Goal: Transaction & Acquisition: Purchase product/service

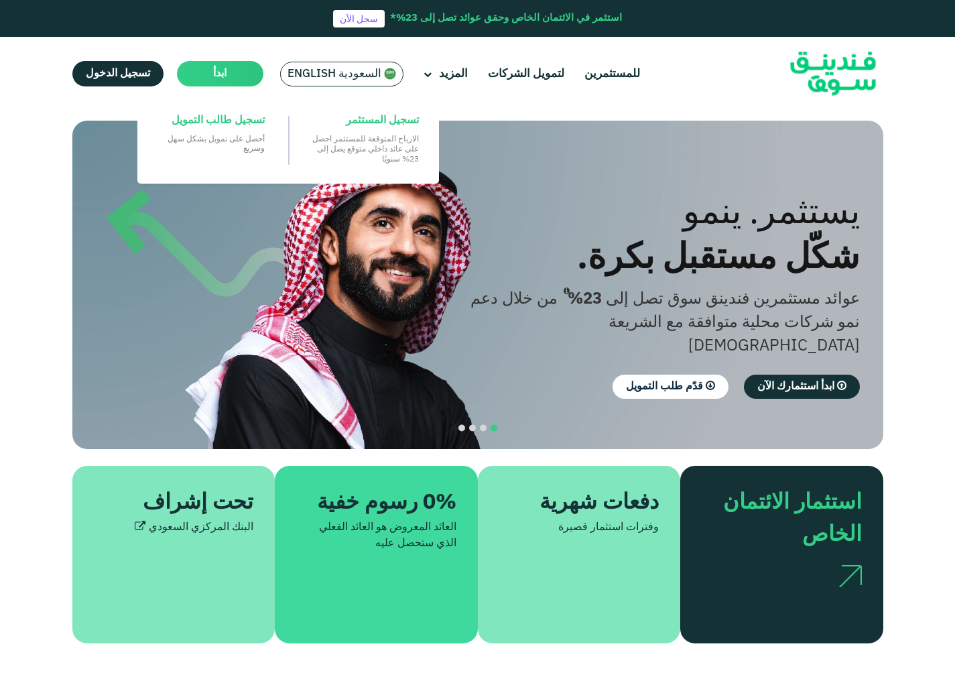
click at [220, 83] on main "ابدأ" at bounding box center [220, 73] width 86 height 25
click at [220, 78] on span "ابدأ" at bounding box center [219, 73] width 13 height 10
click at [363, 132] on link "تسجيل المستثمر الارباح المتوقعة للمستثمر احصل على عائد داخلي متوقع يصل إلى 23% …" at bounding box center [365, 139] width 121 height 64
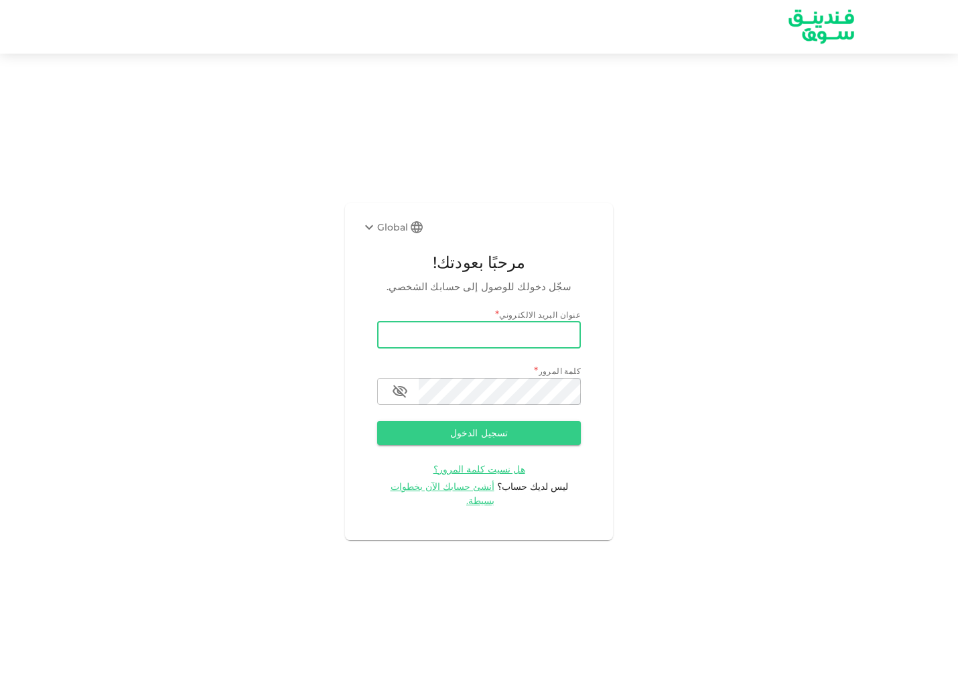
click at [417, 348] on input "email" at bounding box center [479, 335] width 204 height 27
type input "[EMAIL_ADDRESS][DOMAIN_NAME]"
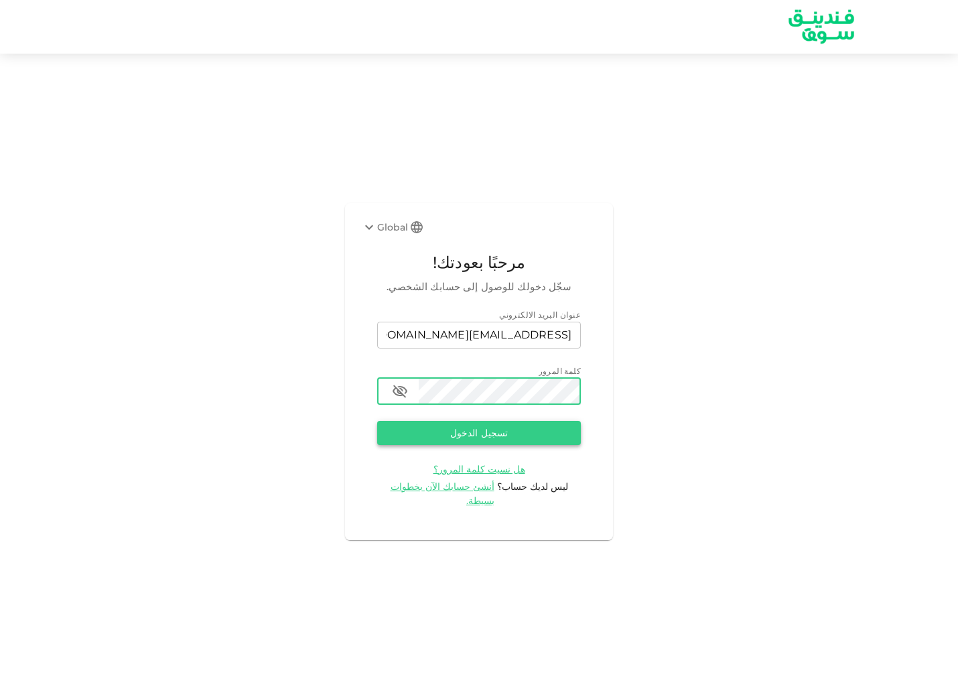
click at [574, 439] on button "تسجيل الدخول" at bounding box center [479, 433] width 204 height 24
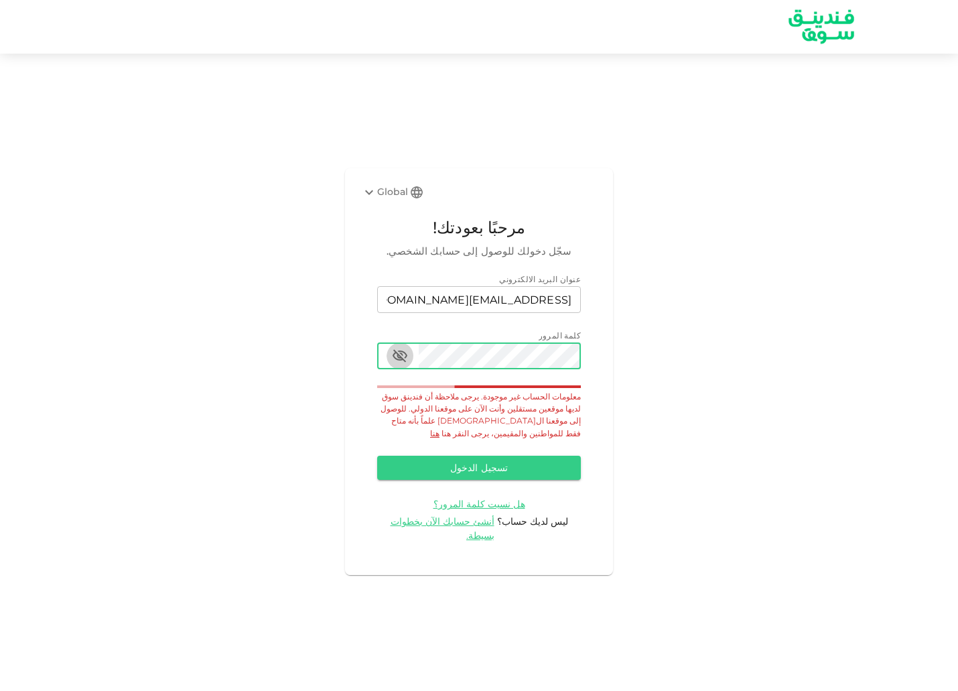
click at [401, 362] on icon "button" at bounding box center [400, 355] width 15 height 13
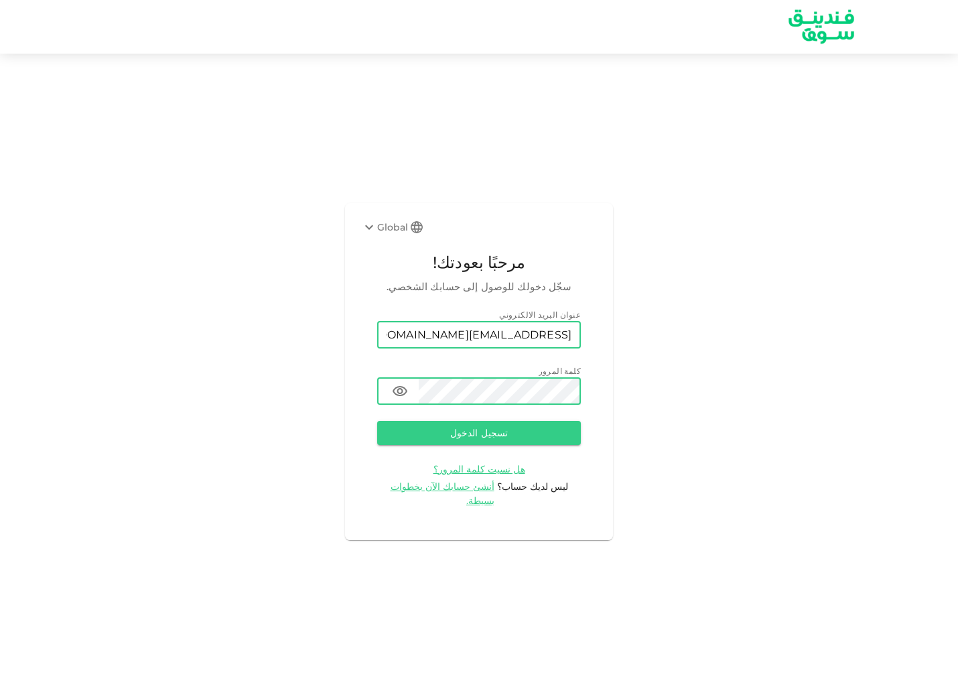
click at [547, 339] on input "[EMAIL_ADDRESS][DOMAIN_NAME]" at bounding box center [479, 335] width 204 height 27
click at [445, 434] on button "تسجيل الدخول" at bounding box center [479, 433] width 204 height 24
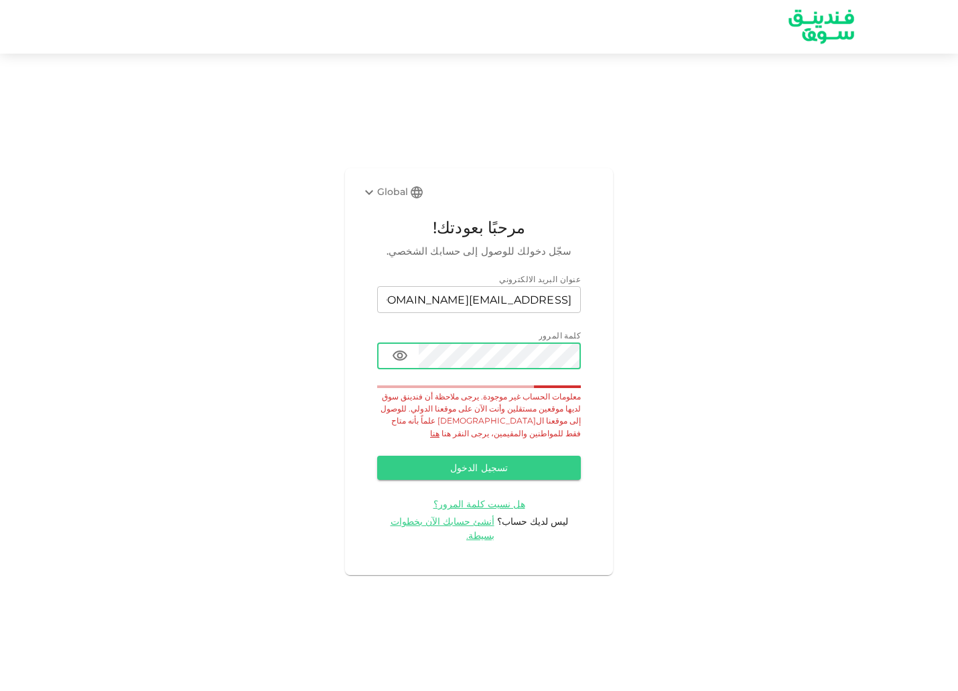
click at [440, 435] on link "هنا" at bounding box center [434, 433] width 9 height 10
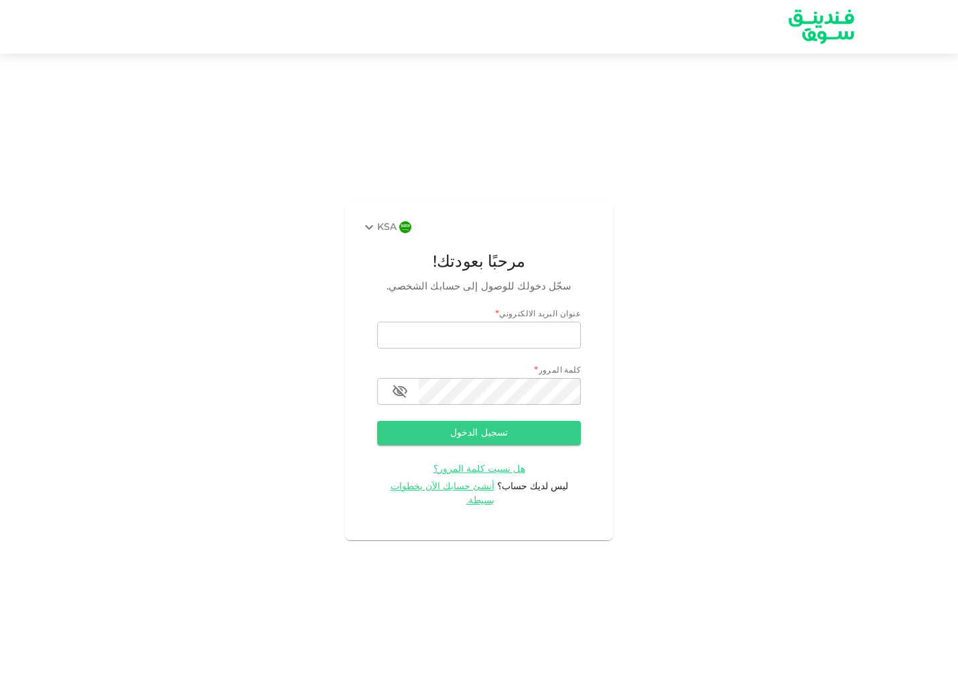
type input "[EMAIL_ADDRESS][DOMAIN_NAME]"
click at [541, 442] on button "تسجيل الدخول" at bounding box center [479, 433] width 204 height 24
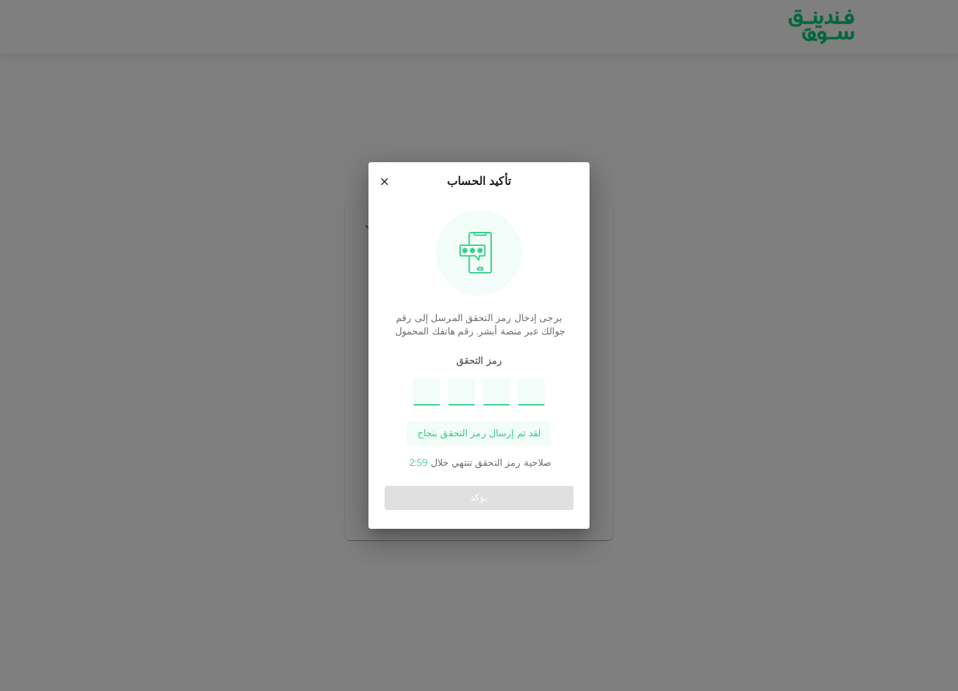
click at [430, 388] on input "Please enter OTP character 1" at bounding box center [426, 392] width 27 height 27
click at [428, 397] on input "Please enter OTP character 1" at bounding box center [426, 392] width 27 height 27
click at [430, 395] on input "Please enter OTP character 1" at bounding box center [426, 392] width 27 height 27
type input "6"
type input "2"
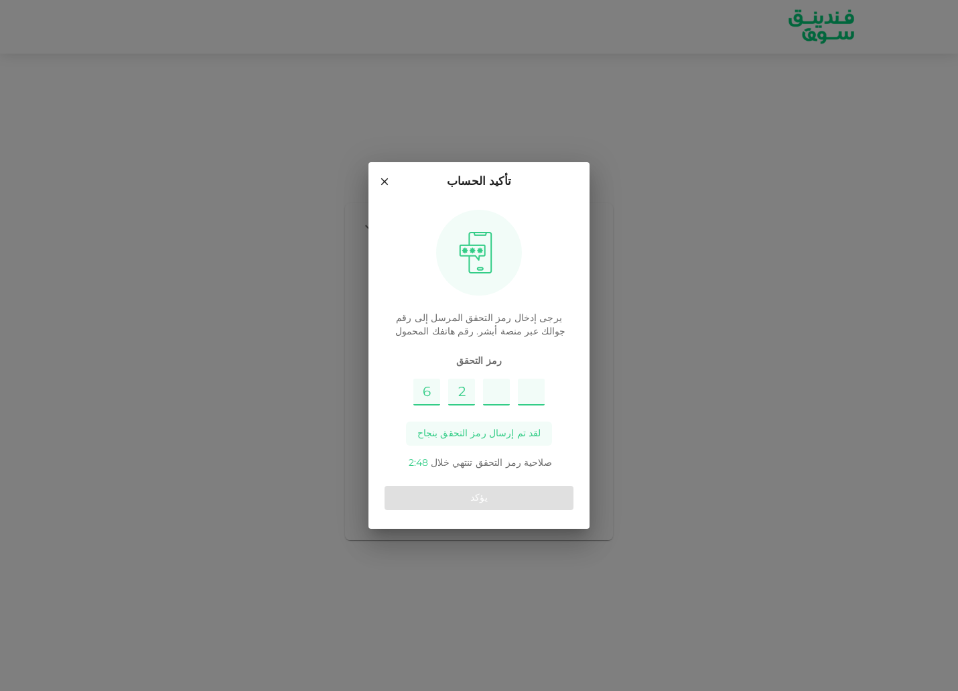
paste input "2"
type input "6"
type input "2"
click at [482, 503] on button "يؤكد" at bounding box center [479, 498] width 189 height 24
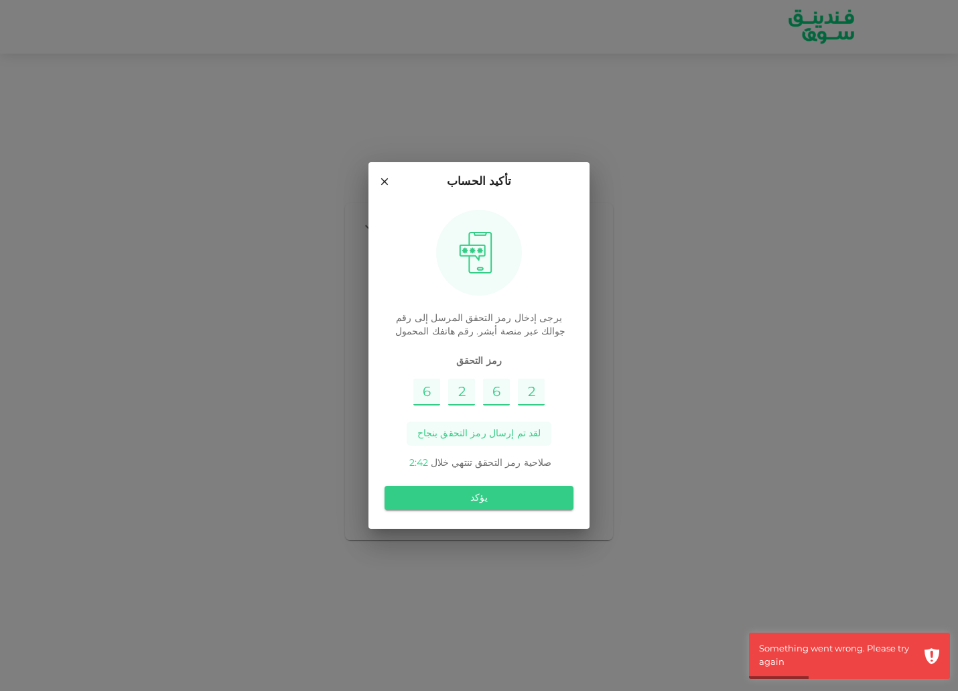
click at [466, 385] on input "2" at bounding box center [461, 392] width 27 height 27
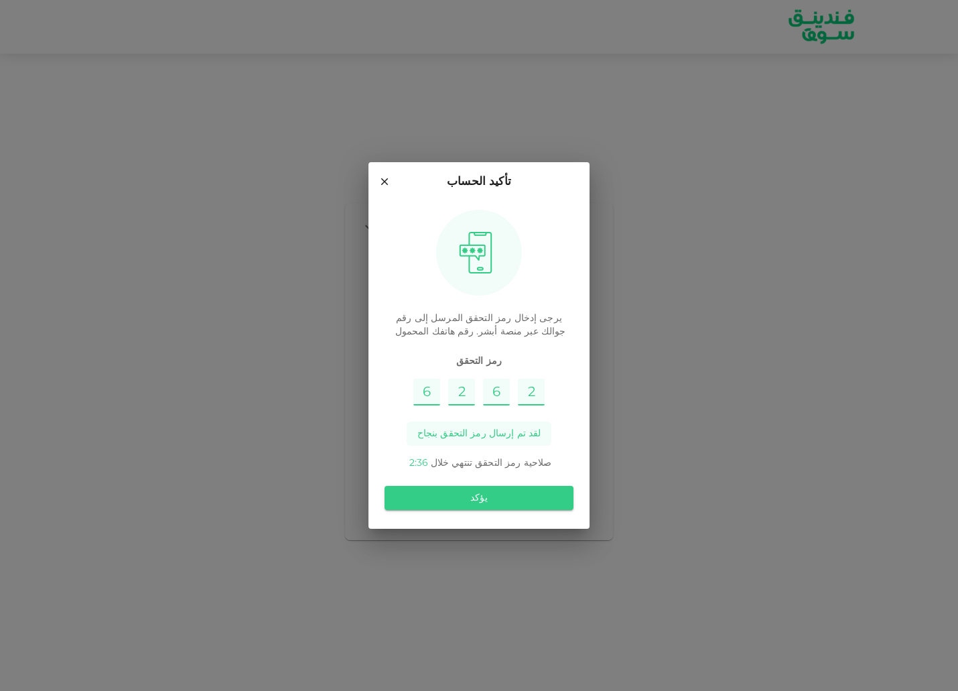
paste input "9"
type input "6"
type input "2"
type input "9"
click at [499, 490] on button "يؤكد" at bounding box center [479, 498] width 189 height 24
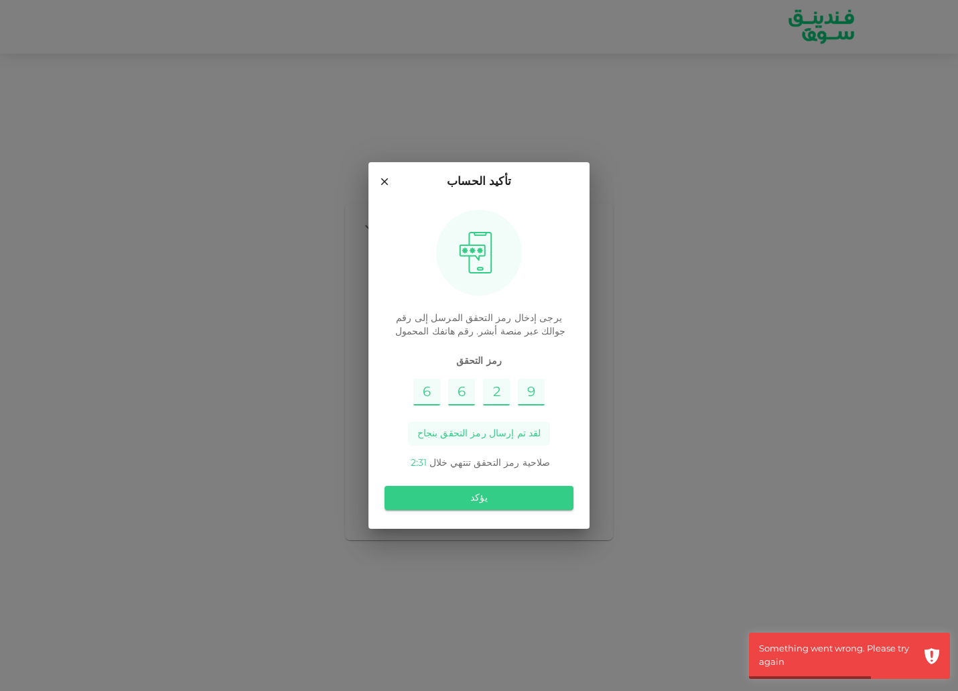
drag, startPoint x: 536, startPoint y: 390, endPoint x: 391, endPoint y: 390, distance: 145.4
click at [391, 390] on div "6 6 2 9" at bounding box center [479, 392] width 189 height 27
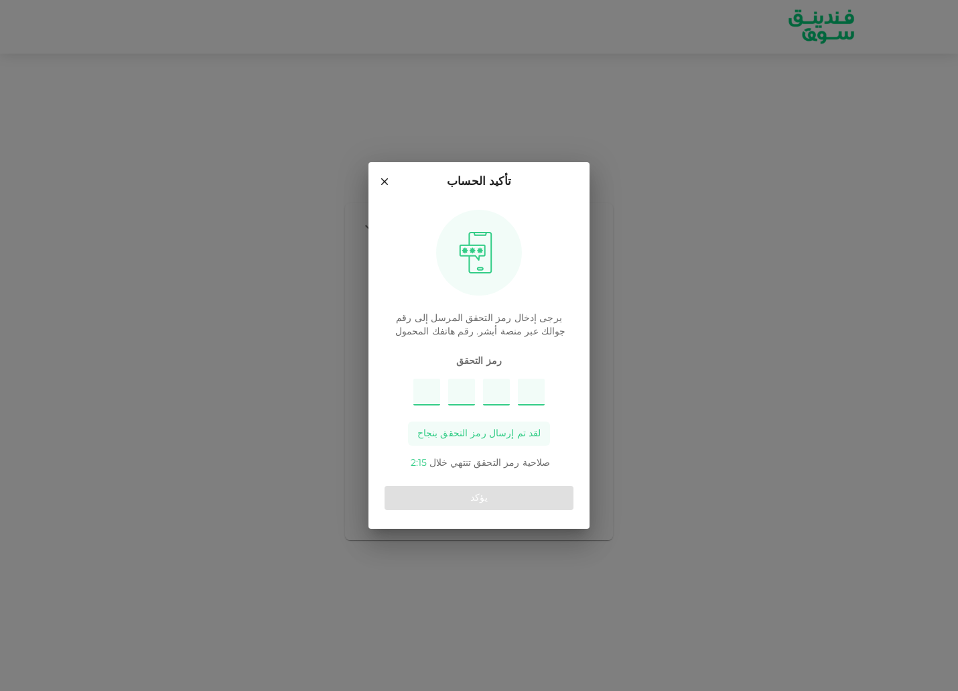
paste input "7"
type input "6"
type input "2"
type input "9"
type input "7"
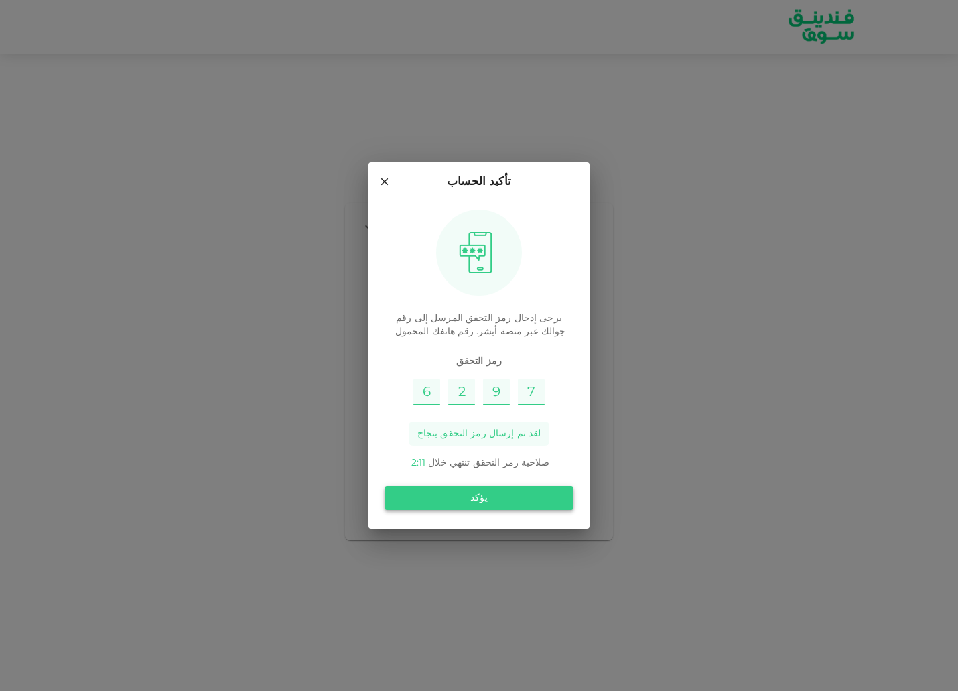
click at [487, 502] on button "يؤكد" at bounding box center [479, 498] width 189 height 24
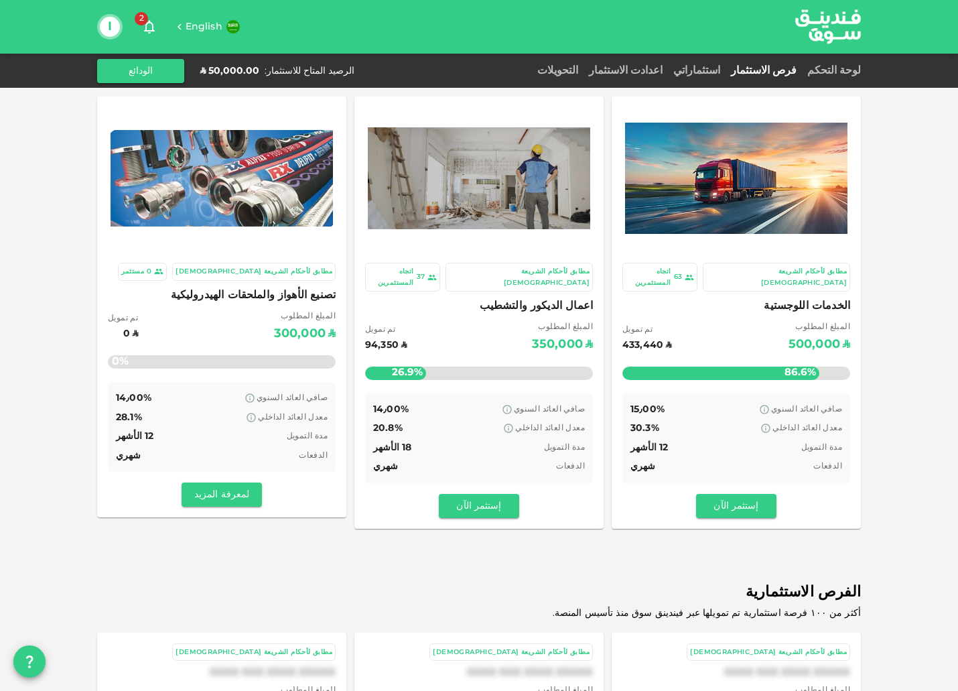
click at [846, 76] on div "لوحة التحكم" at bounding box center [831, 71] width 59 height 16
click at [685, 70] on link "استثماراتي" at bounding box center [697, 71] width 58 height 10
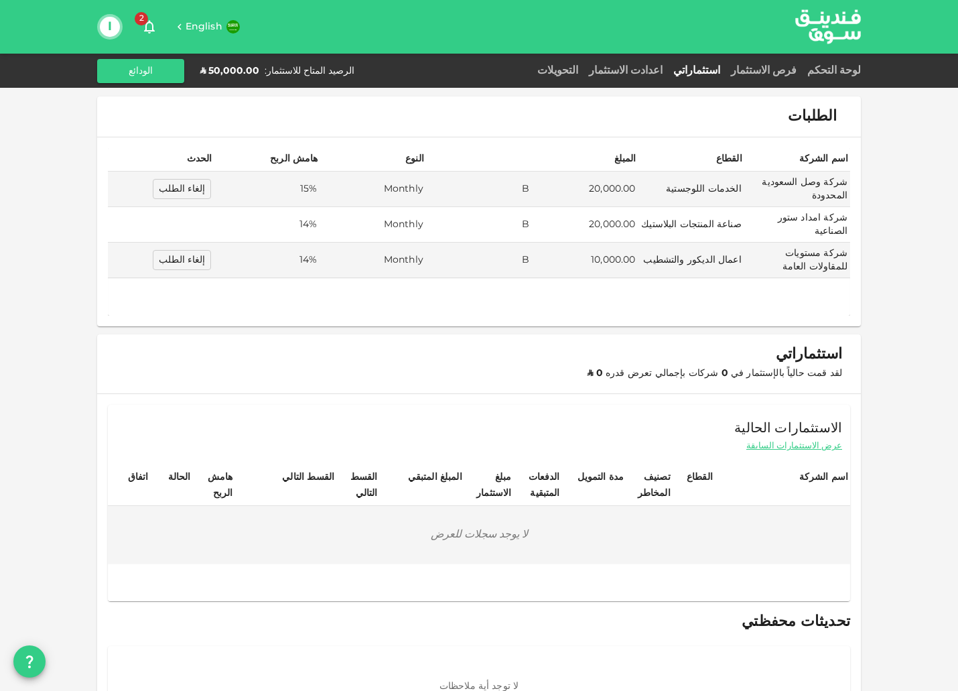
click at [778, 440] on span "عرض الاستثمارات السابقة" at bounding box center [794, 446] width 96 height 13
click at [782, 436] on div "الاستثمارات السابقة عرض الاستثمارات الحالية اسم الشركة القطاع تصنيف المخاطر مدة…" at bounding box center [479, 503] width 742 height 196
click at [782, 440] on span "عرض الاستثمارات الحالية" at bounding box center [796, 446] width 91 height 13
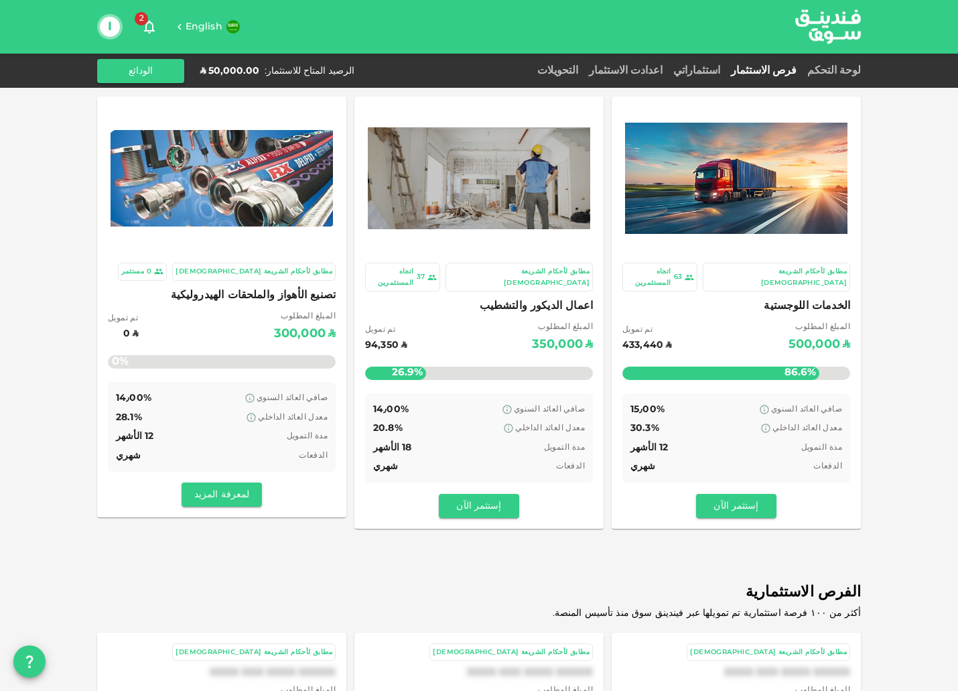
click at [277, 204] on img at bounding box center [222, 178] width 222 height 96
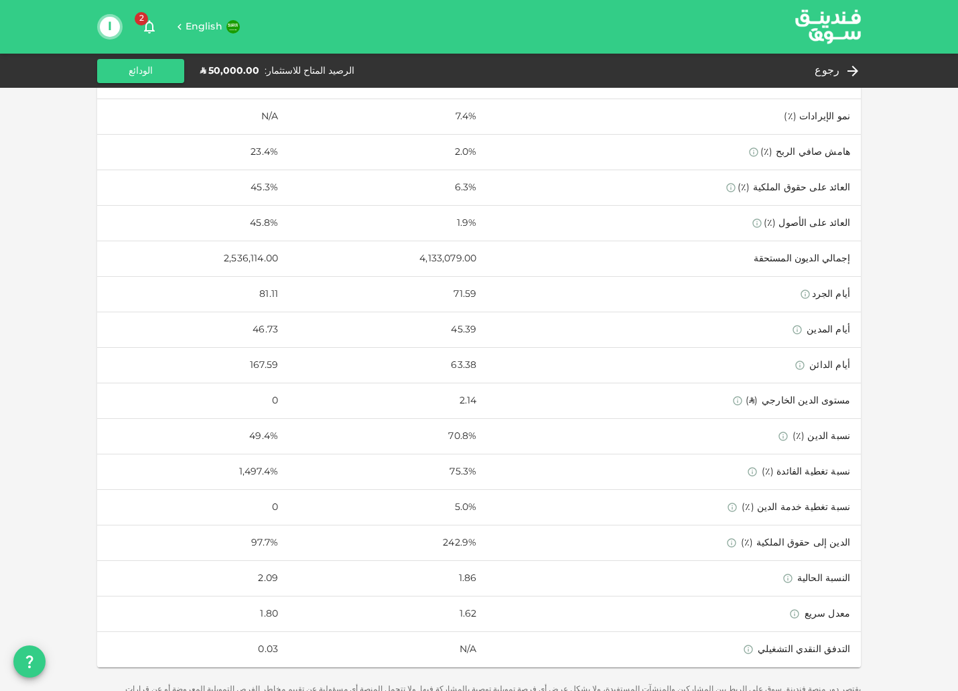
scroll to position [646, 0]
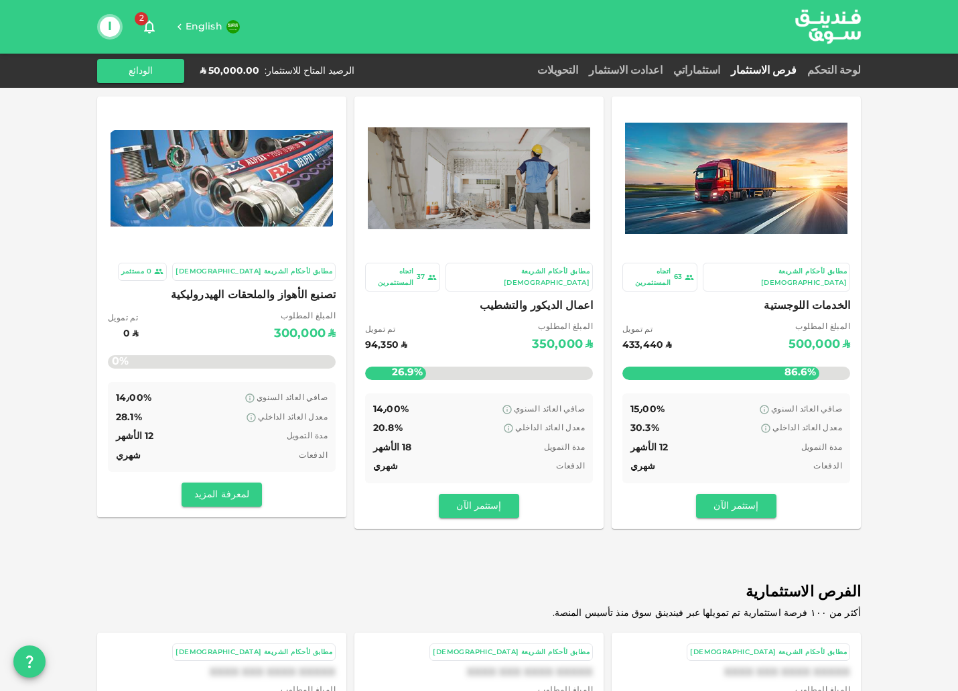
click at [509, 321] on div "المبلغ المطلوب ʢ 350,000 تم تمويل ʢ 94,350" at bounding box center [479, 338] width 228 height 34
click at [720, 334] on div "المتبقي : ʢ 66,560.00" at bounding box center [736, 360] width 228 height 53
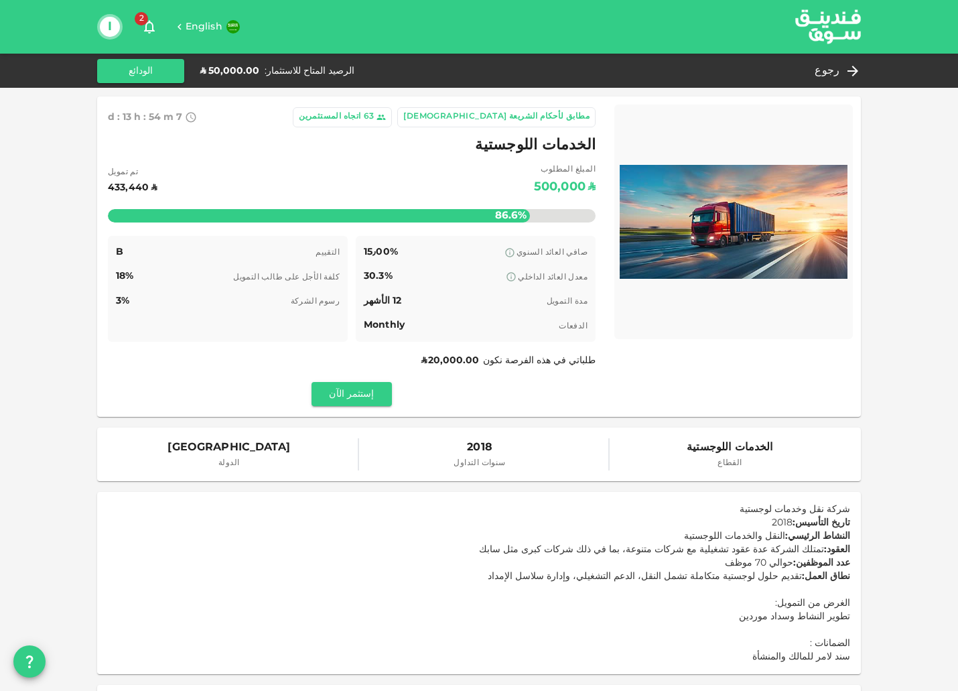
click at [257, 332] on div "الوقت المتبقي B" at bounding box center [228, 325] width 224 height 17
drag, startPoint x: 508, startPoint y: 134, endPoint x: 547, endPoint y: 164, distance: 49.7
click at [547, 164] on div "مطابق لأحكام الشريعة الإسلامية 63 اتجاه المستثمرين 7 d : 13 h : 53 m 59 الخدمات…" at bounding box center [352, 256] width 488 height 299
click at [580, 228] on div "المبلغ المطلوب ʢ 500,000 تم تمويل ʢ 433,440 86.6% المتبقي : ʢ 66,560.00" at bounding box center [352, 196] width 488 height 66
click at [255, 513] on p "شركة نقل وخدمات لوجستية تاريخ التأسيس: 2018 النشاط الرئيسي: النقل والخدمات اللو…" at bounding box center [479, 543] width 742 height 80
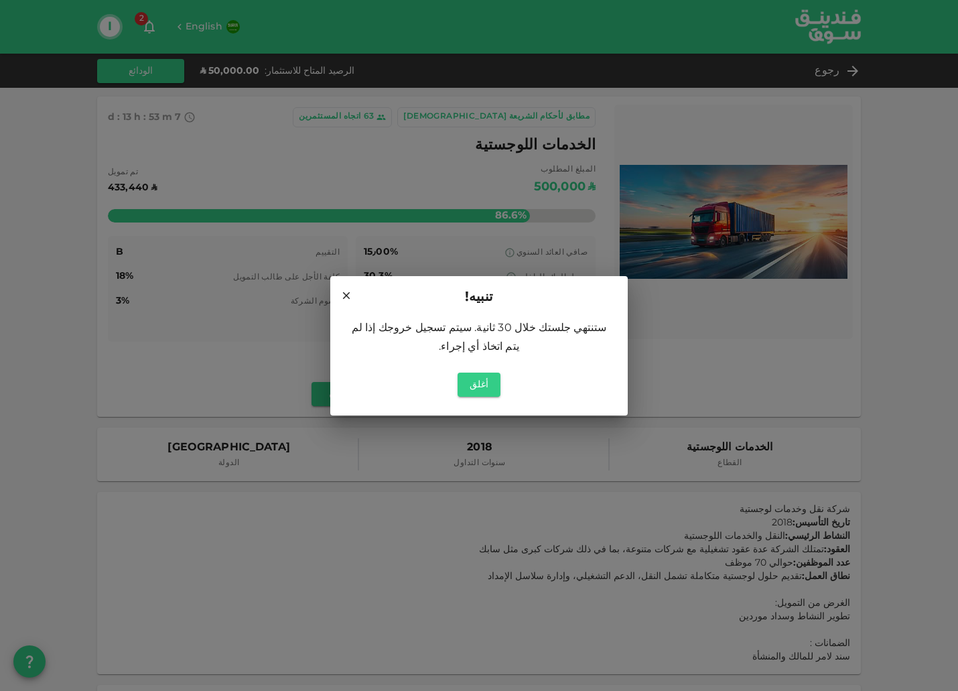
click at [136, 375] on div "تنبيه! ستنتهي جلستك خلال 30 ثانية. سيتم تسجيل خروجك إذا لم يتم اتخاذ أي إجراء. …" at bounding box center [479, 345] width 958 height 691
click at [479, 388] on button "أغلق" at bounding box center [479, 385] width 43 height 24
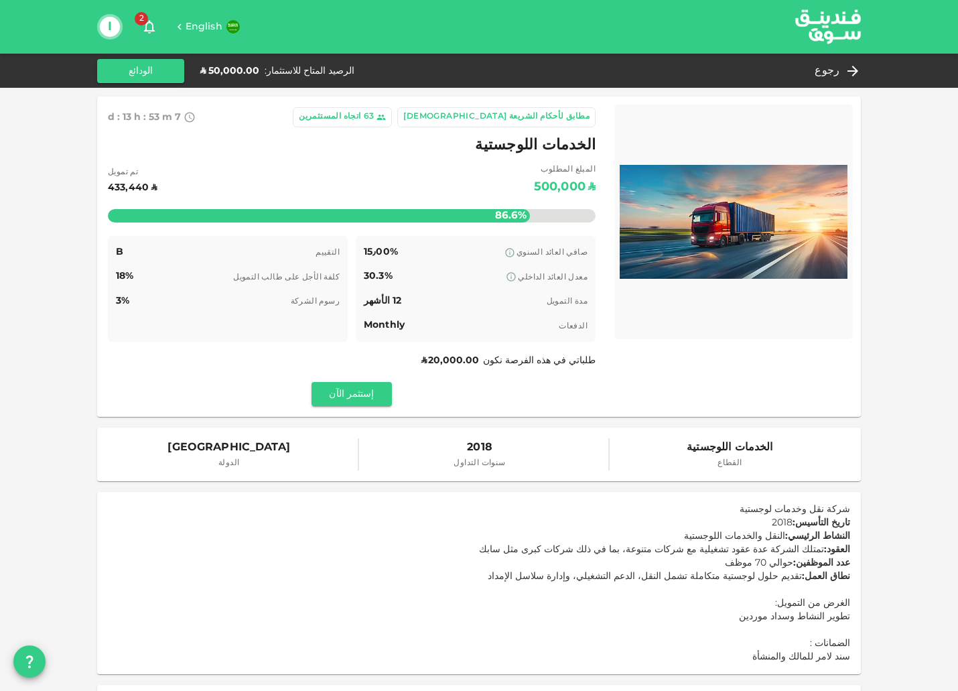
click at [332, 340] on div "التقييم B كلفة الأجل على طالب التمويل 18% رسوم الشركة 3% الوقت المتبقي B" at bounding box center [228, 289] width 240 height 106
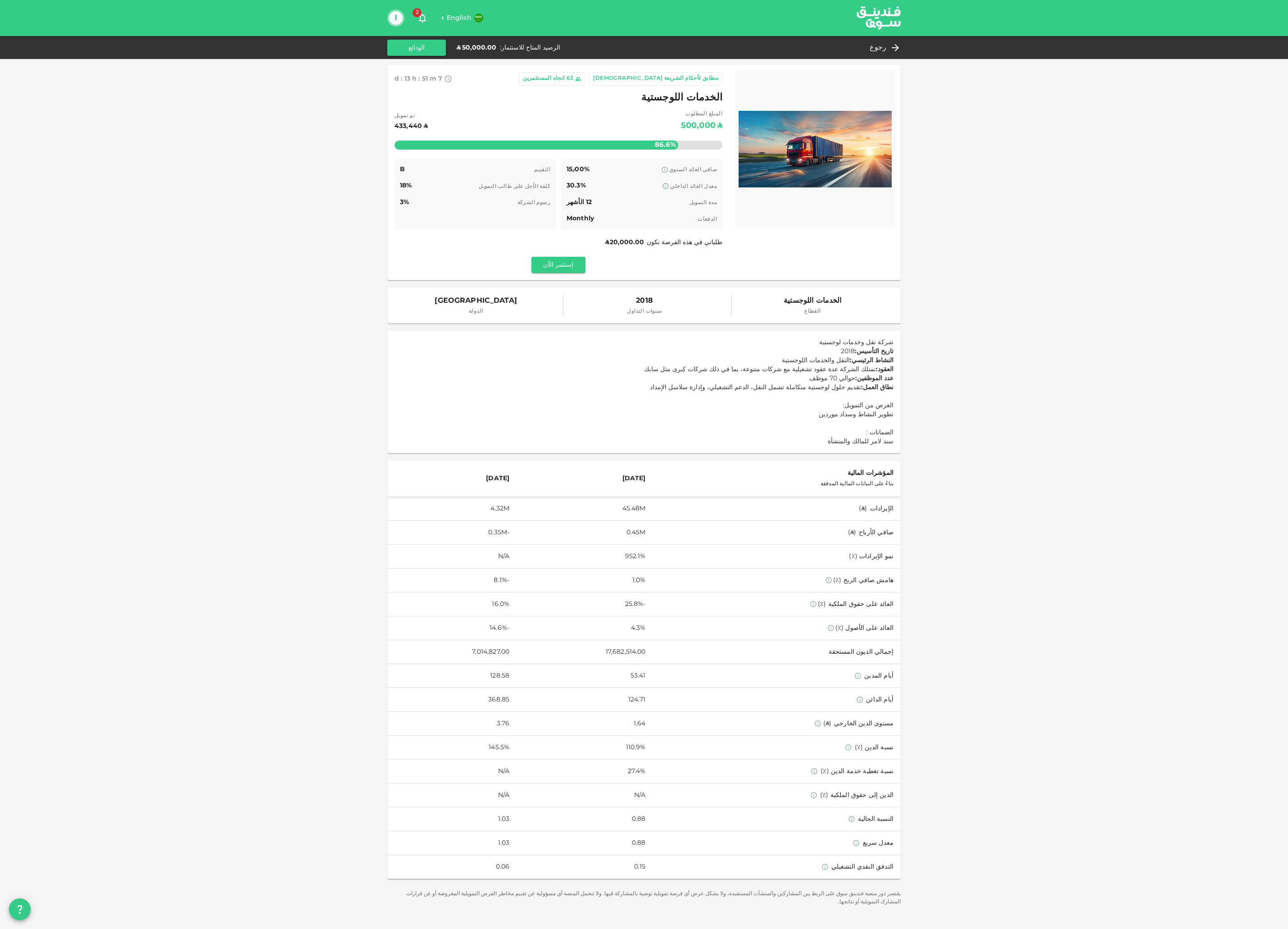
click at [282, 367] on div "مطابق لأحكام الشريعة الإسلامية 63 اتجاه المستثمرين 7 d : 13 h : 51 m 27 الخدمات…" at bounding box center [644, 464] width 1288 height 929
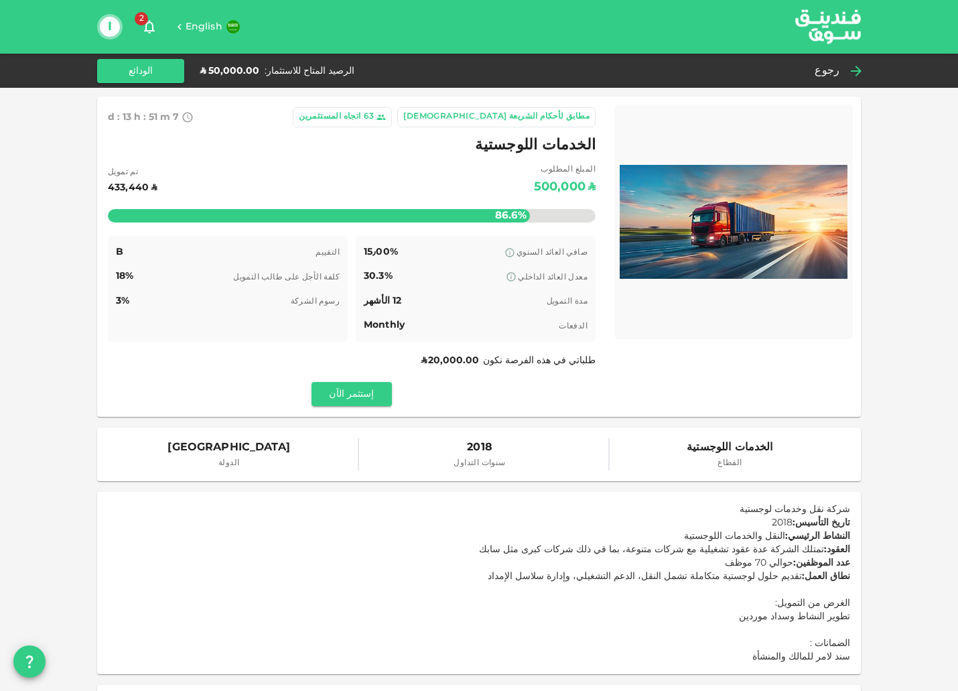
click at [831, 66] on span "رجوع" at bounding box center [827, 71] width 25 height 19
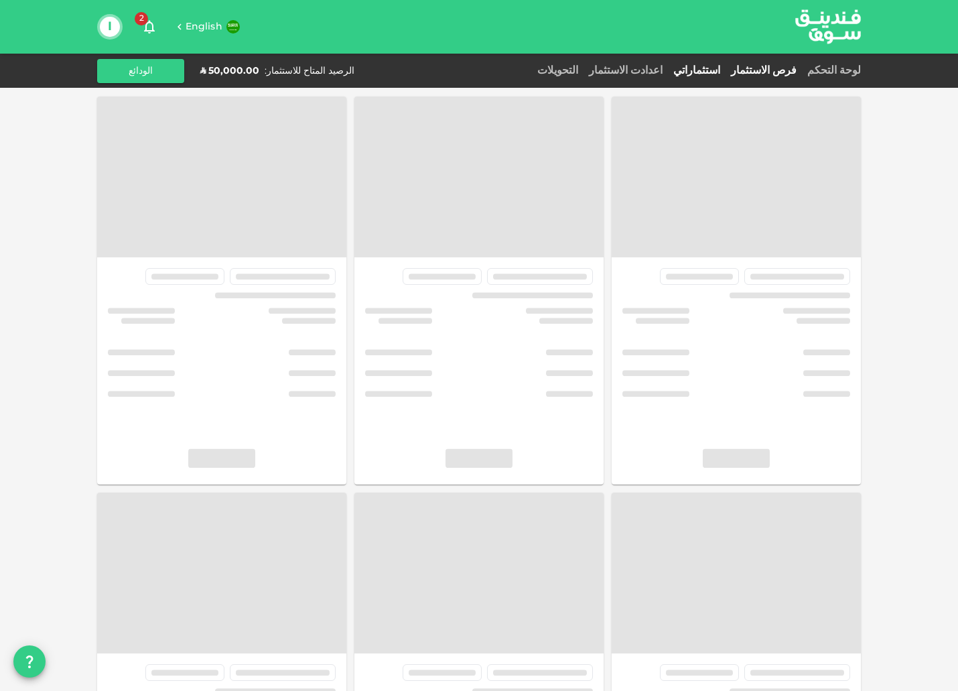
click at [719, 73] on link "استثماراتي" at bounding box center [697, 71] width 58 height 10
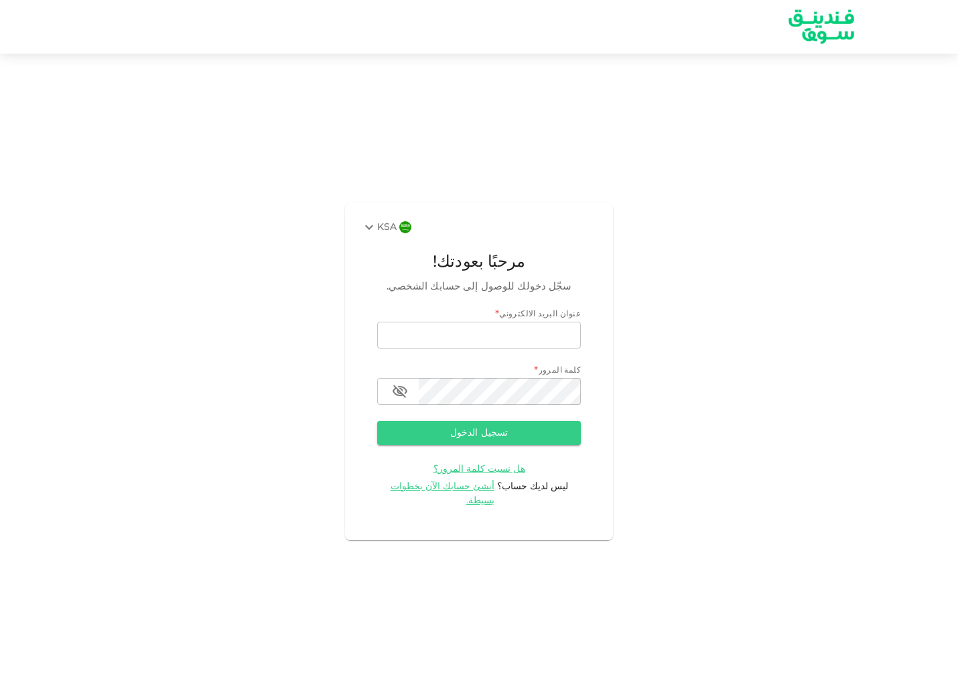
type input "[EMAIL_ADDRESS][DOMAIN_NAME]"
click at [531, 442] on button "تسجيل الدخول" at bounding box center [479, 433] width 204 height 24
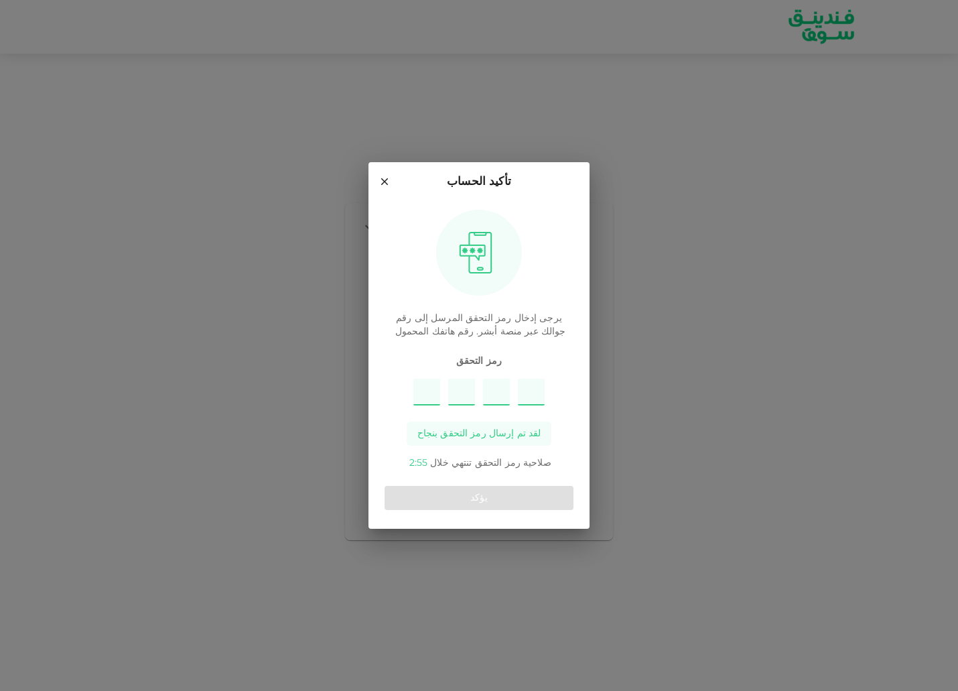
type input "5"
type input "2"
type input "3"
type input "6"
click at [446, 494] on button "يؤكد" at bounding box center [479, 498] width 189 height 24
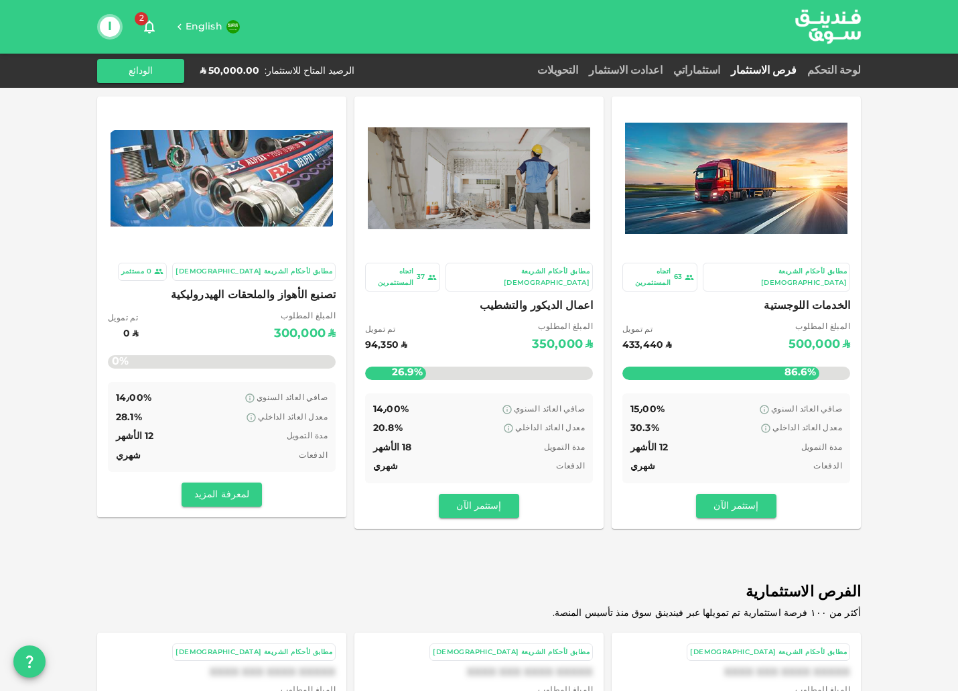
click at [692, 80] on div "لوحة التحكم فرص الاستثمار استثماراتي اعدادت الاستثمار التحويلات الرصيد المتاح ل…" at bounding box center [479, 71] width 764 height 24
click at [696, 71] on link "استثماراتي" at bounding box center [697, 71] width 58 height 10
click at [513, 225] on img at bounding box center [479, 178] width 222 height 102
click at [734, 244] on div at bounding box center [736, 178] width 233 height 147
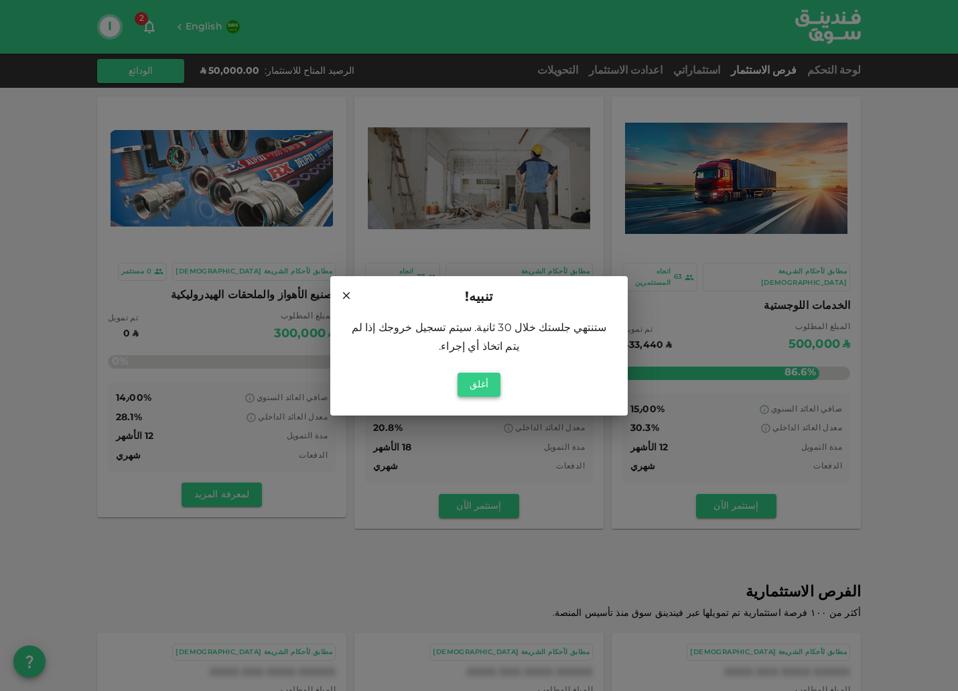
click at [482, 383] on button "أغلق" at bounding box center [479, 385] width 43 height 24
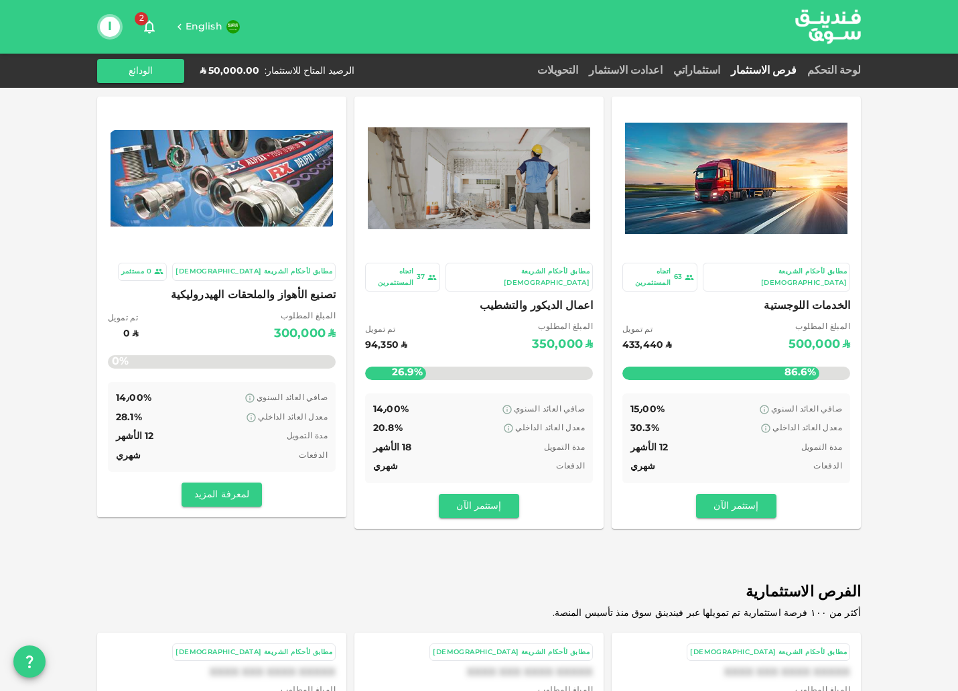
click at [807, 297] on span "الخدمات اللوجستية" at bounding box center [736, 306] width 228 height 19
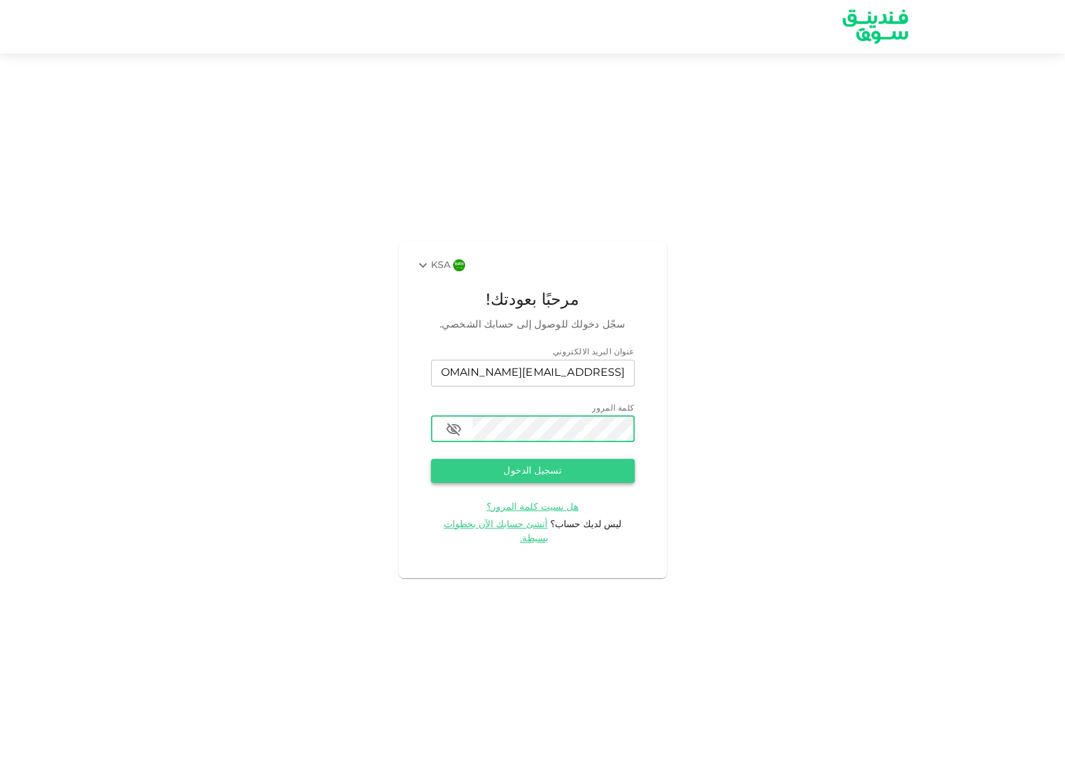
click at [593, 482] on button "تسجيل الدخول" at bounding box center [533, 471] width 204 height 24
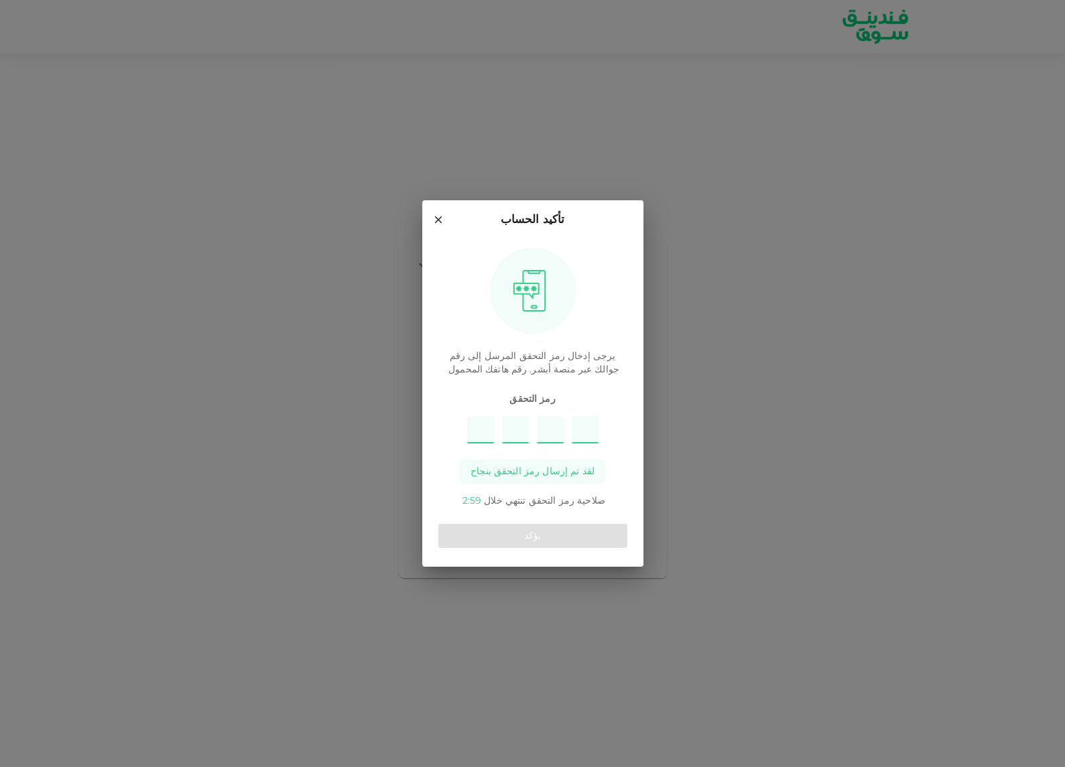
click at [486, 434] on input "Please enter OTP character 1" at bounding box center [480, 430] width 27 height 27
paste input "1"
type input "6"
type input "2"
type input "9"
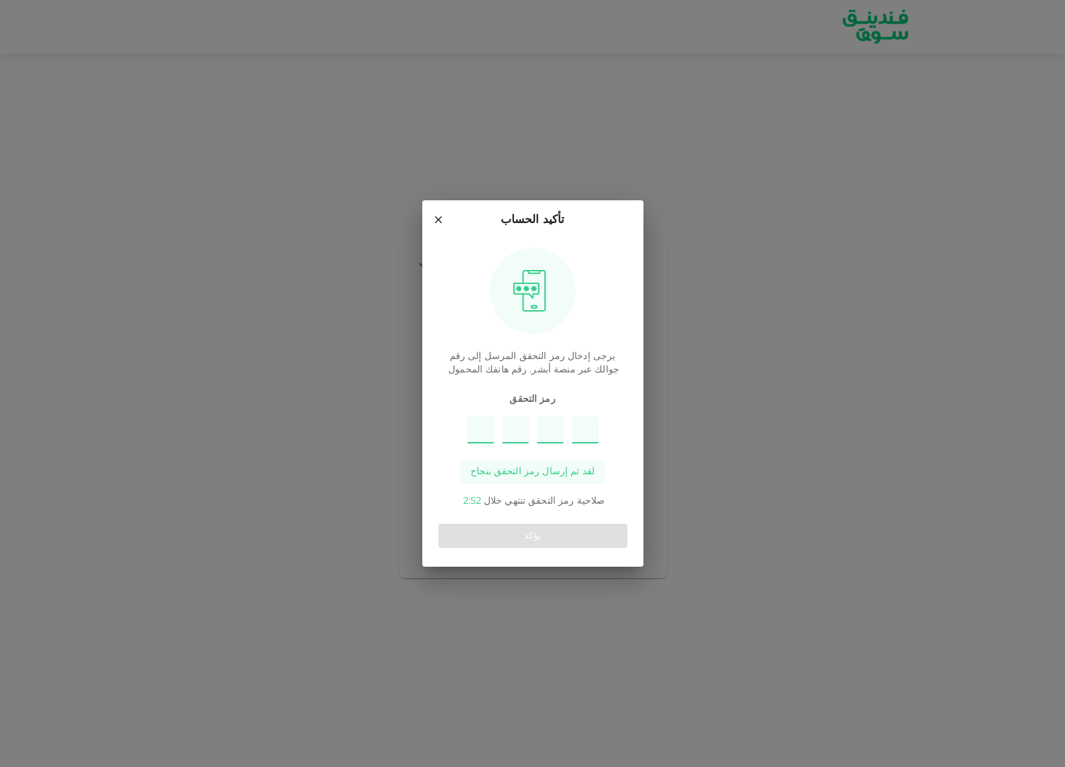
type input "1"
click at [551, 537] on button "يؤكد" at bounding box center [532, 536] width 189 height 24
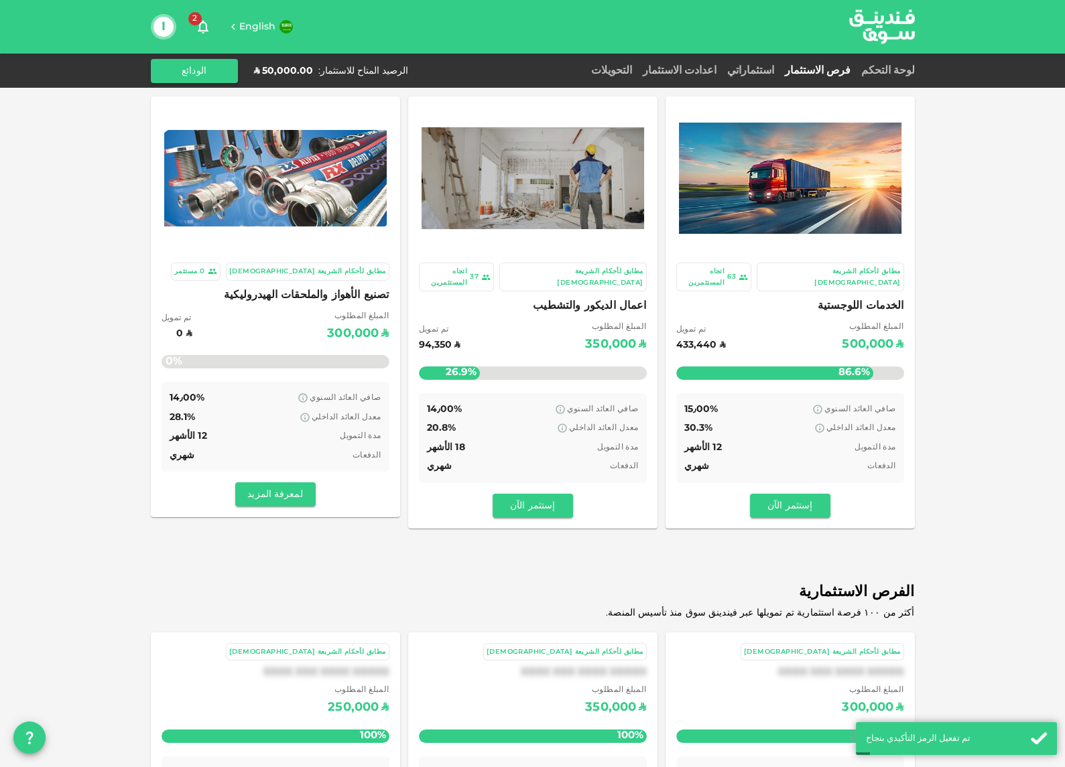
click at [574, 297] on span "اعمال الديكور والتشطيب" at bounding box center [533, 306] width 228 height 19
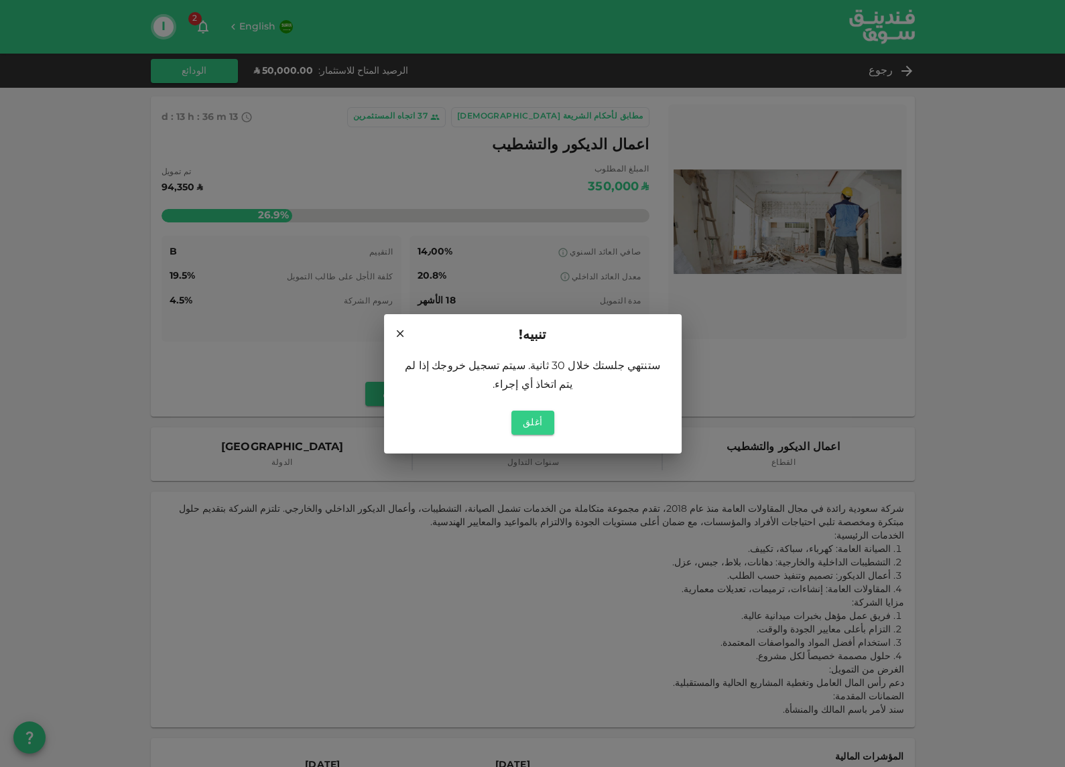
click at [399, 333] on icon at bounding box center [399, 333] width 7 height 7
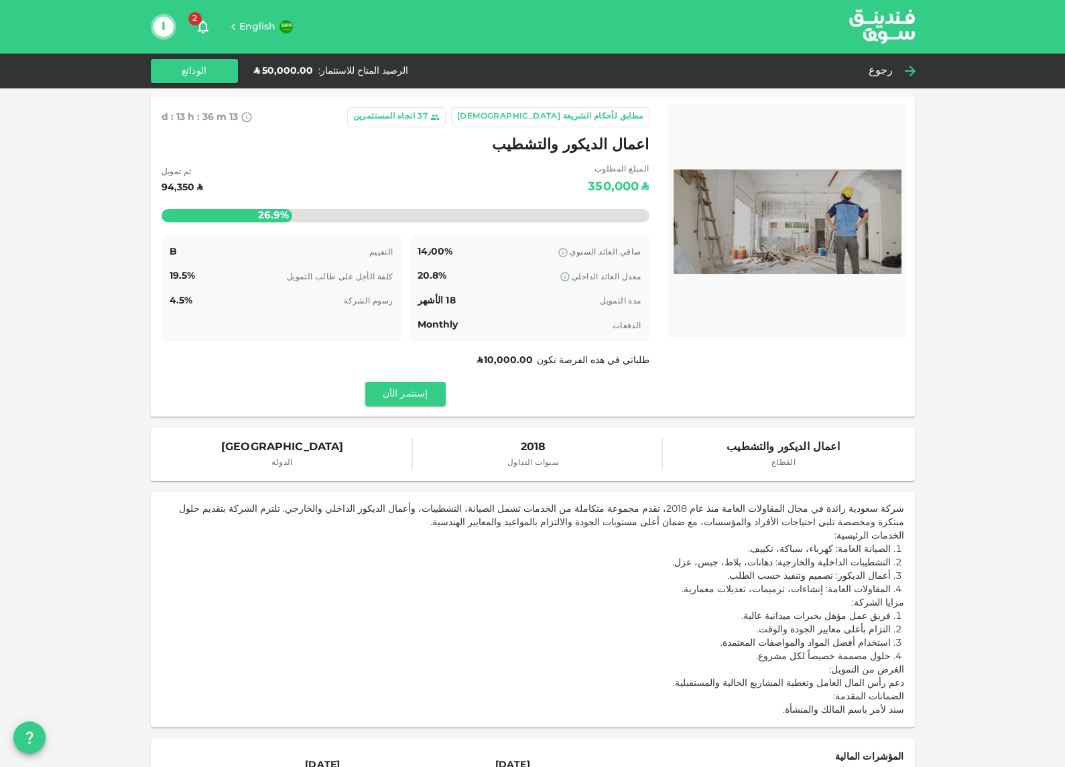
click at [907, 75] on icon at bounding box center [910, 71] width 16 height 16
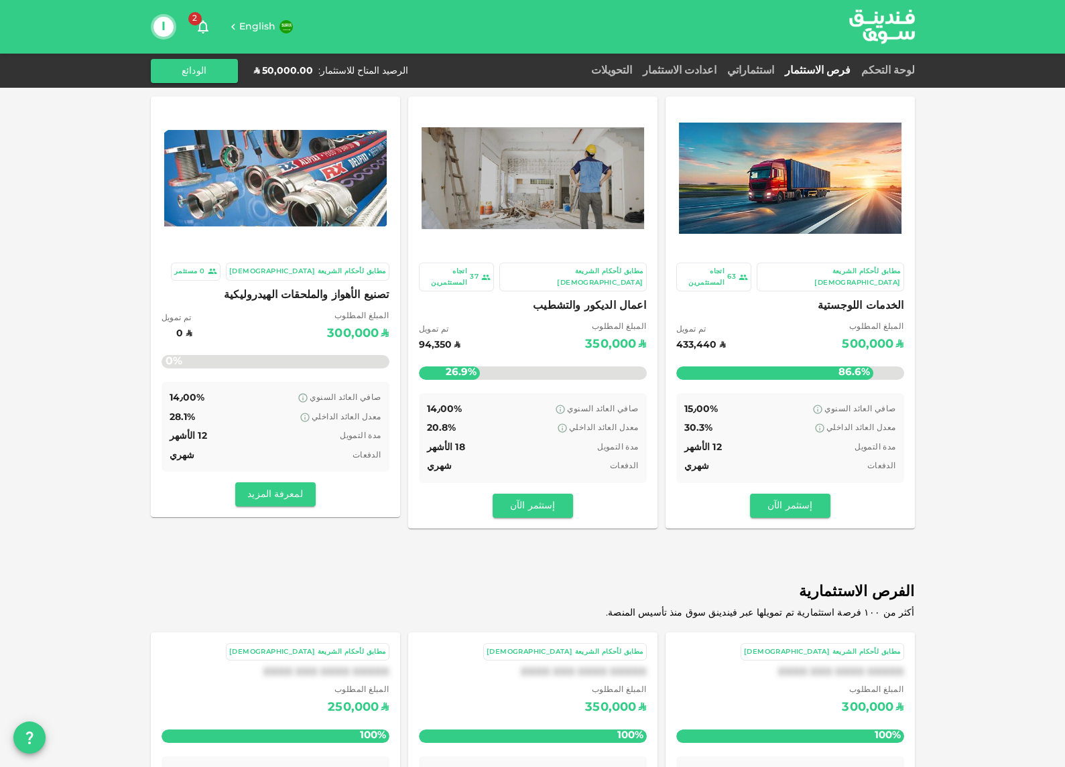
click at [329, 68] on div "الرصيد المتاح للاستثمار :" at bounding box center [363, 70] width 90 height 13
click at [742, 72] on link "استثماراتي" at bounding box center [751, 71] width 58 height 10
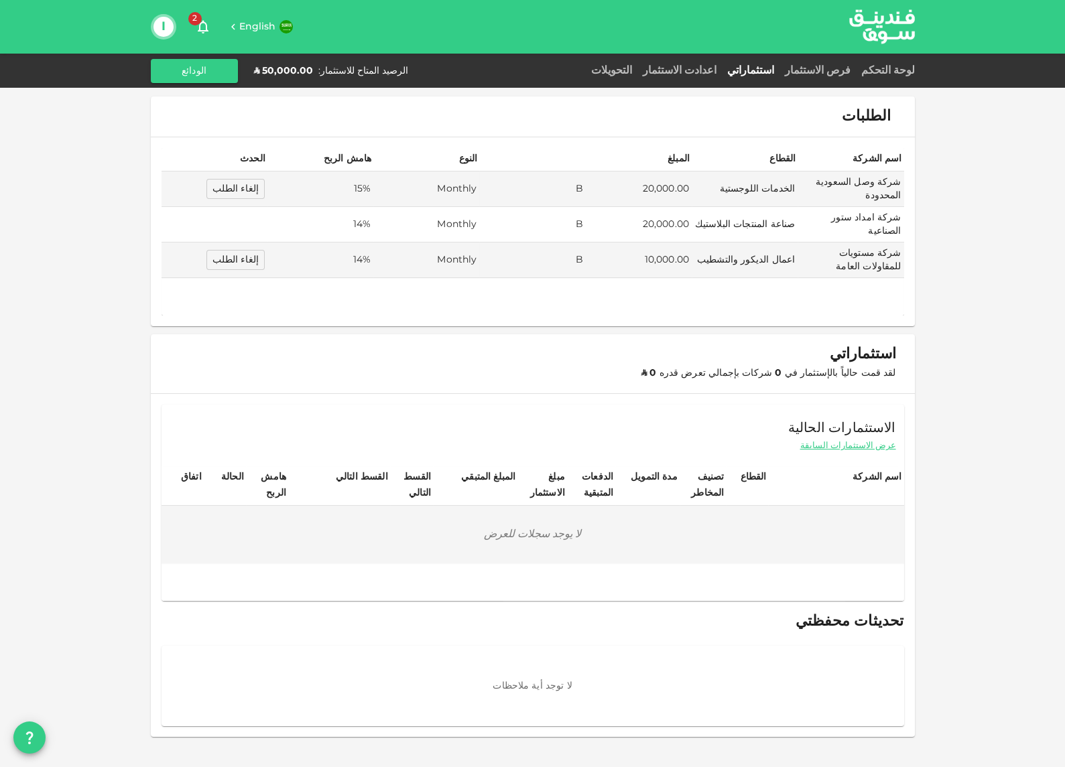
click at [513, 209] on td "B" at bounding box center [532, 225] width 106 height 36
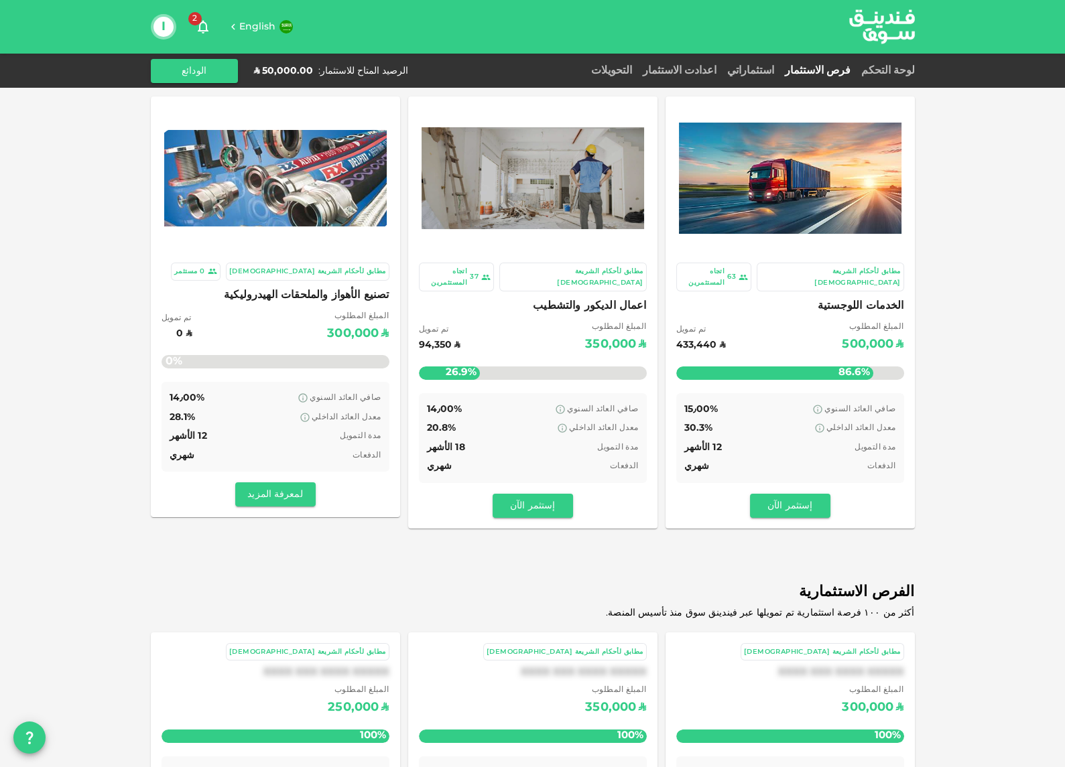
click at [854, 321] on span "المبلغ المطلوب" at bounding box center [873, 327] width 62 height 13
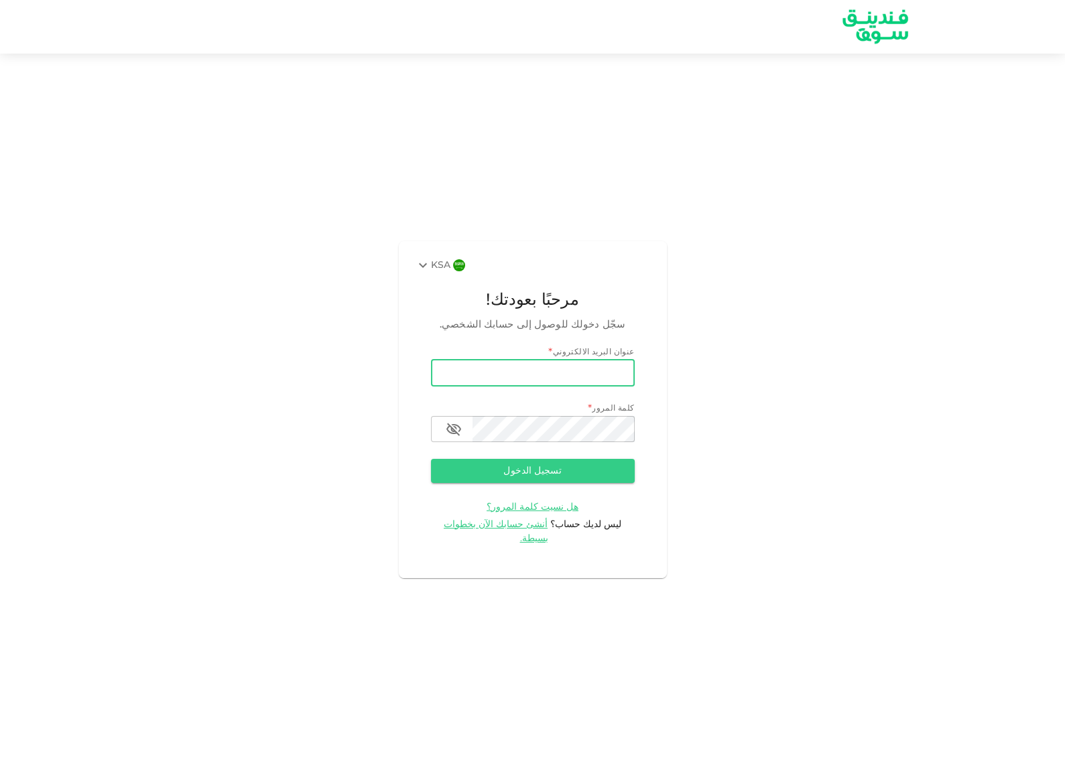
click at [738, 358] on div "KSA مرحبًا بعودتك! سجّل دخولك للوصول إلى حسابك الشخصي. عنوان البريد الالكتروني …" at bounding box center [532, 410] width 1065 height 680
click at [578, 356] on span "عنوان البريد الالكتروني" at bounding box center [594, 352] width 82 height 8
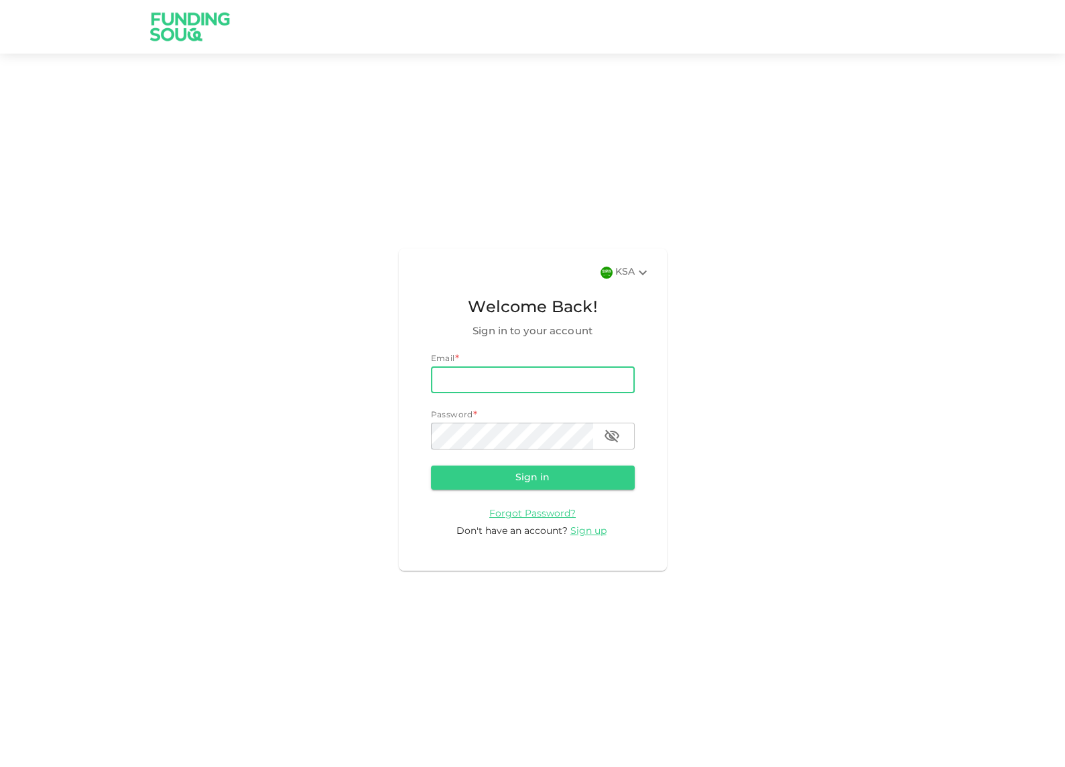
click at [191, 34] on img at bounding box center [190, 26] width 101 height 53
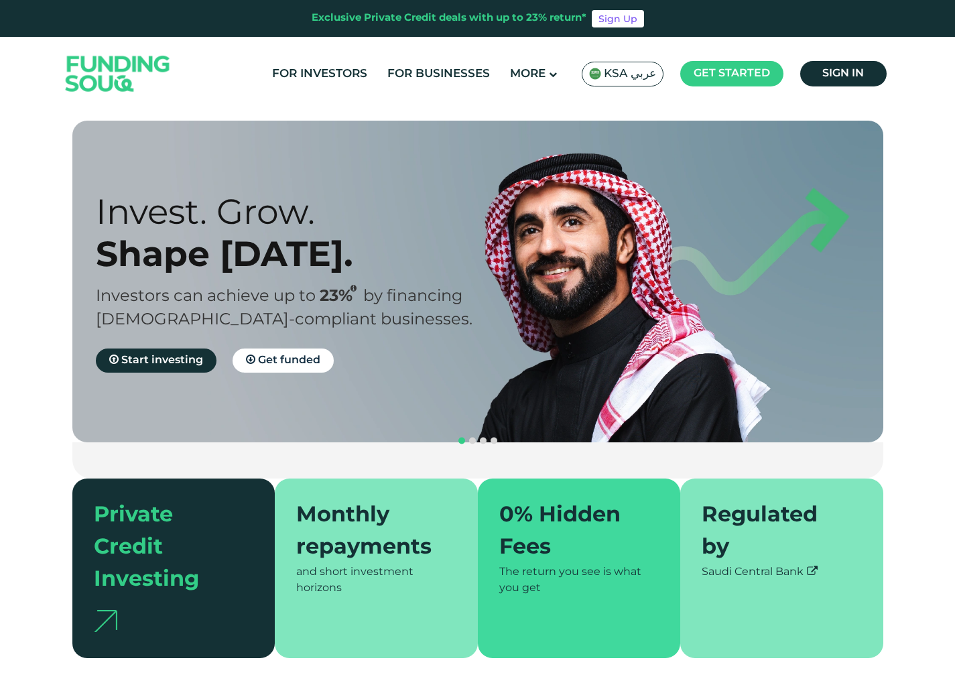
click at [635, 68] on span "KSA عربي" at bounding box center [630, 73] width 52 height 15
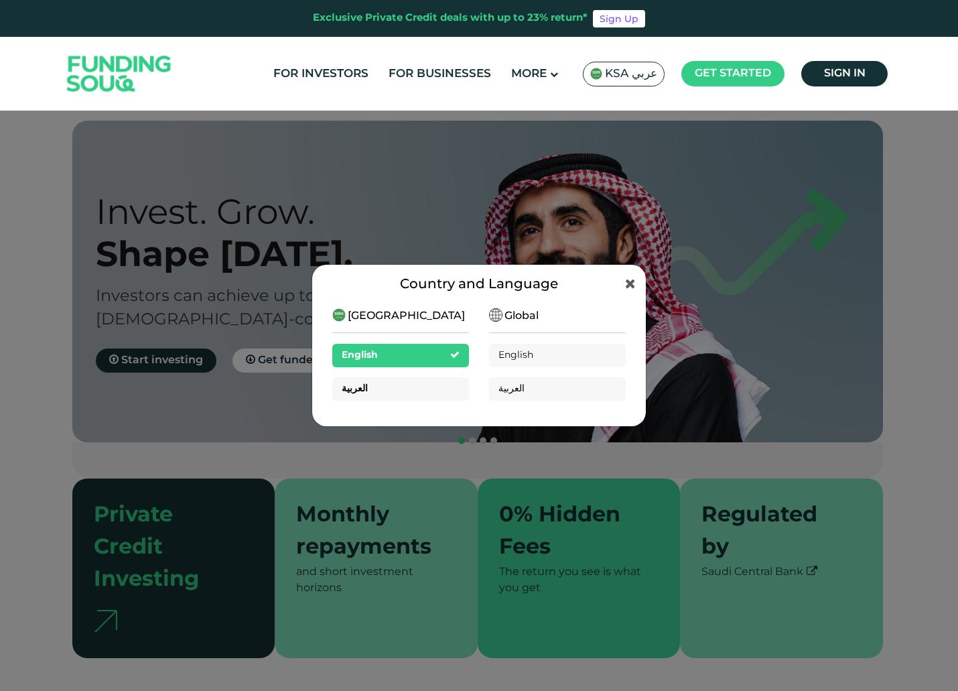
click at [417, 397] on div "العربية" at bounding box center [400, 388] width 137 height 23
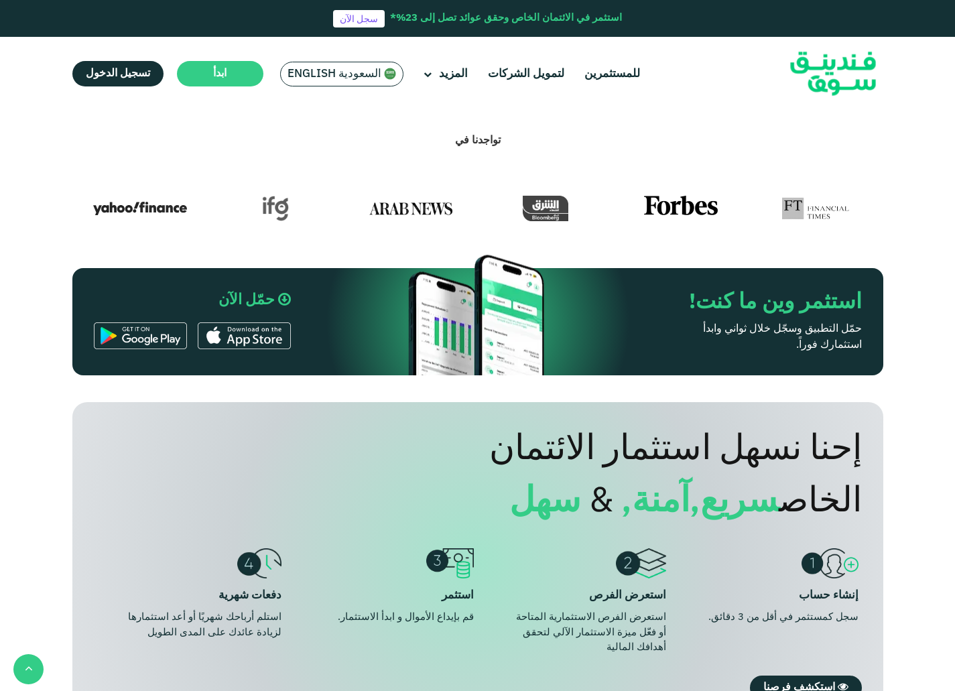
scroll to position [698, 0]
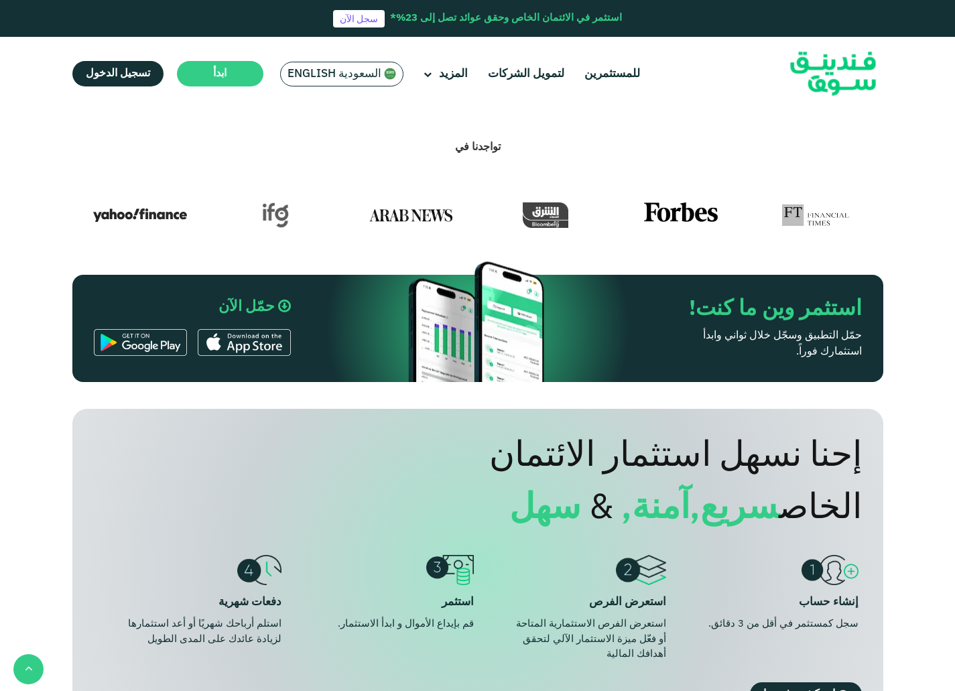
click at [251, 331] on img at bounding box center [244, 342] width 93 height 27
click at [602, 78] on link "للمستثمرين" at bounding box center [612, 74] width 62 height 22
click at [212, 70] on main "ابدأ" at bounding box center [220, 73] width 86 height 25
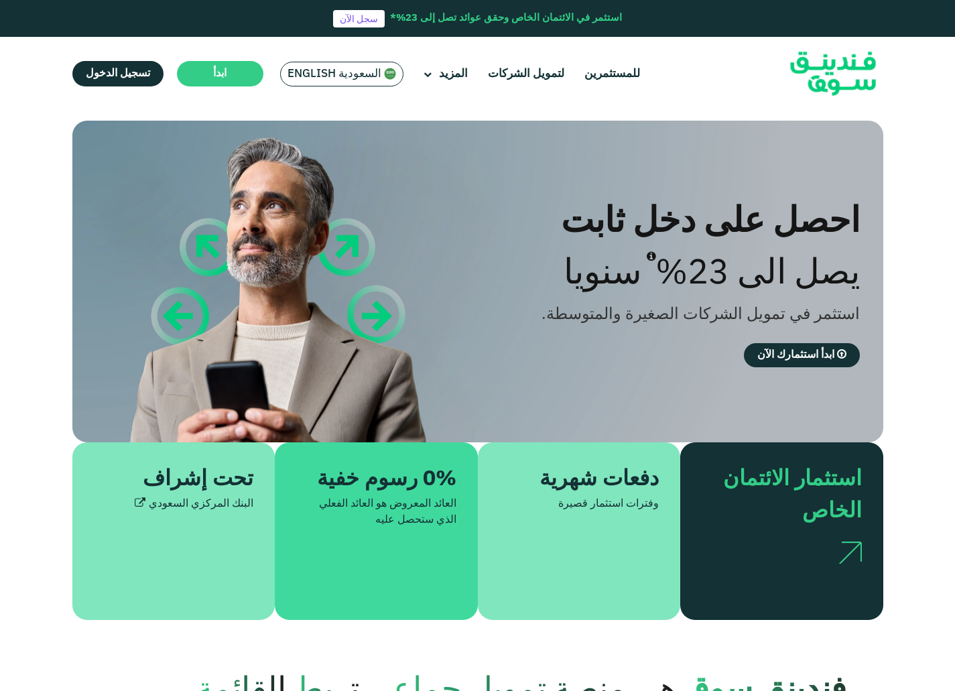
click at [342, 72] on span "السعودية English" at bounding box center [334, 73] width 94 height 15
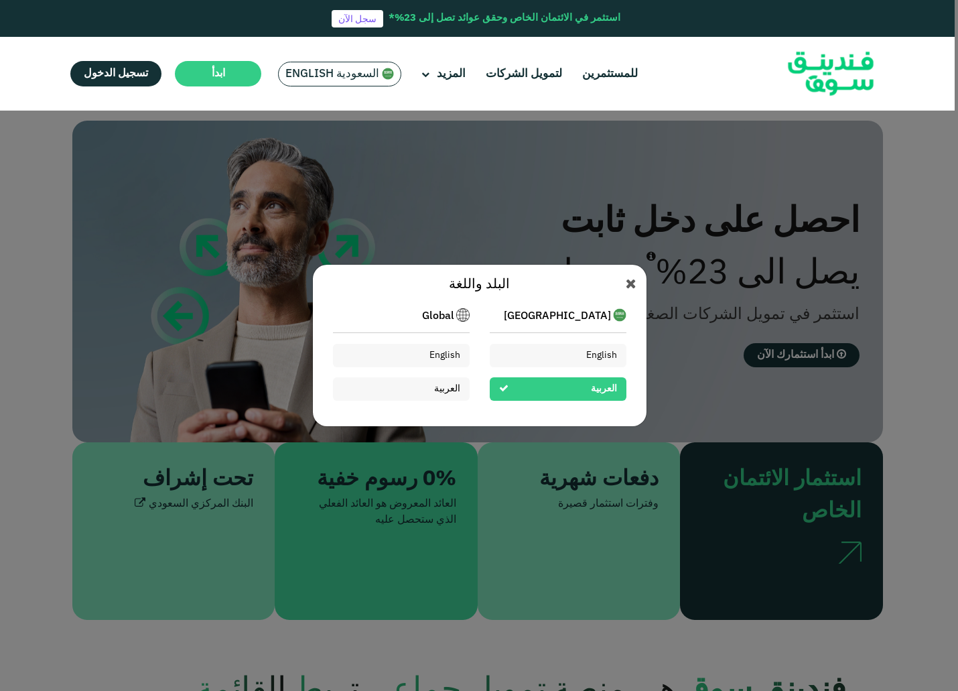
click at [595, 196] on div "البلد واللغة Saudi Arabia English العربية Global English العربية" at bounding box center [479, 345] width 958 height 691
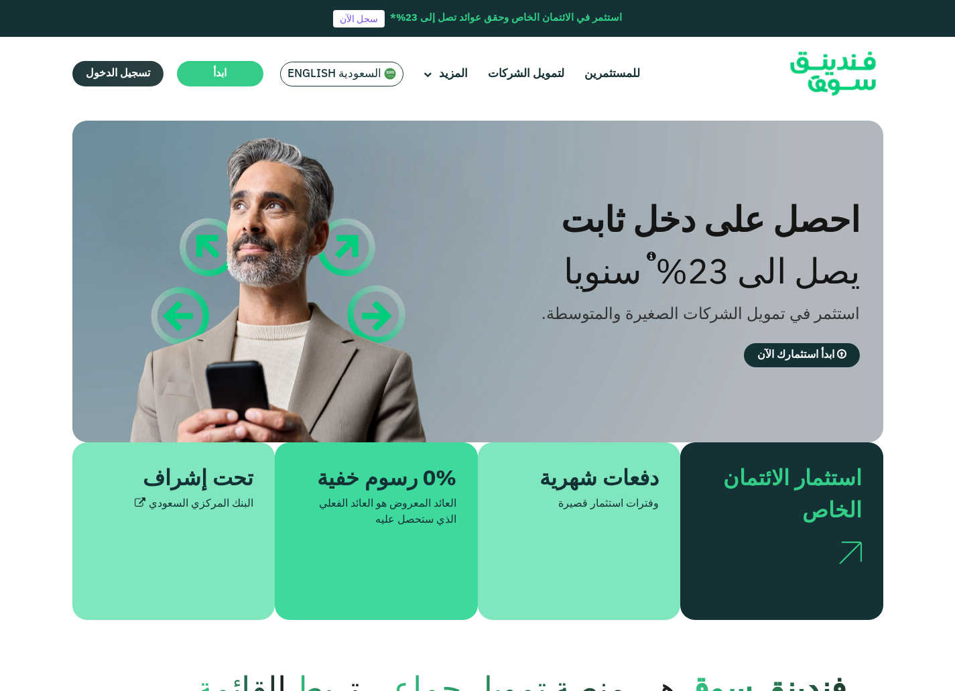
click at [125, 61] on link "تسجيل الدخول" at bounding box center [117, 73] width 91 height 25
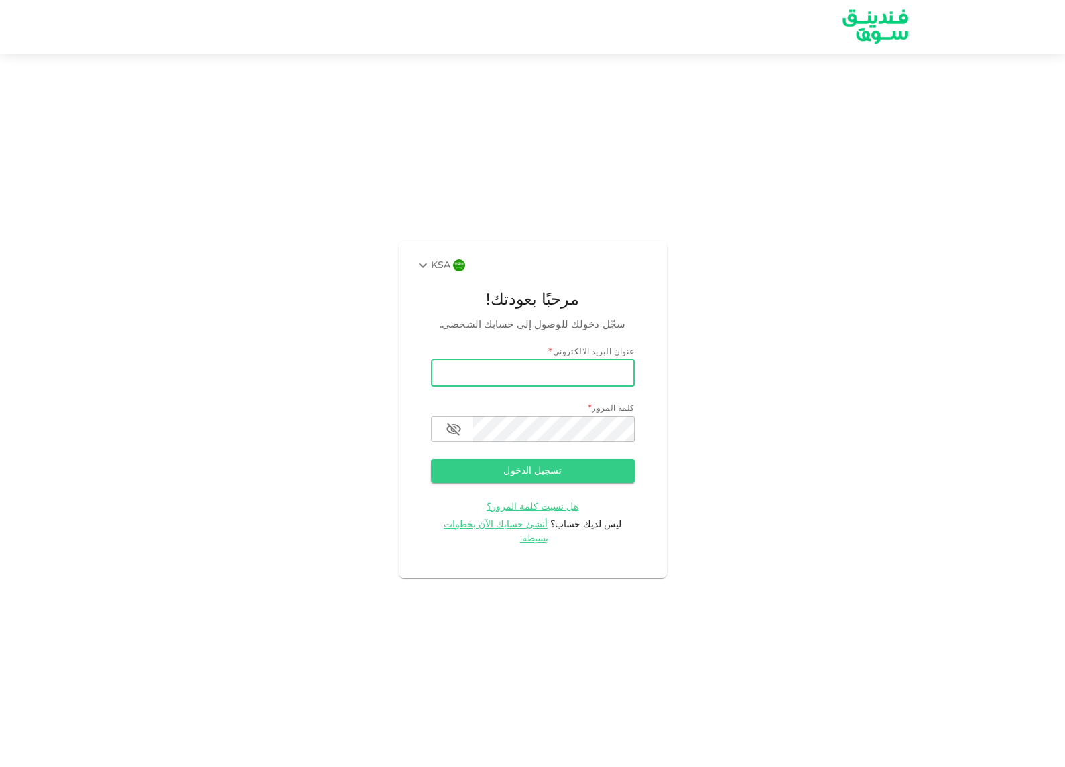
type input "[PERSON_NAME][EMAIL_ADDRESS][DOMAIN_NAME]"
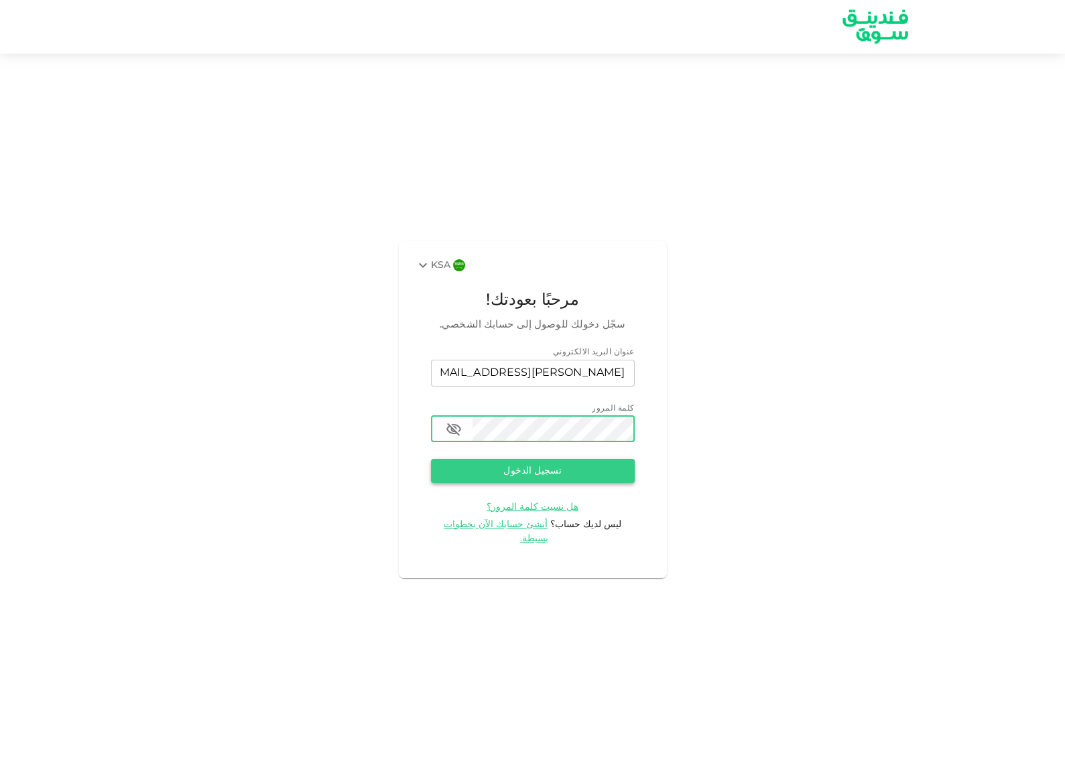
click at [502, 482] on button "تسجيل الدخول" at bounding box center [533, 471] width 204 height 24
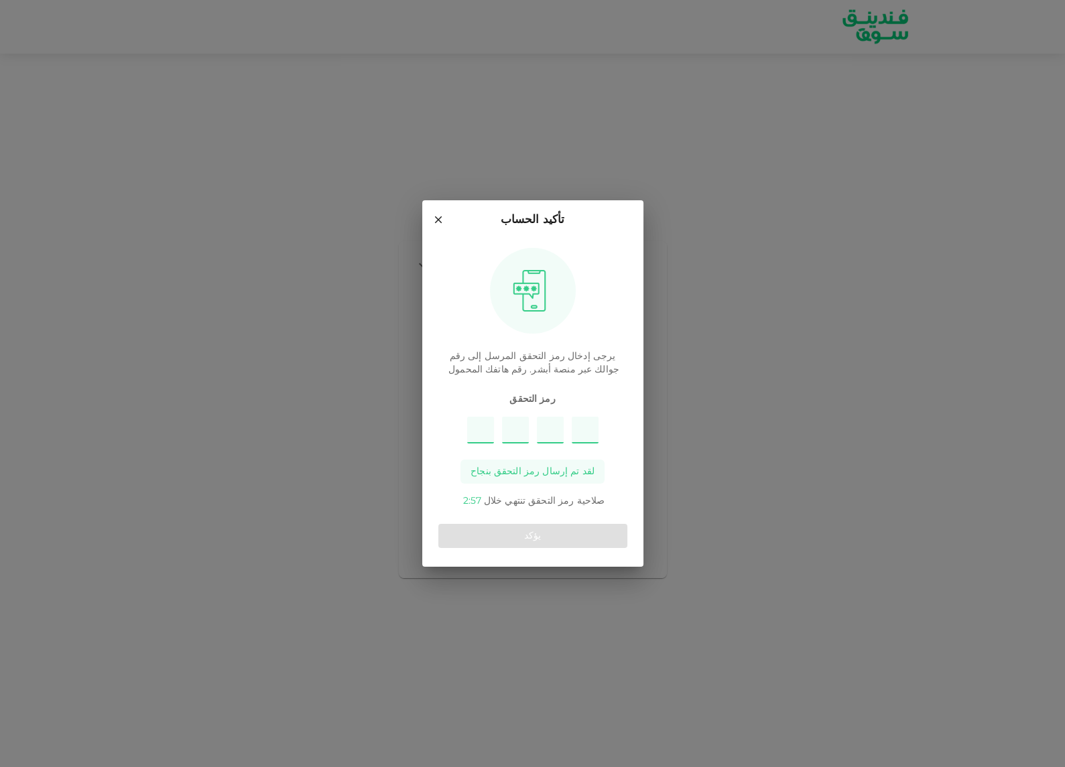
click at [494, 425] on div at bounding box center [532, 430] width 131 height 27
click at [482, 425] on input "Please enter OTP character 1" at bounding box center [480, 430] width 27 height 27
click at [357, 494] on div "تأكيد الحساب يرجى إدخال رمز التحقق المرسل إلى رقم جوالك عبر منصة أبشر. رقم هاتف…" at bounding box center [532, 383] width 1065 height 767
click at [482, 428] on input "Please enter OTP character 1" at bounding box center [480, 430] width 27 height 27
paste input "5"
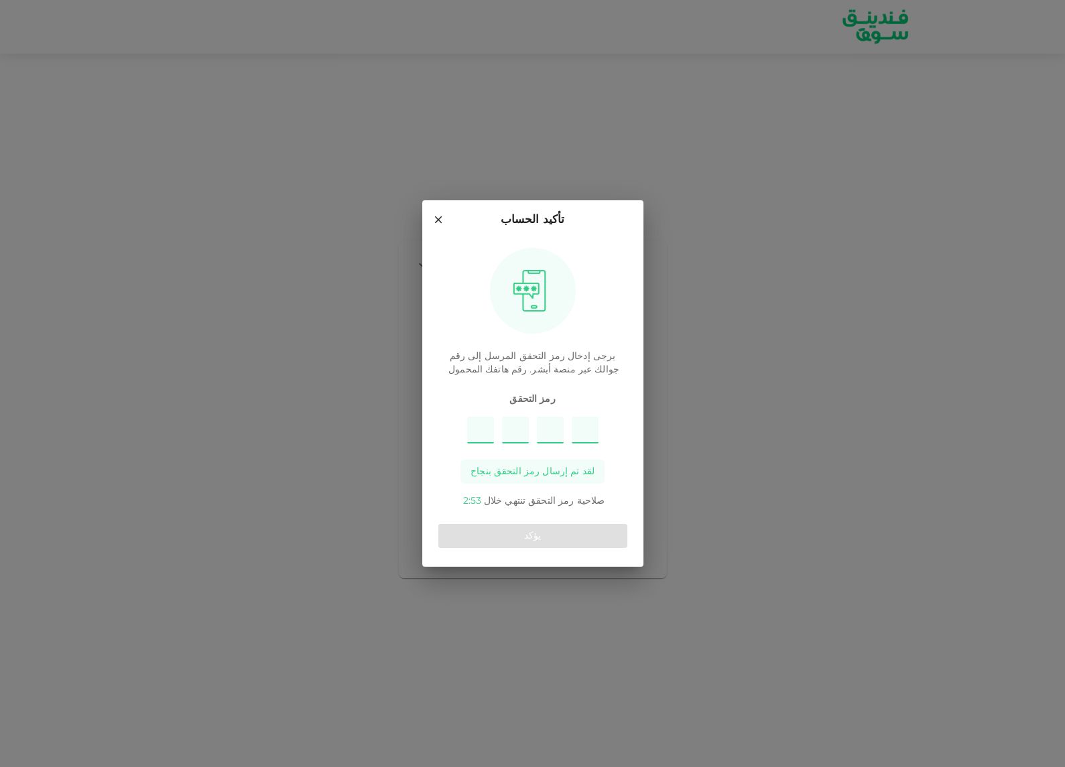
type input "1"
type input "9"
type input "8"
type input "5"
click at [511, 533] on button "يؤكد" at bounding box center [532, 536] width 189 height 24
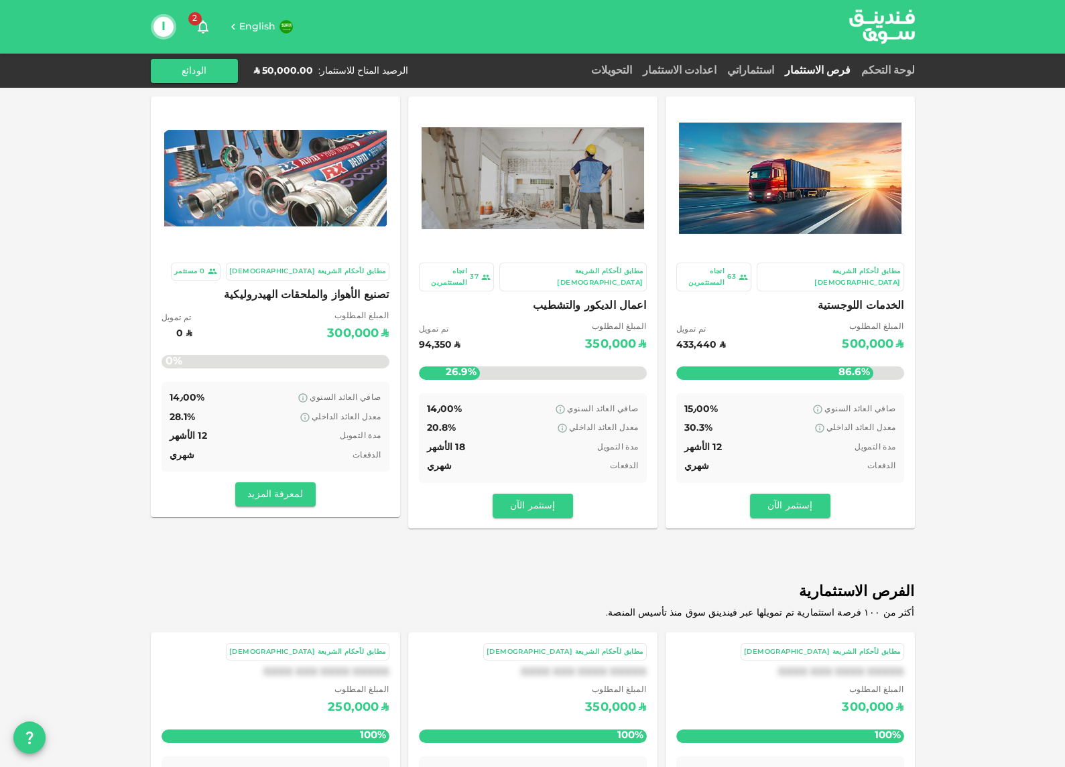
click at [584, 297] on span "اعمال الديكور والتشطيب" at bounding box center [533, 306] width 228 height 19
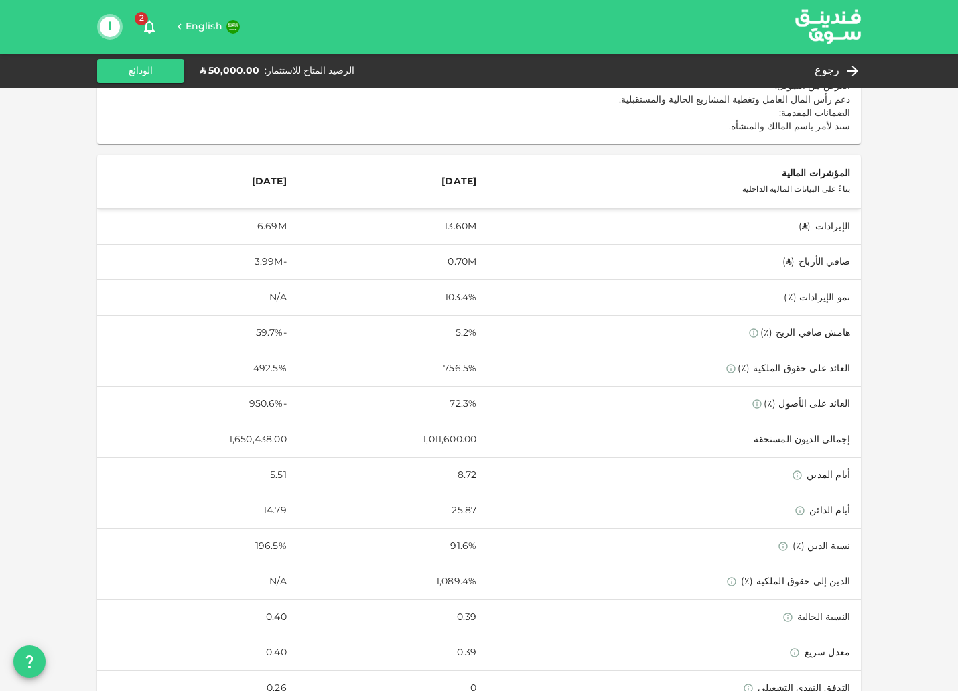
scroll to position [586, 0]
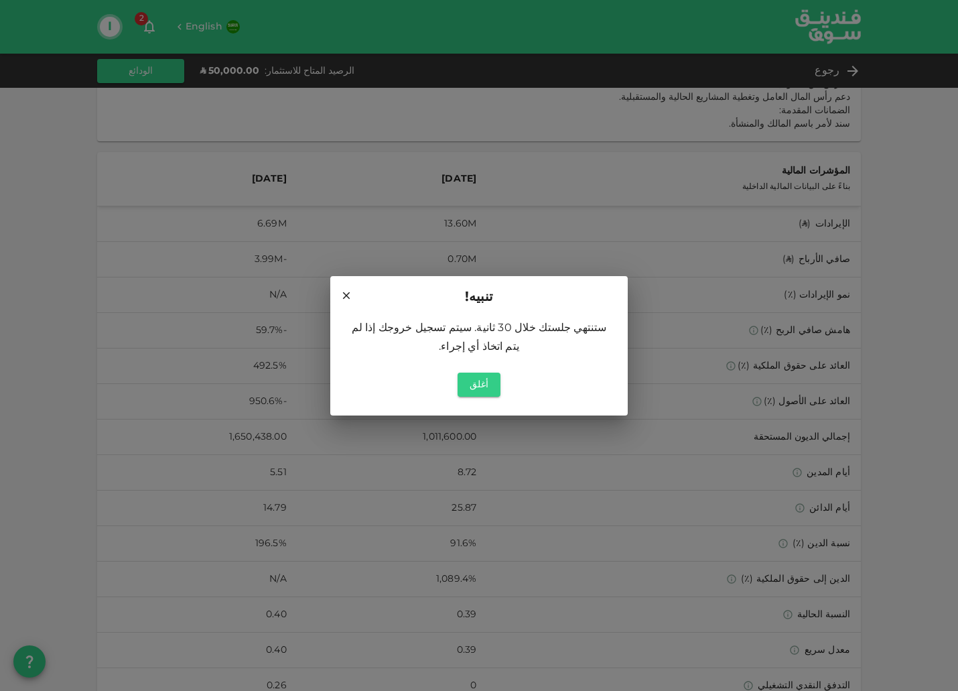
click at [338, 295] on h2 "تنبيه!" at bounding box center [479, 297] width 298 height 43
click at [344, 295] on icon at bounding box center [346, 295] width 12 height 12
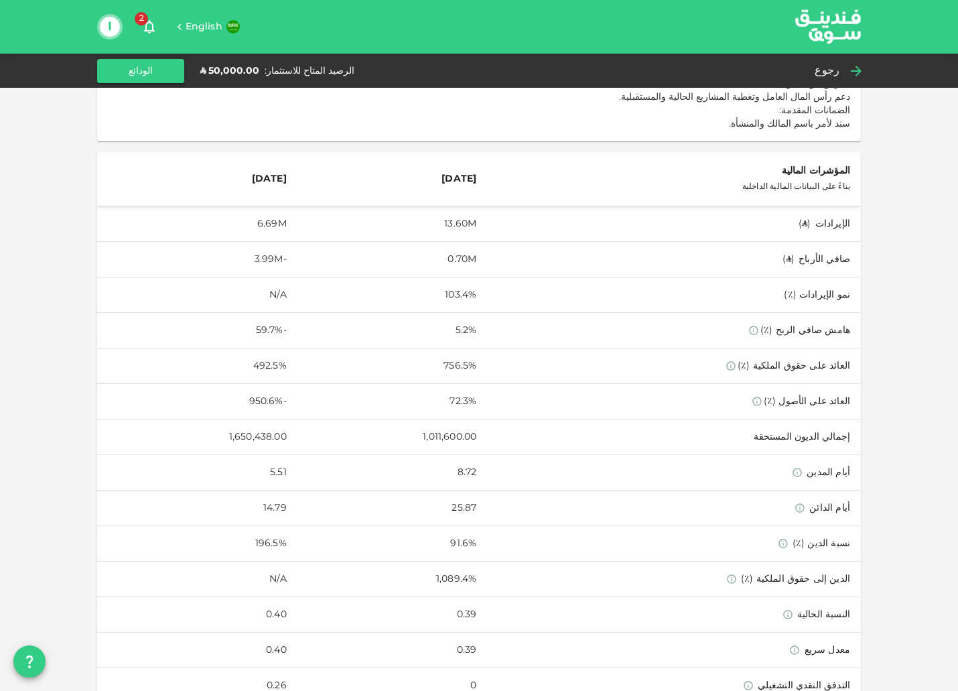
click at [845, 68] on div "رجوع" at bounding box center [835, 71] width 52 height 19
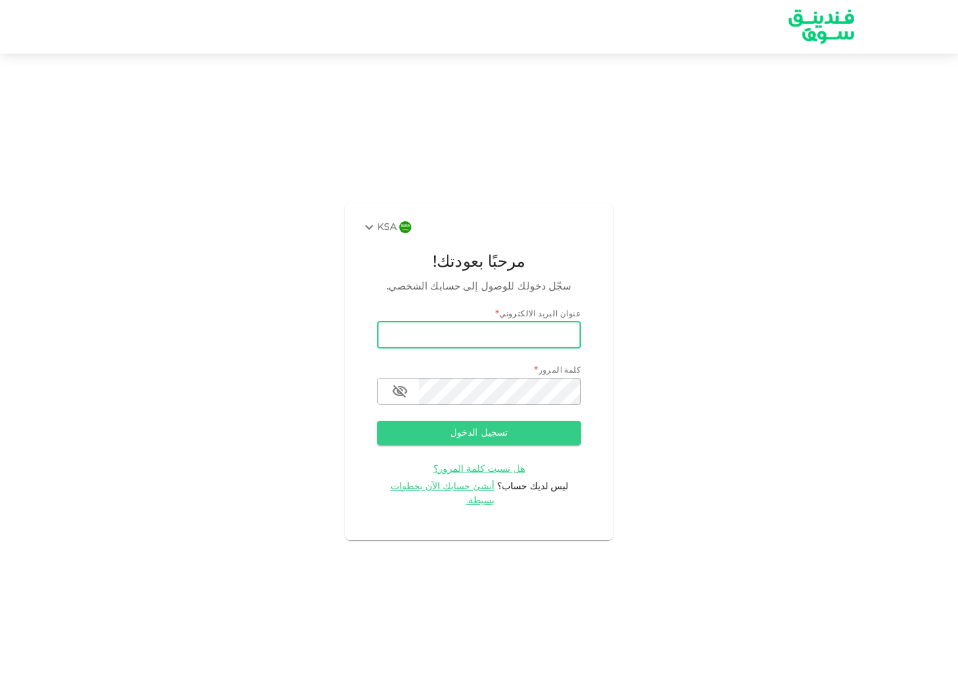
type input "[EMAIL_ADDRESS][DOMAIN_NAME]"
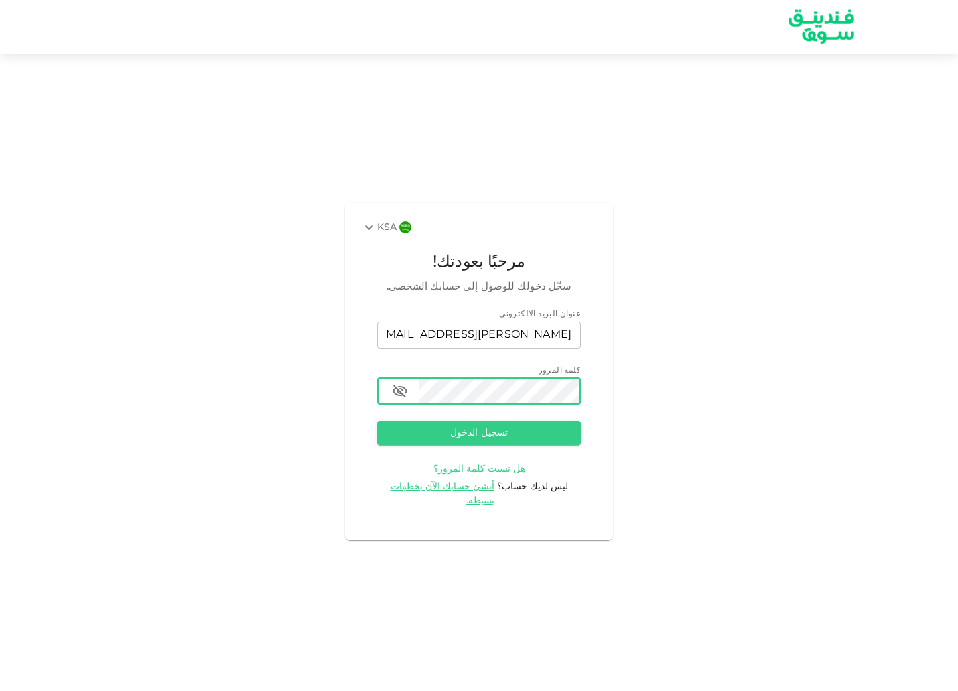
click at [541, 452] on form "عنوان البريد الالكتروني email i.h.alraigi@gmail.com email كلمة المرور password …" at bounding box center [479, 408] width 204 height 200
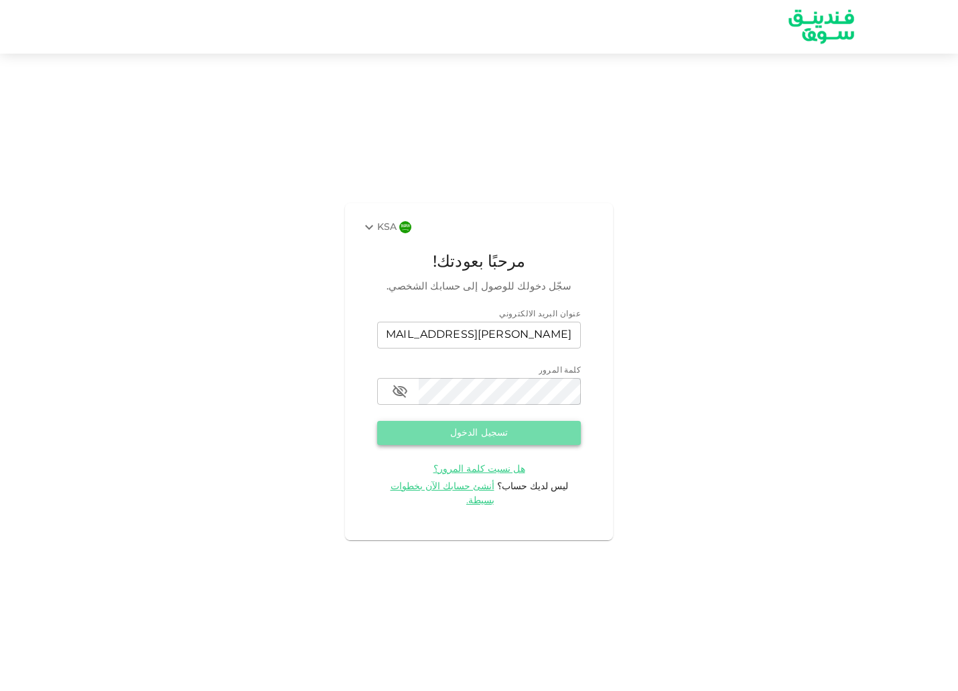
click at [557, 444] on button "تسجيل الدخول" at bounding box center [479, 433] width 204 height 24
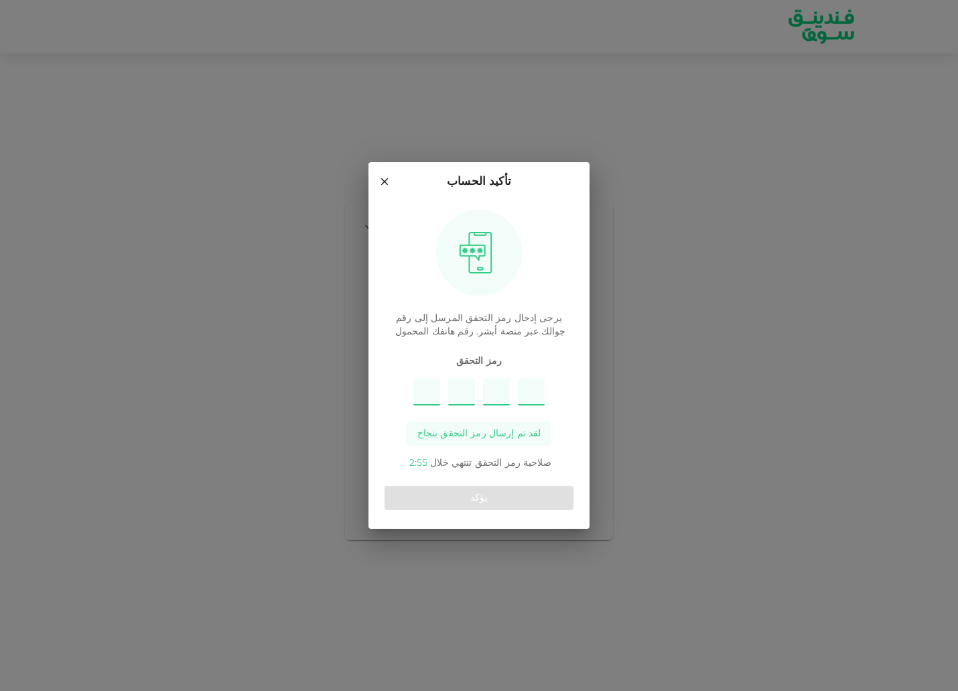
click at [427, 391] on input "Please enter OTP character 1" at bounding box center [426, 392] width 27 height 27
click at [407, 348] on div "يرجى إدخال رمز التحقق المرسل إلى رقم جوالك عبر منصة أبشر. رقم هاتفك المحمول رمز…" at bounding box center [479, 336] width 189 height 268
click at [417, 393] on input "Please enter OTP character 1" at bounding box center [426, 392] width 27 height 27
paste input "9"
type input "5"
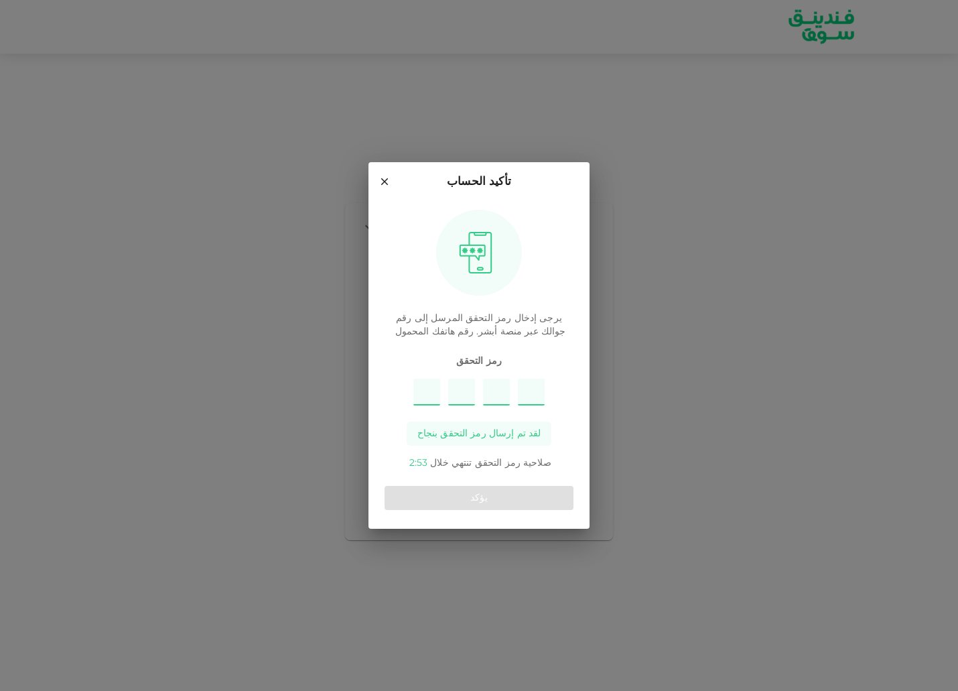
type input "8"
type input "3"
type input "9"
click at [478, 490] on button "يؤكد" at bounding box center [479, 498] width 189 height 24
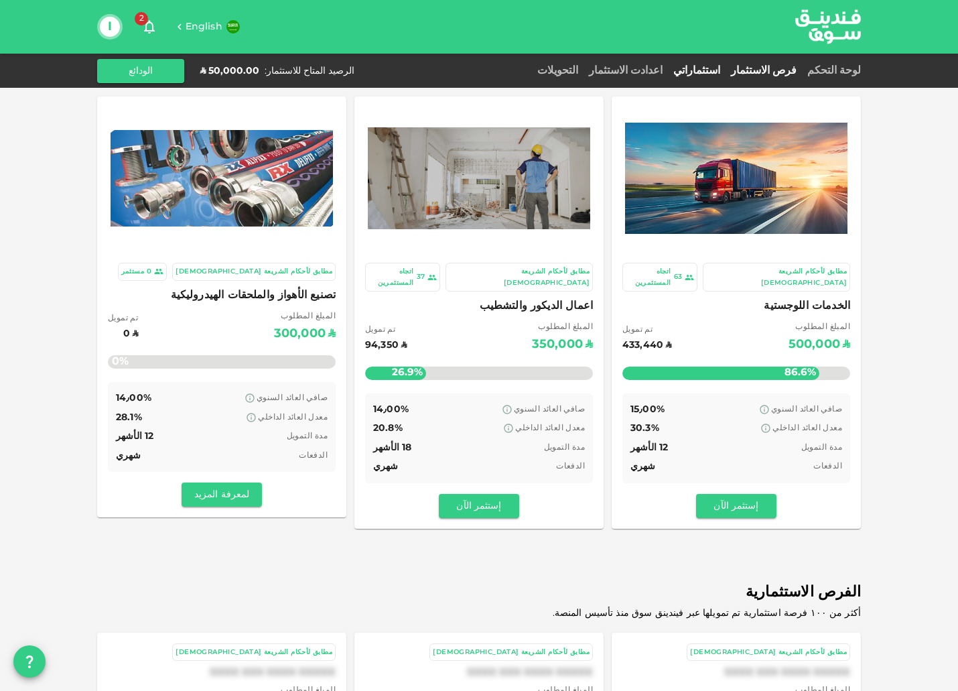
click at [685, 70] on link "استثماراتي" at bounding box center [697, 71] width 58 height 10
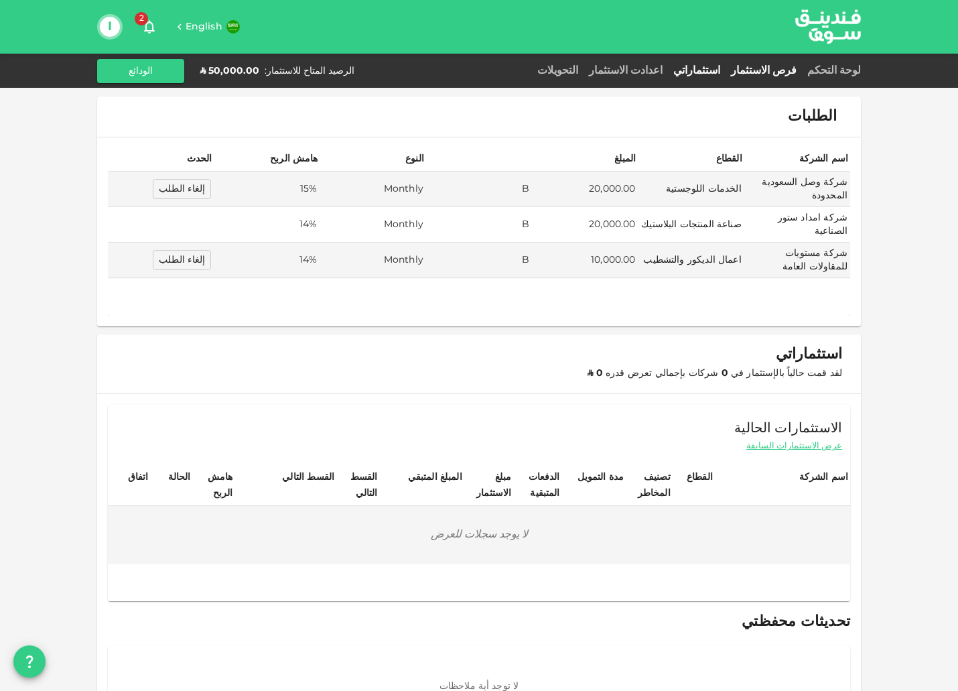
click at [790, 69] on link "فرص الاستثمار" at bounding box center [764, 71] width 76 height 10
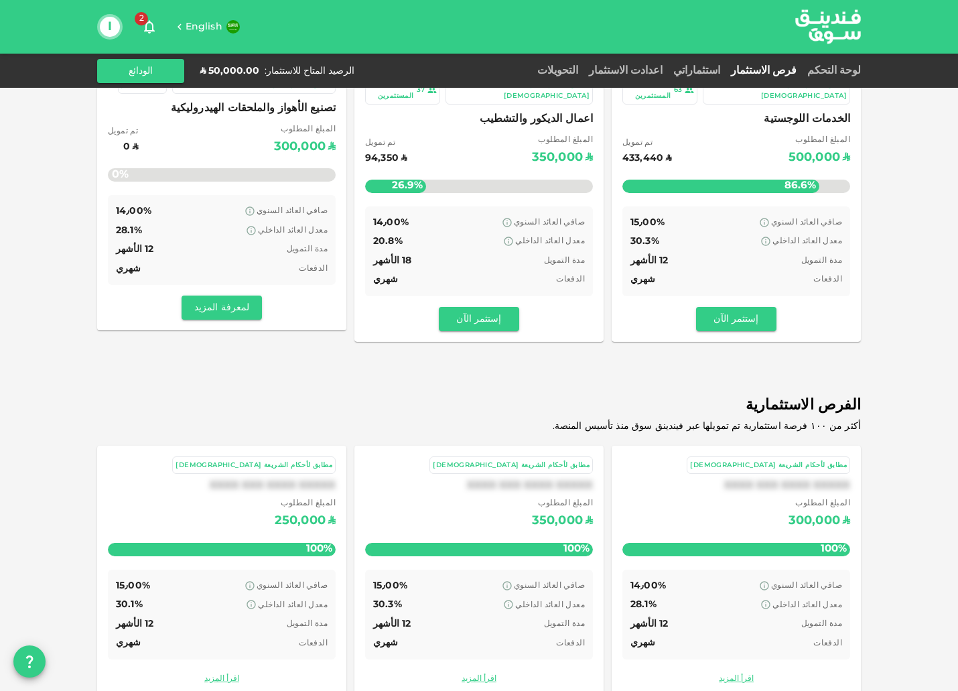
scroll to position [200, 0]
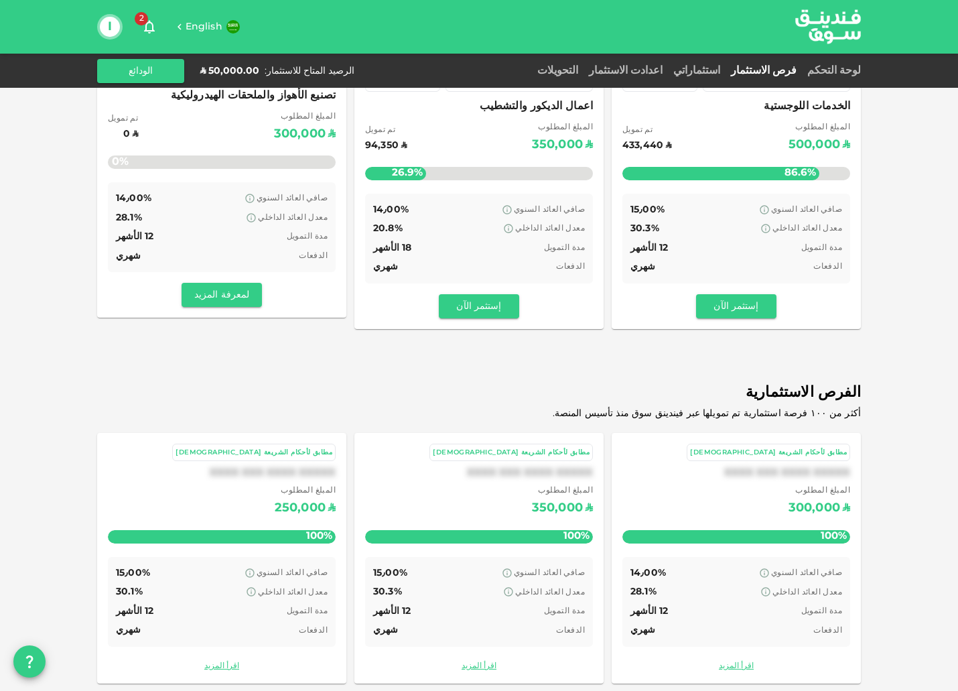
click at [716, 63] on div "استثماراتي" at bounding box center [697, 71] width 58 height 16
click at [713, 66] on link "استثماراتي" at bounding box center [697, 71] width 58 height 10
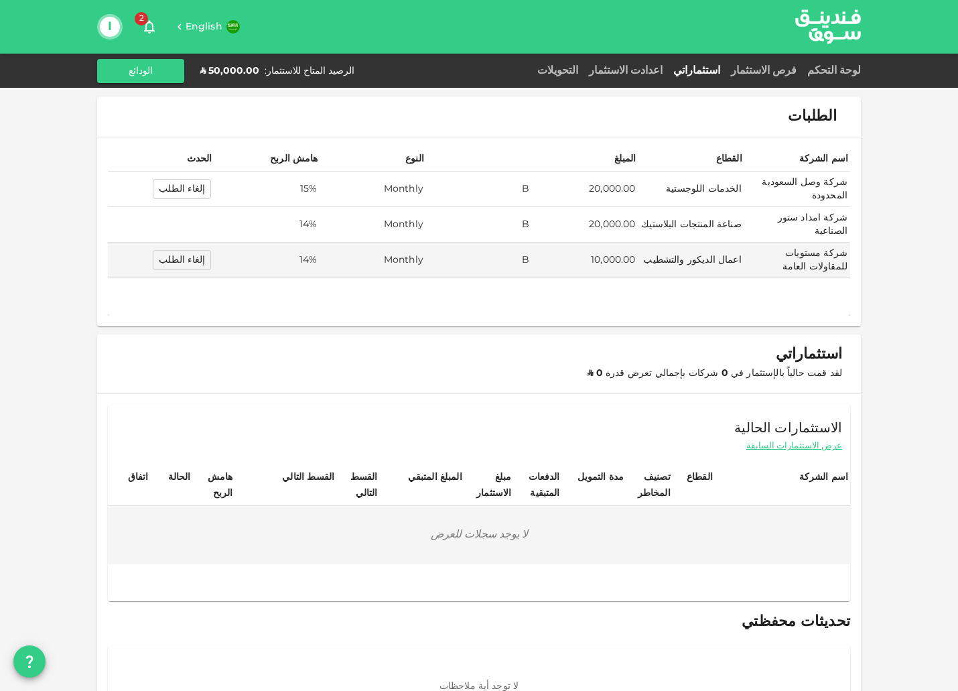
click at [624, 178] on td "20,000.00" at bounding box center [585, 190] width 106 height 36
click at [607, 188] on td "20,000.00" at bounding box center [585, 190] width 106 height 36
click at [482, 188] on td "B" at bounding box center [479, 190] width 106 height 36
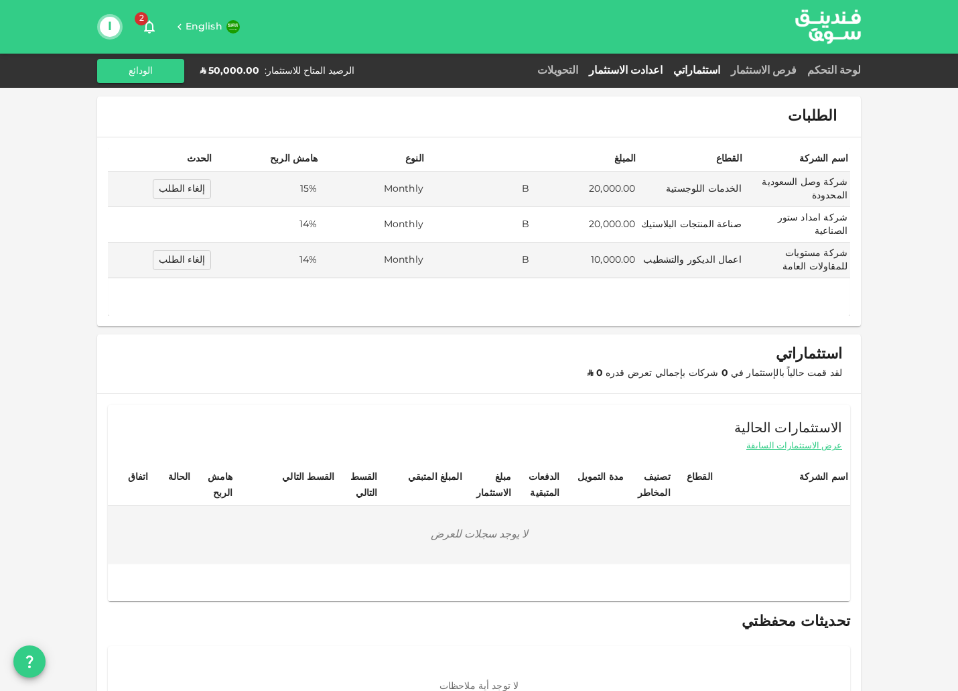
click at [633, 66] on link "اعدادت الاستثمار" at bounding box center [626, 71] width 84 height 10
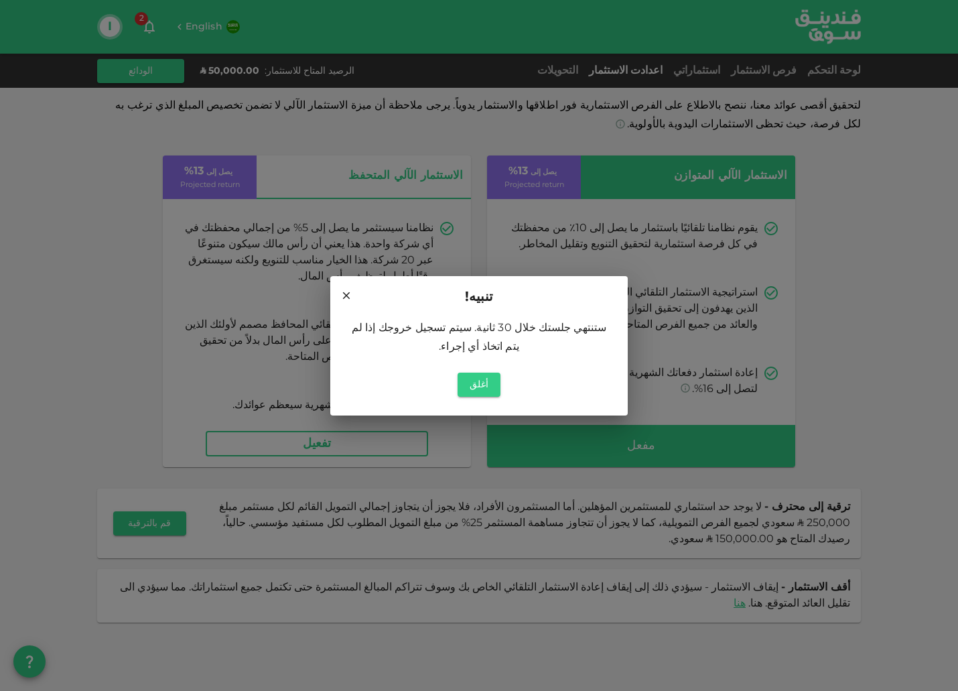
click at [343, 298] on icon at bounding box center [346, 294] width 7 height 7
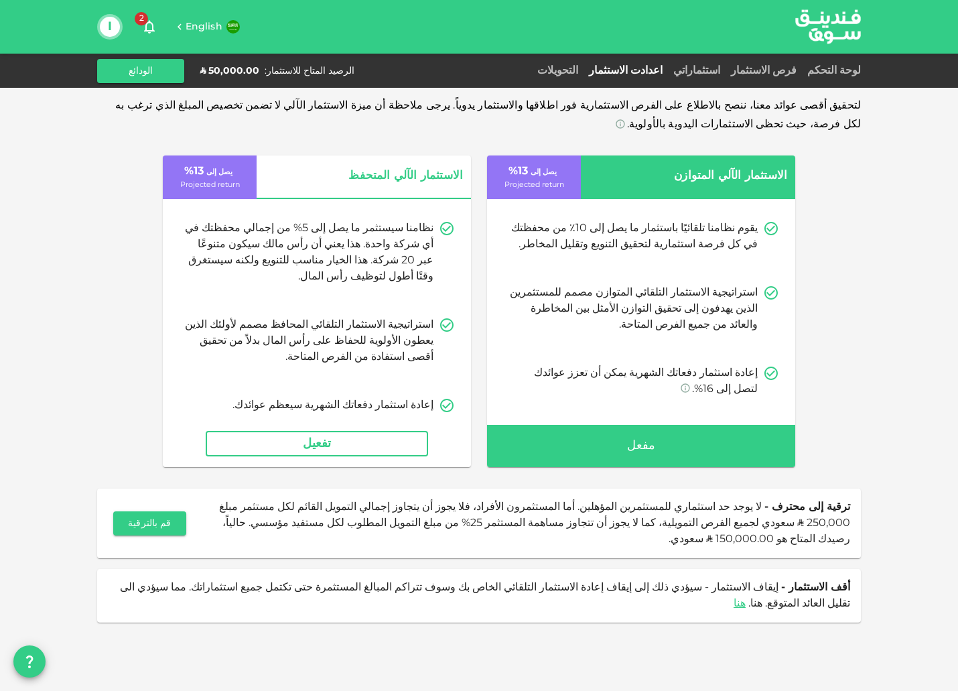
click at [482, 599] on div "لتحقيق أقصى عوائد معنا، ننصح بالاطلاع على الفرص الاستثمارية فور اطلاقها والاستث…" at bounding box center [479, 345] width 958 height 691
click at [659, 633] on div "لتحقيق أقصى عوائد معنا، ننصح بالاطلاع على الفرص الاستثمارية فور اطلاقها والاستث…" at bounding box center [479, 345] width 958 height 691
click at [714, 74] on link "استثماراتي" at bounding box center [697, 71] width 58 height 10
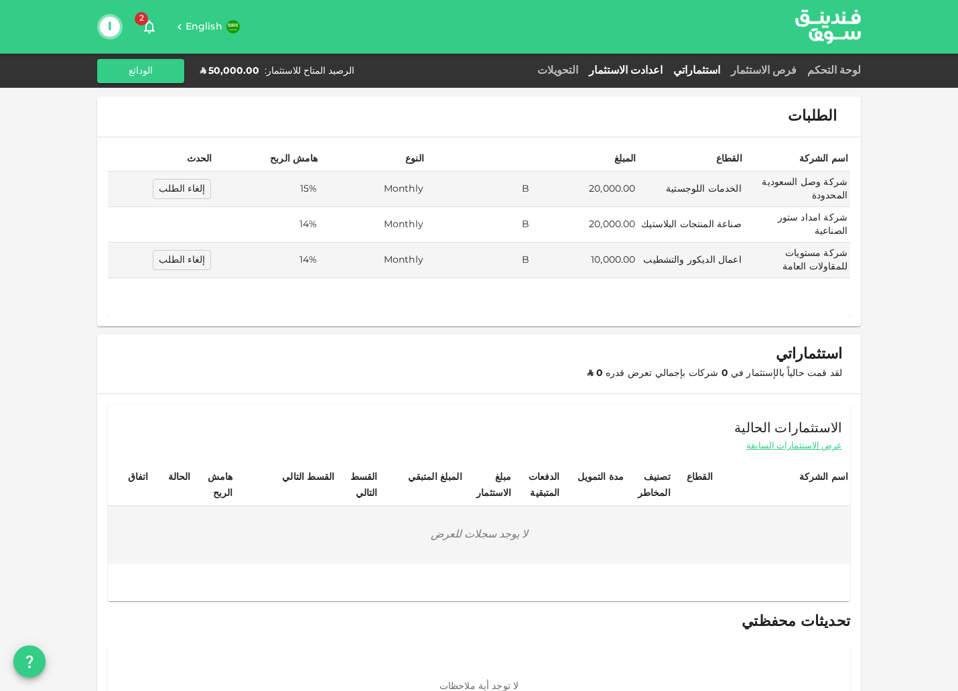
click at [629, 69] on link "اعدادت الاستثمار" at bounding box center [626, 71] width 84 height 10
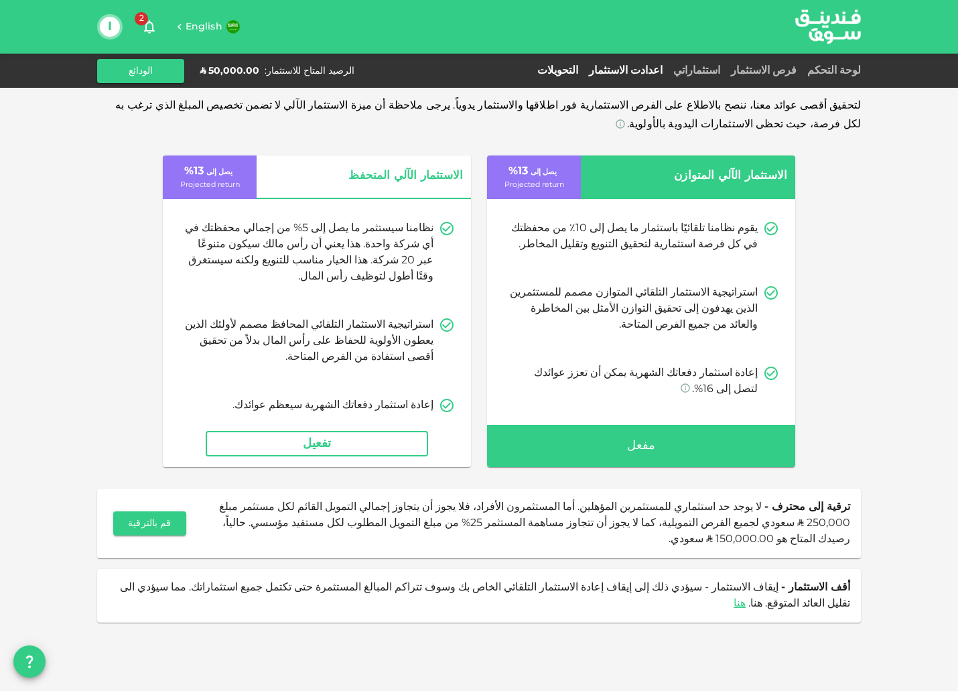
click at [564, 72] on link "التحويلات" at bounding box center [558, 71] width 52 height 10
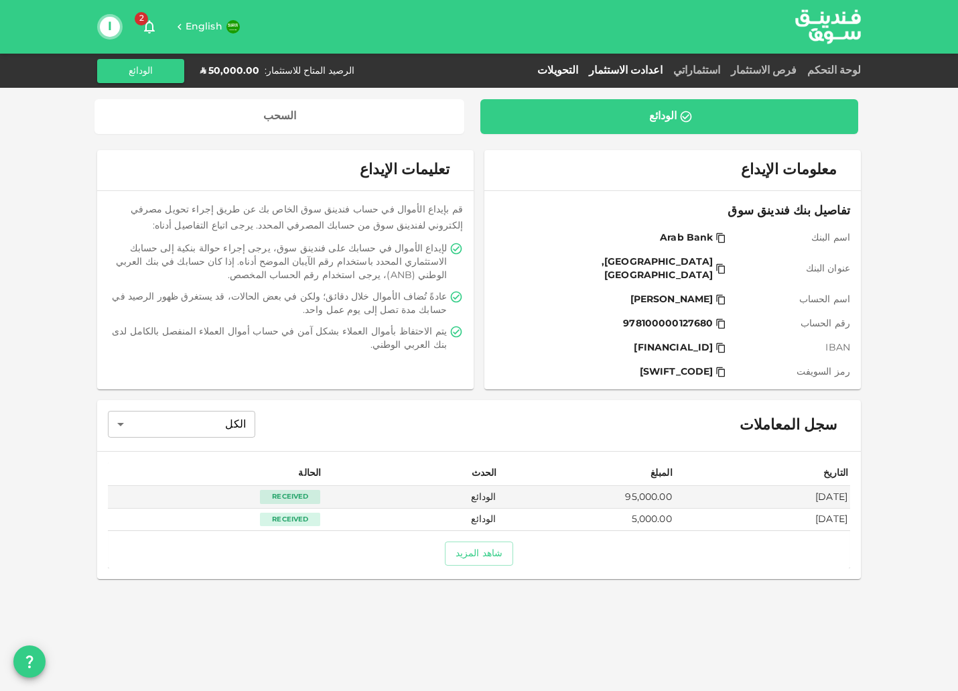
click at [633, 72] on link "اعدادت الاستثمار" at bounding box center [626, 71] width 84 height 10
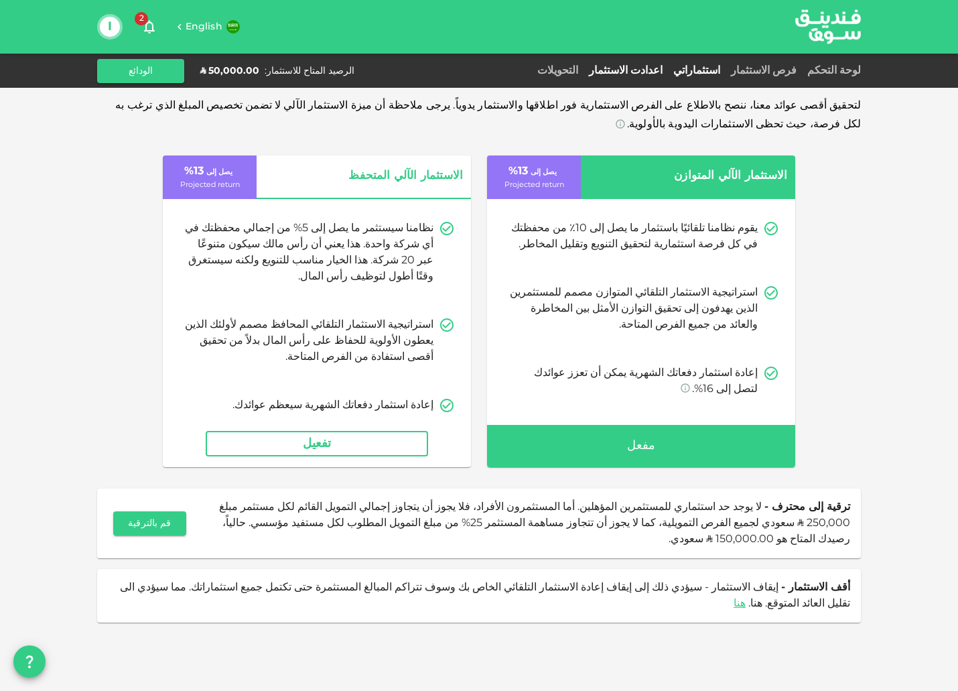
click at [694, 71] on link "استثماراتي" at bounding box center [697, 71] width 58 height 10
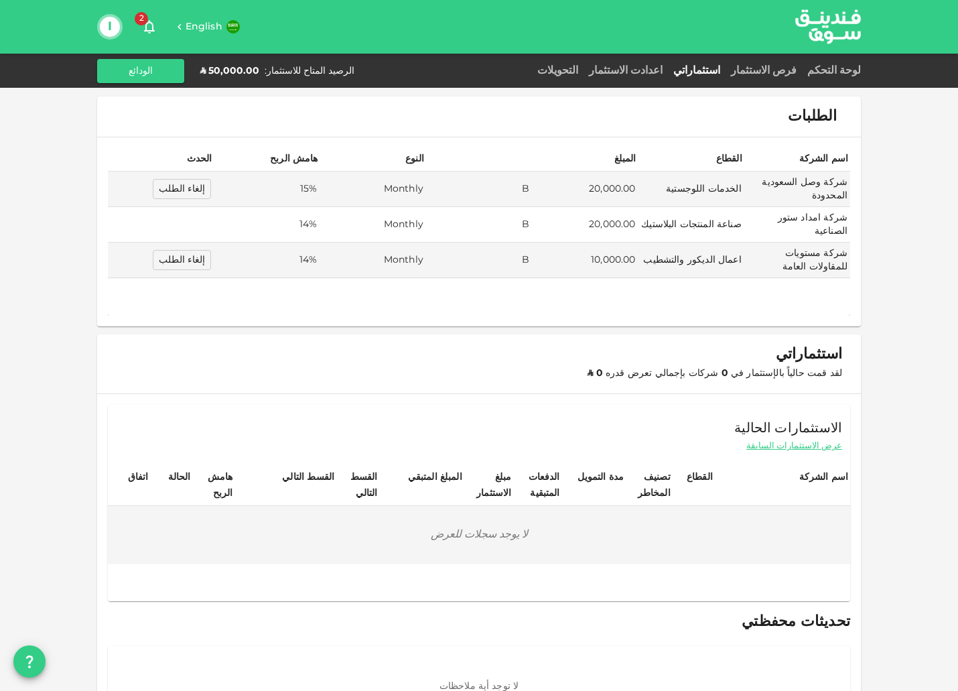
click at [873, 274] on div "الطلبات اسم الشركة القطاع المبلغ النوع هامش الربح الحدث شركة وصل السعودية المحد…" at bounding box center [479, 372] width 958 height 745
click at [596, 215] on td "20,000.00" at bounding box center [585, 225] width 106 height 36
click at [606, 207] on td "20,000.00" at bounding box center [585, 225] width 106 height 36
click at [527, 207] on td "B" at bounding box center [479, 225] width 106 height 36
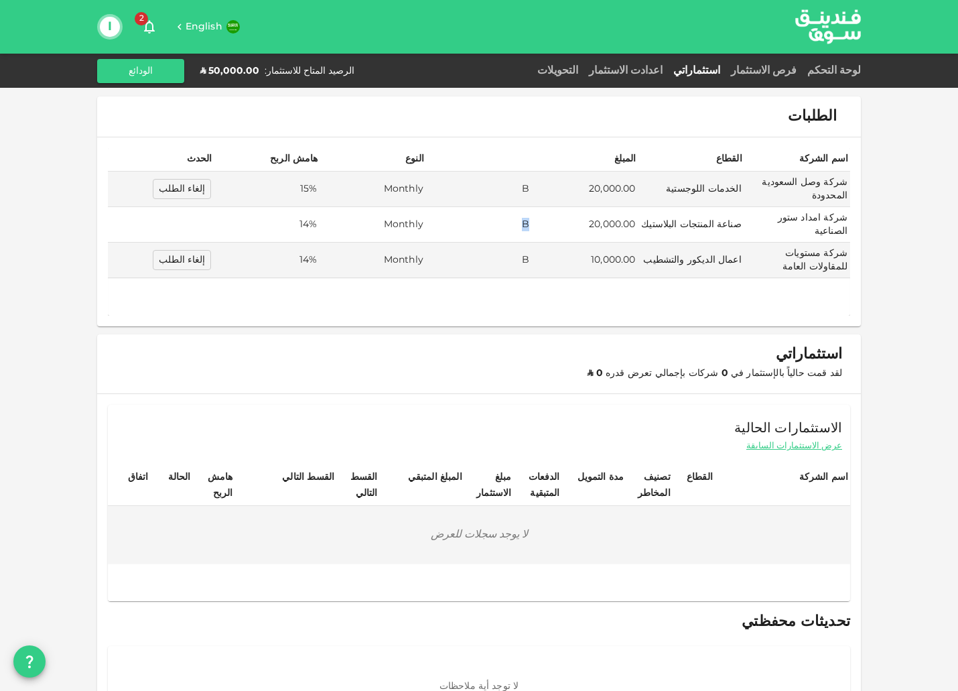
click at [472, 207] on td "B" at bounding box center [479, 225] width 106 height 36
click at [760, 68] on link "فرص الاستثمار" at bounding box center [764, 71] width 76 height 10
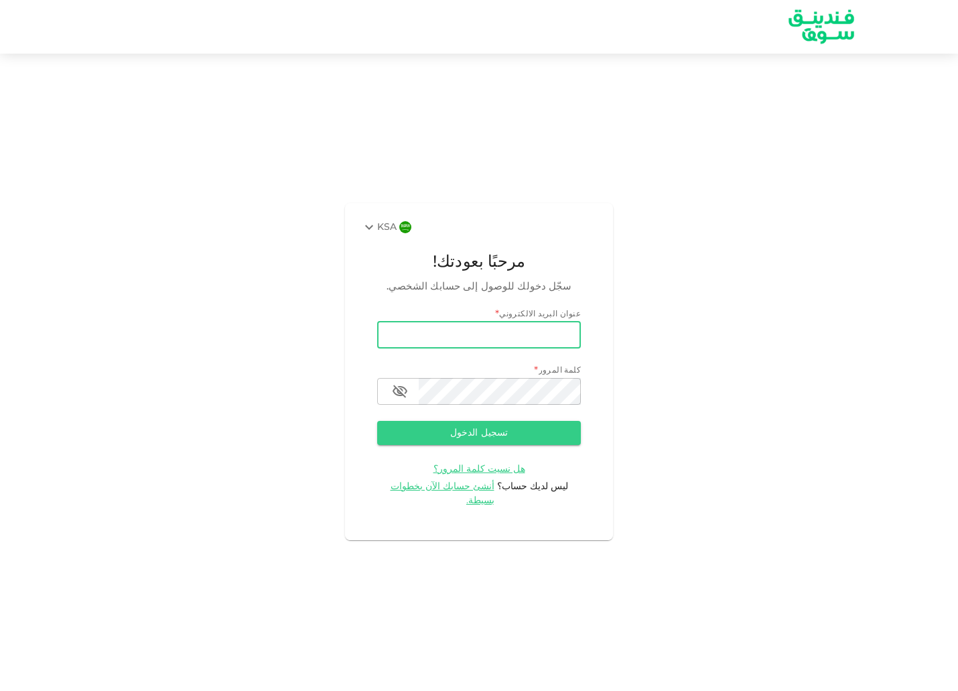
click at [547, 344] on input "email" at bounding box center [479, 335] width 204 height 27
type input "[EMAIL_ADDRESS][DOMAIN_NAME]"
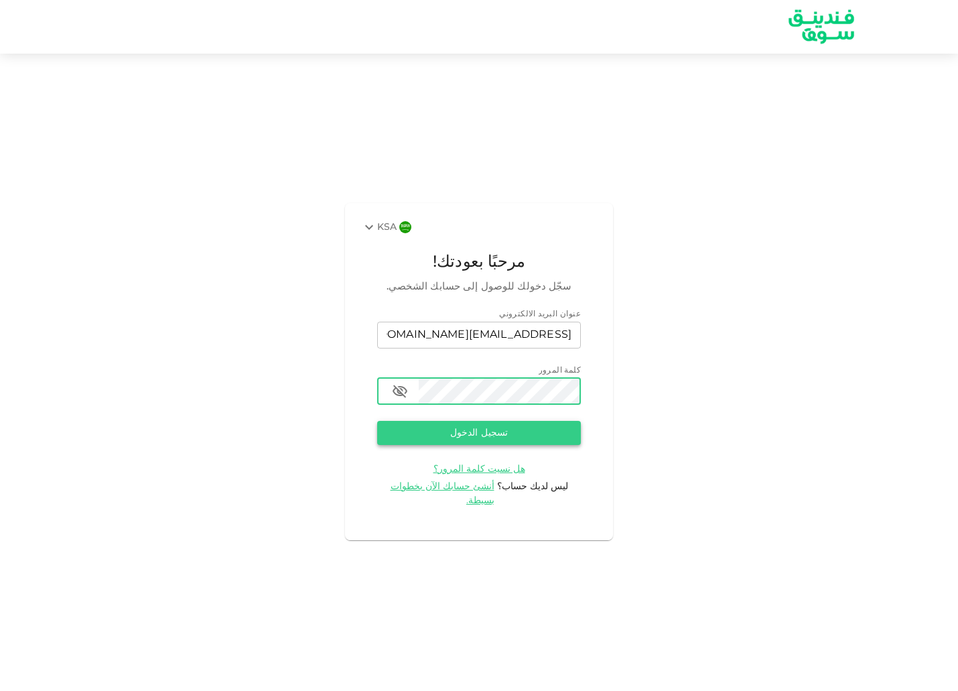
click at [527, 445] on button "تسجيل الدخول" at bounding box center [479, 433] width 204 height 24
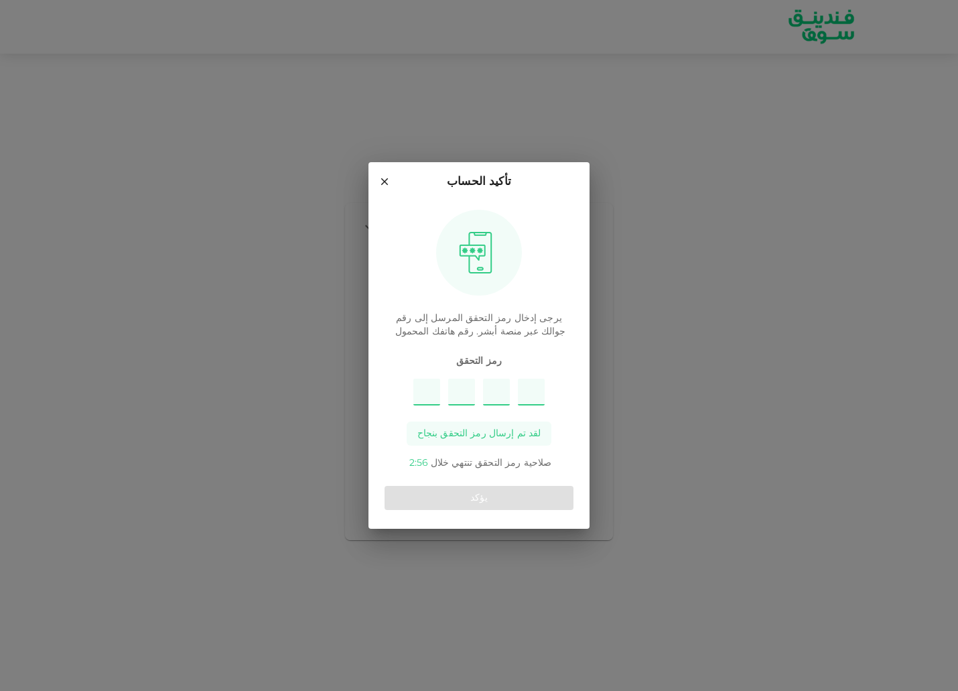
click at [422, 388] on input "Please enter OTP character 1" at bounding box center [426, 392] width 27 height 27
click at [427, 363] on span "رمز التحقق" at bounding box center [479, 360] width 189 height 13
click at [427, 387] on input "Please enter OTP character 1" at bounding box center [426, 392] width 27 height 27
paste input "2"
type input "7"
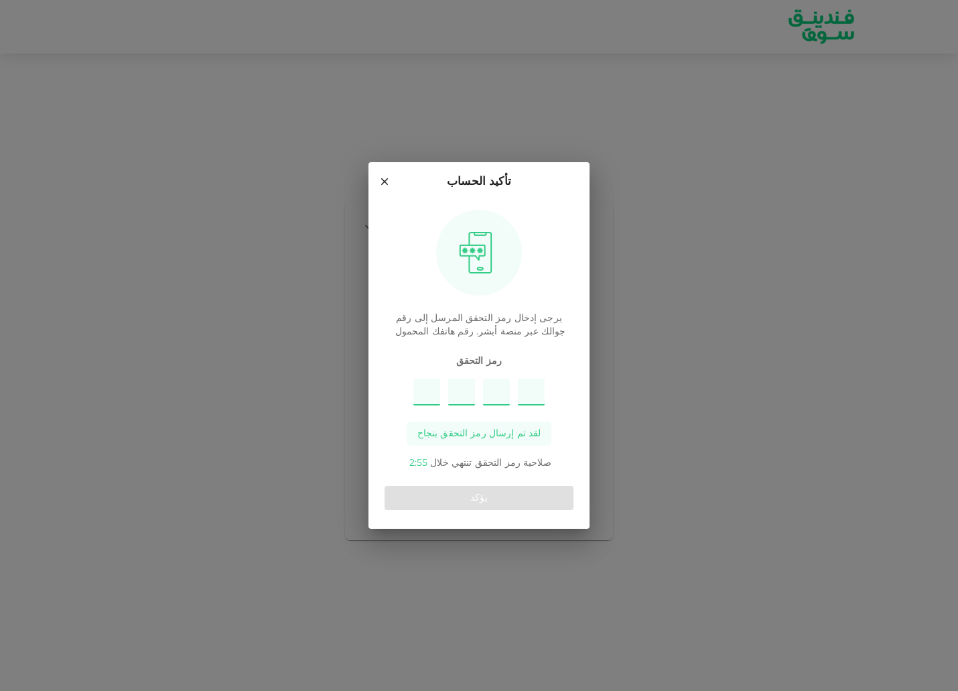
type input "5"
type input "3"
type input "2"
click at [514, 491] on button "يؤكد" at bounding box center [479, 498] width 189 height 24
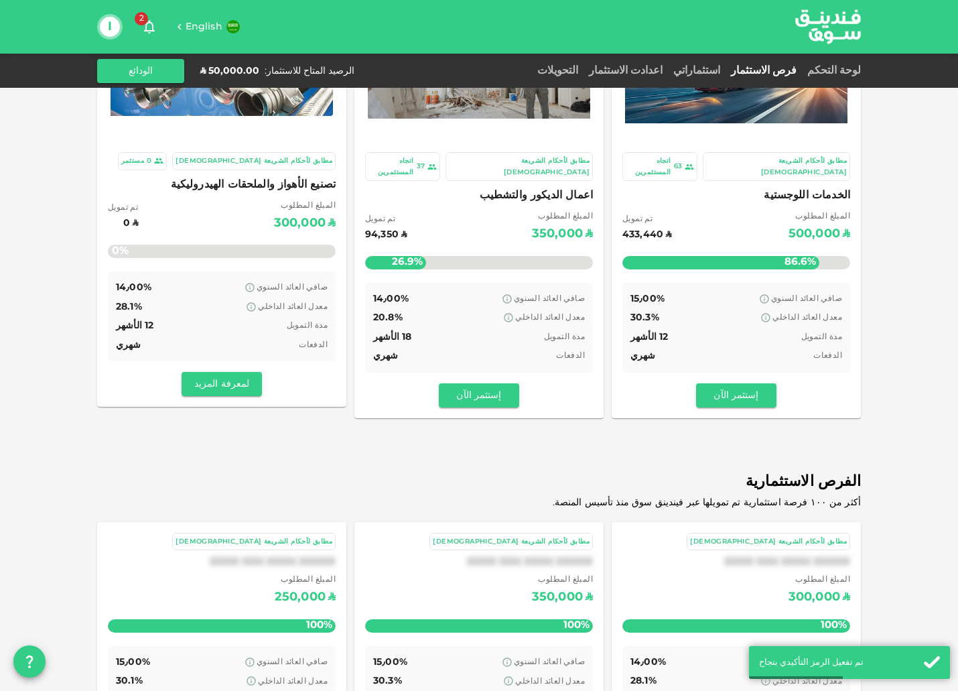
scroll to position [200, 0]
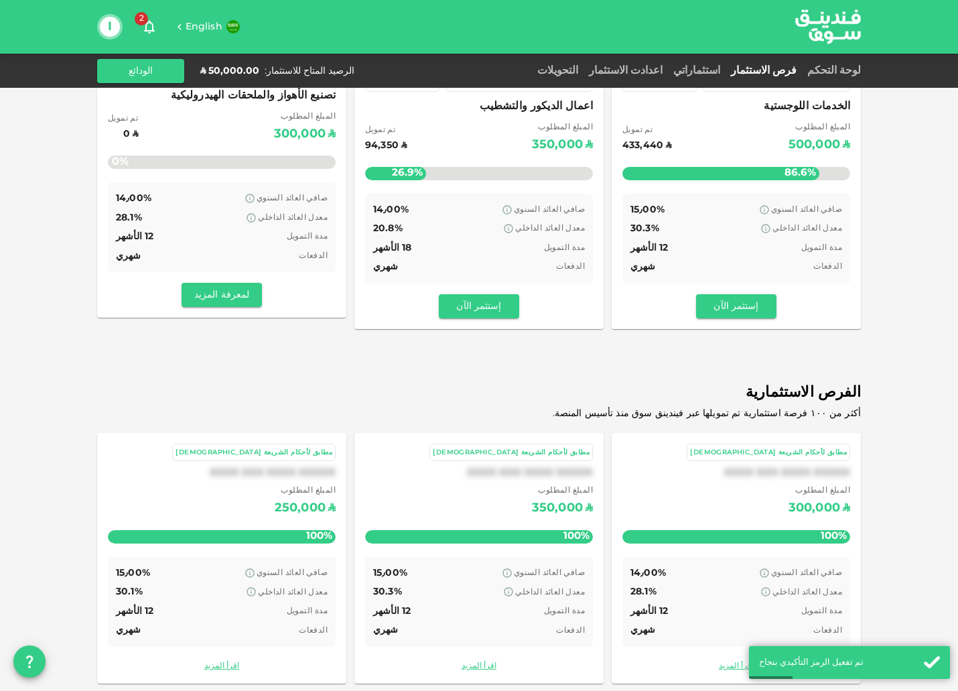
click at [732, 484] on div "المبلغ المطلوب ʢ 300,000" at bounding box center [736, 501] width 228 height 34
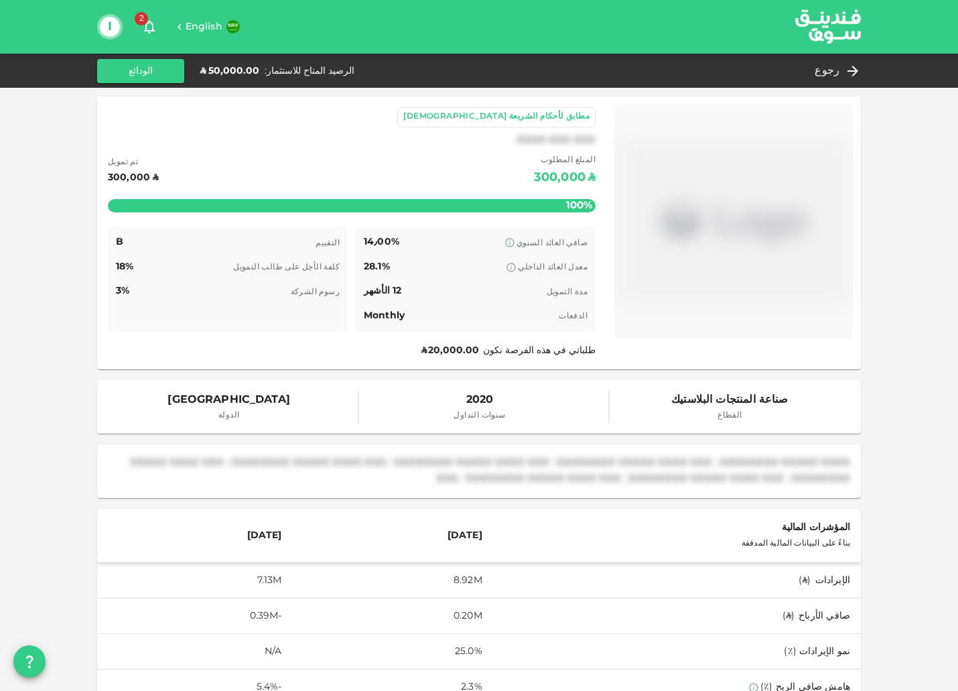
scroll to position [550, 0]
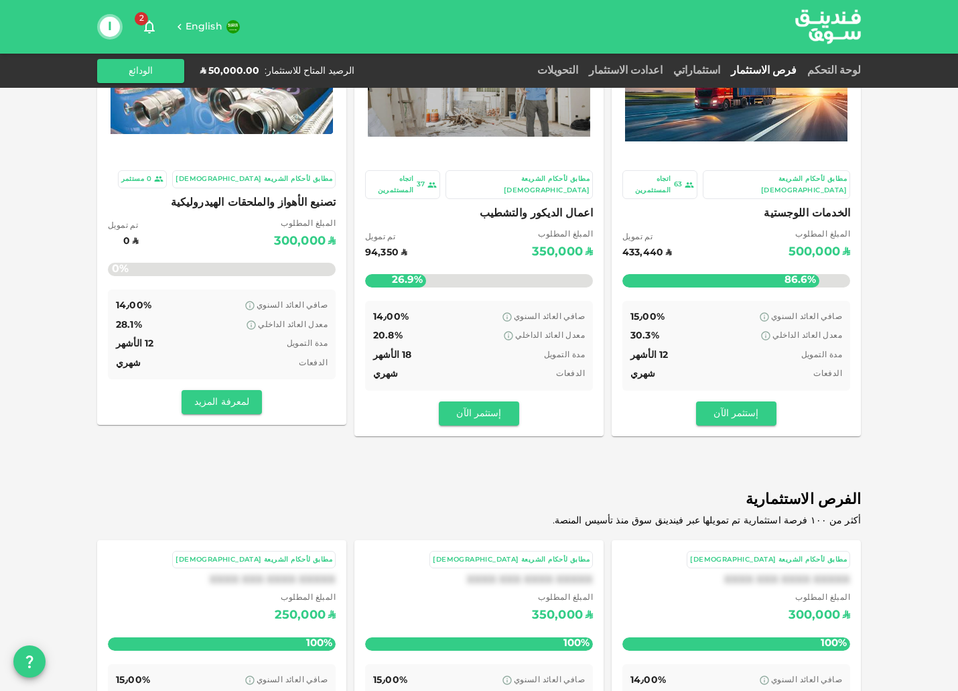
scroll to position [67, 0]
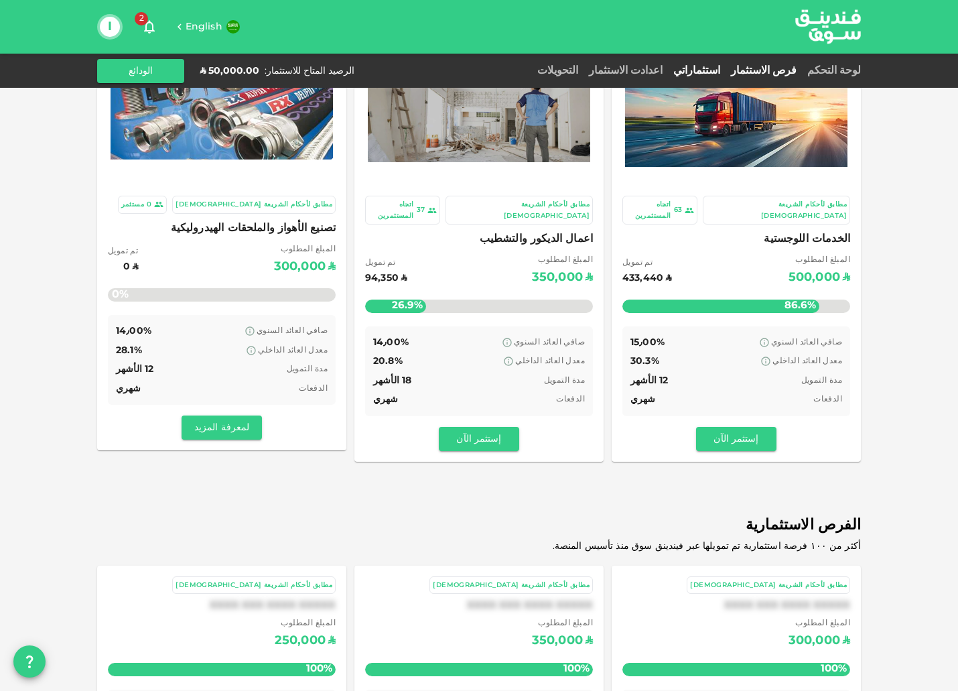
click at [694, 68] on link "استثماراتي" at bounding box center [697, 71] width 58 height 10
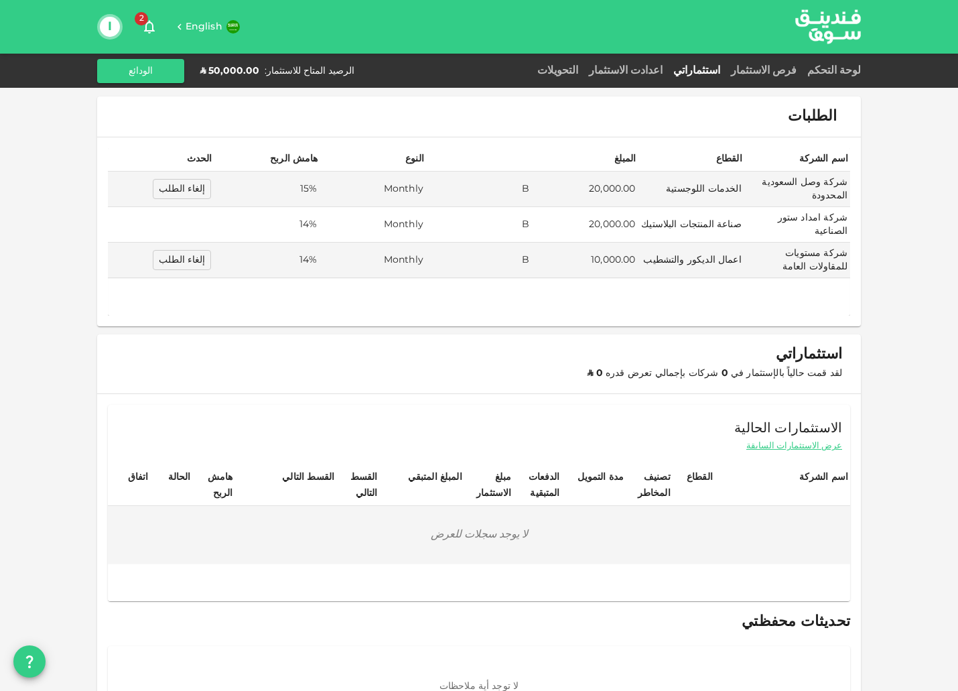
click at [702, 212] on td "صناعة المنتجات البلاستيك" at bounding box center [691, 225] width 106 height 36
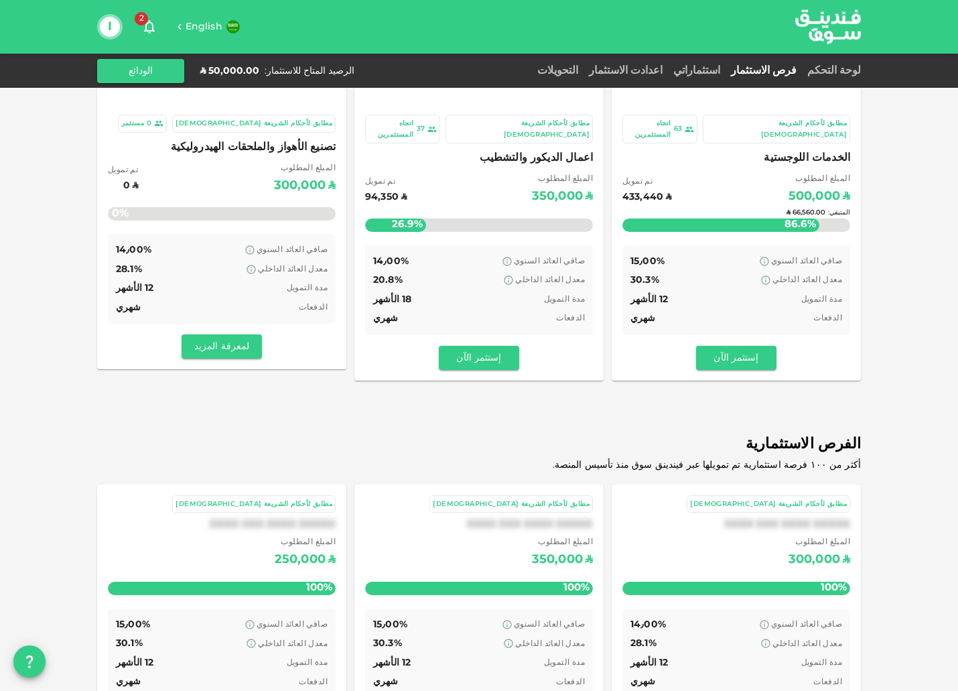
scroll to position [200, 0]
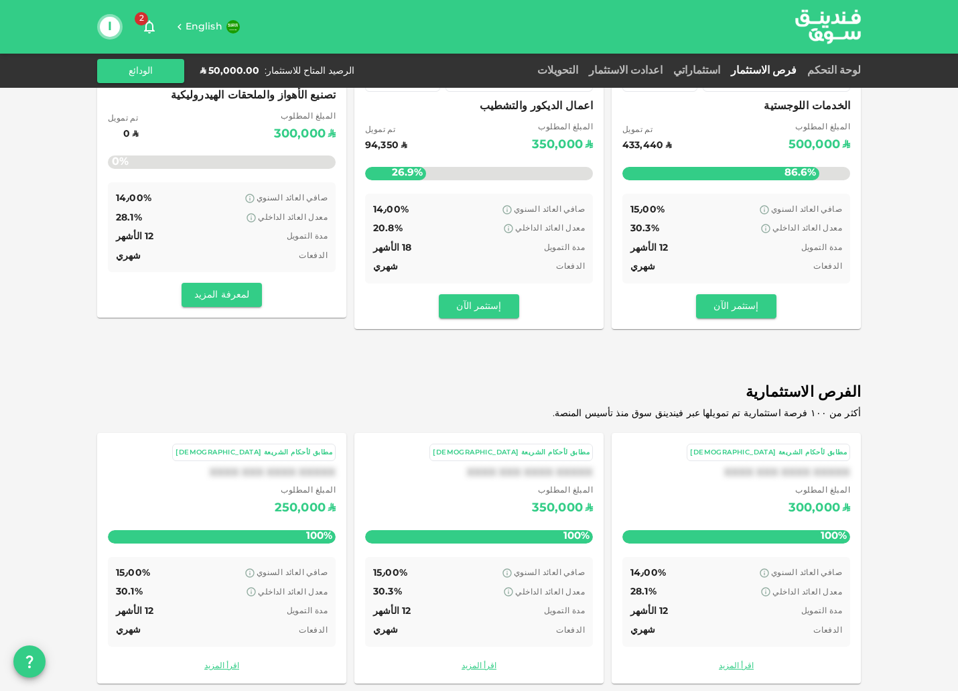
click at [747, 493] on div "المبلغ المطلوب ʢ 300,000" at bounding box center [736, 501] width 228 height 34
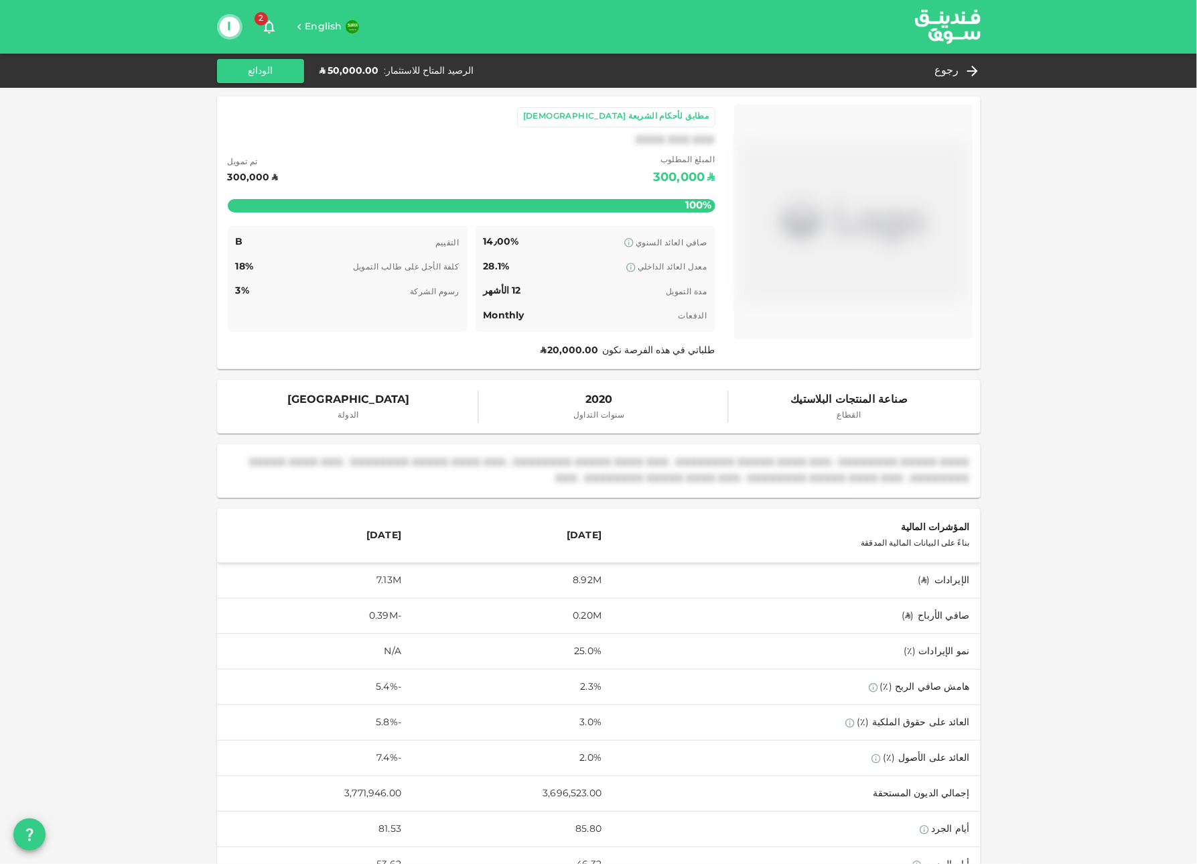
click at [958, 59] on div "رجوع الرصيد المتاح للاستثمار : ʢ 50,000.00 الودائع" at bounding box center [599, 71] width 764 height 24
click at [958, 73] on div "رجوع" at bounding box center [955, 71] width 52 height 19
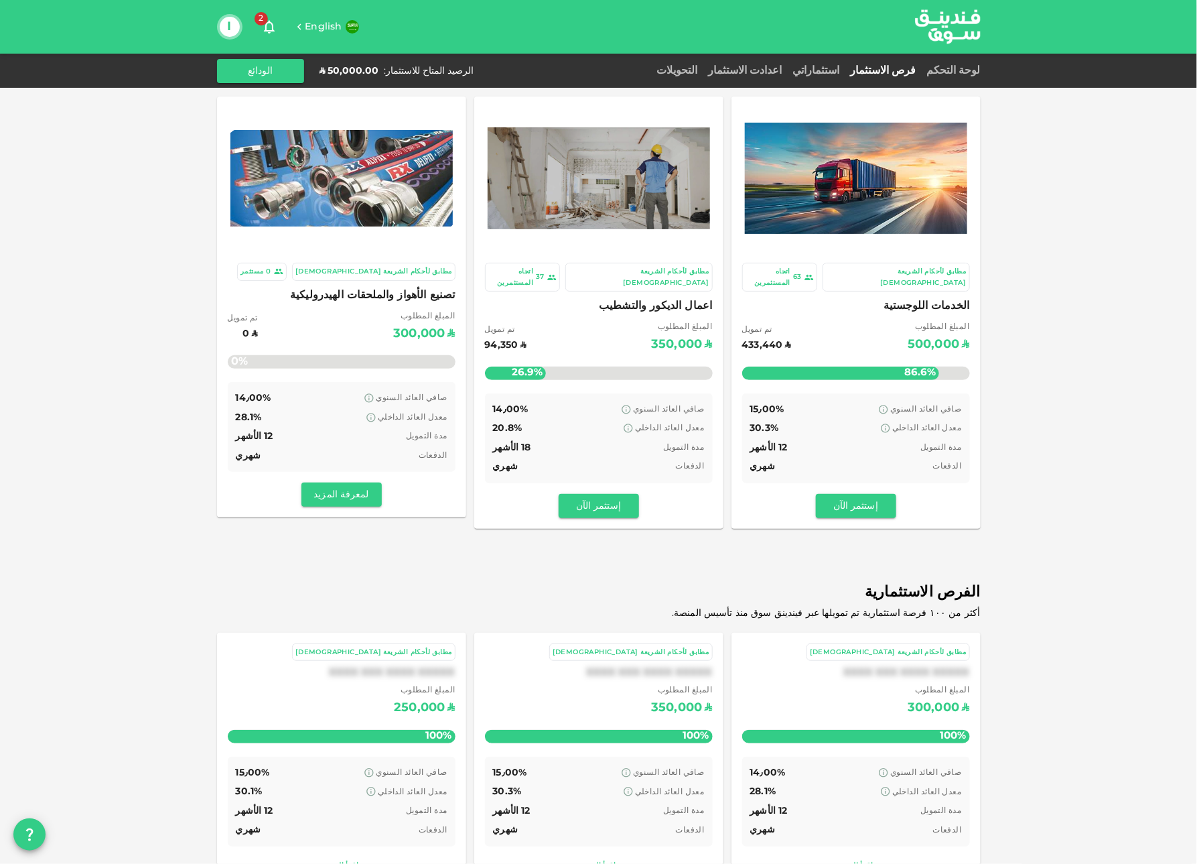
click at [810, 64] on div "استثماراتي" at bounding box center [817, 71] width 58 height 16
click at [810, 71] on link "استثماراتي" at bounding box center [817, 71] width 58 height 10
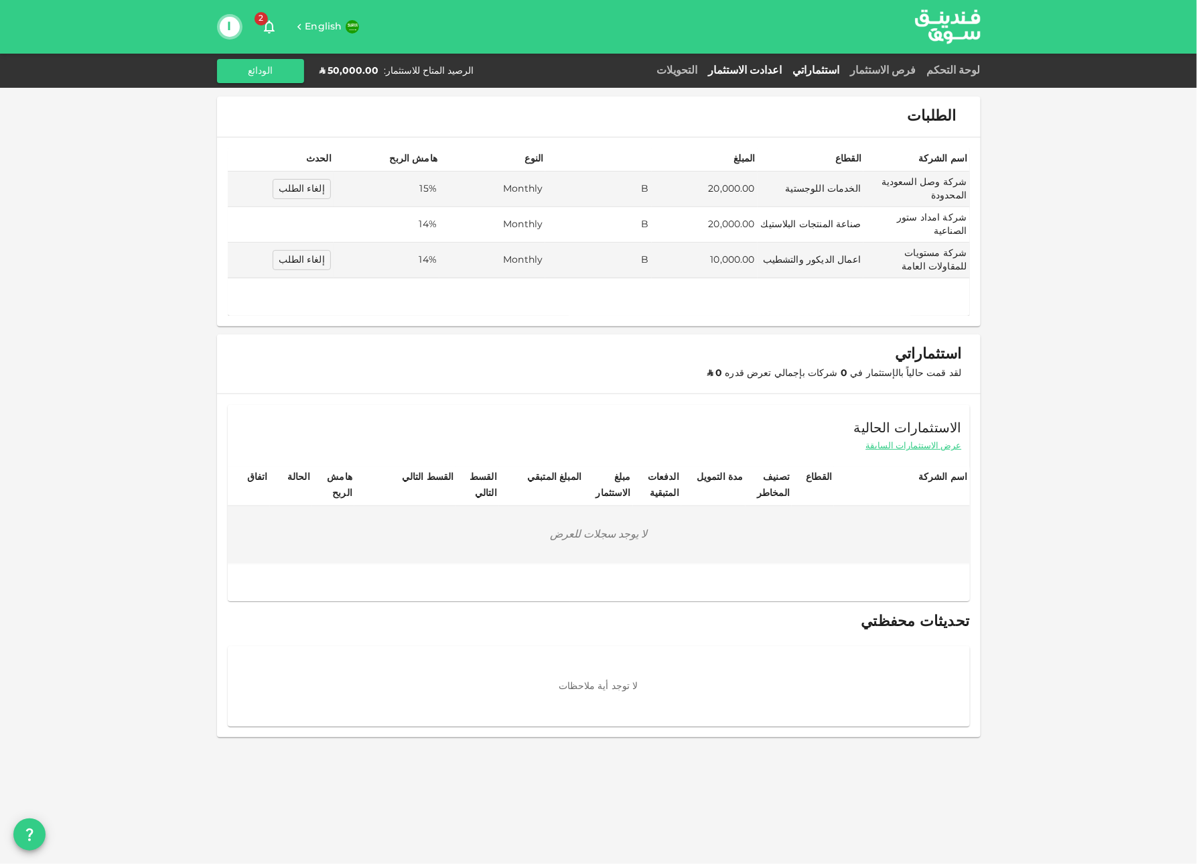
click at [755, 68] on link "اعدادت الاستثمار" at bounding box center [746, 71] width 84 height 10
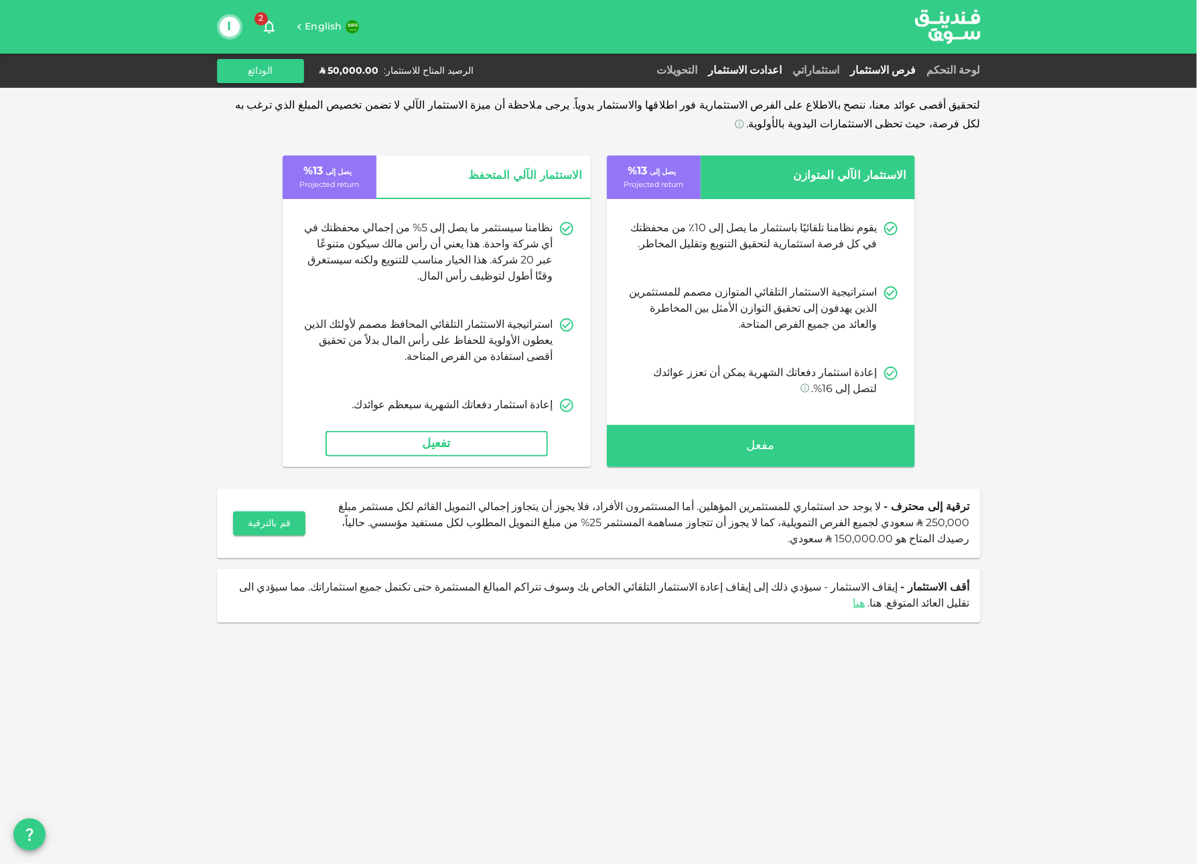
click at [904, 74] on link "فرص الاستثمار" at bounding box center [884, 71] width 76 height 10
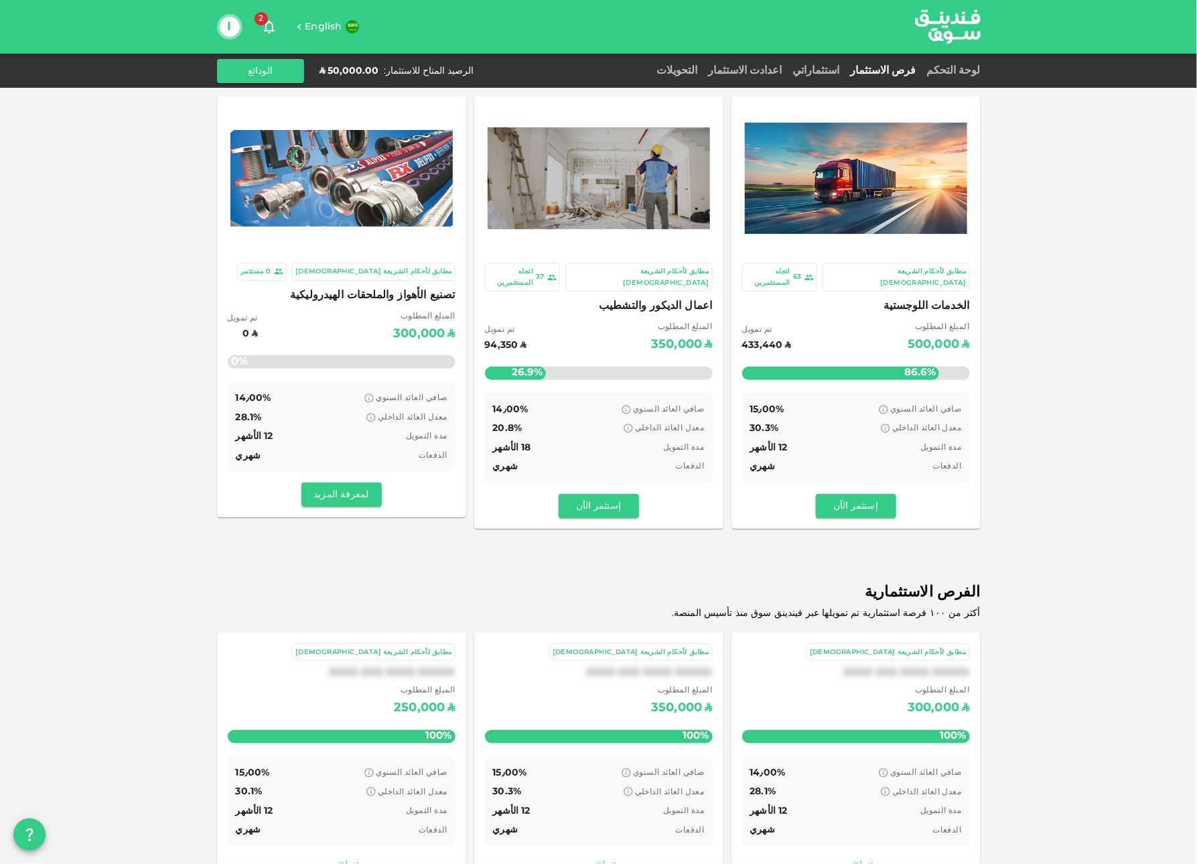
scroll to position [25, 0]
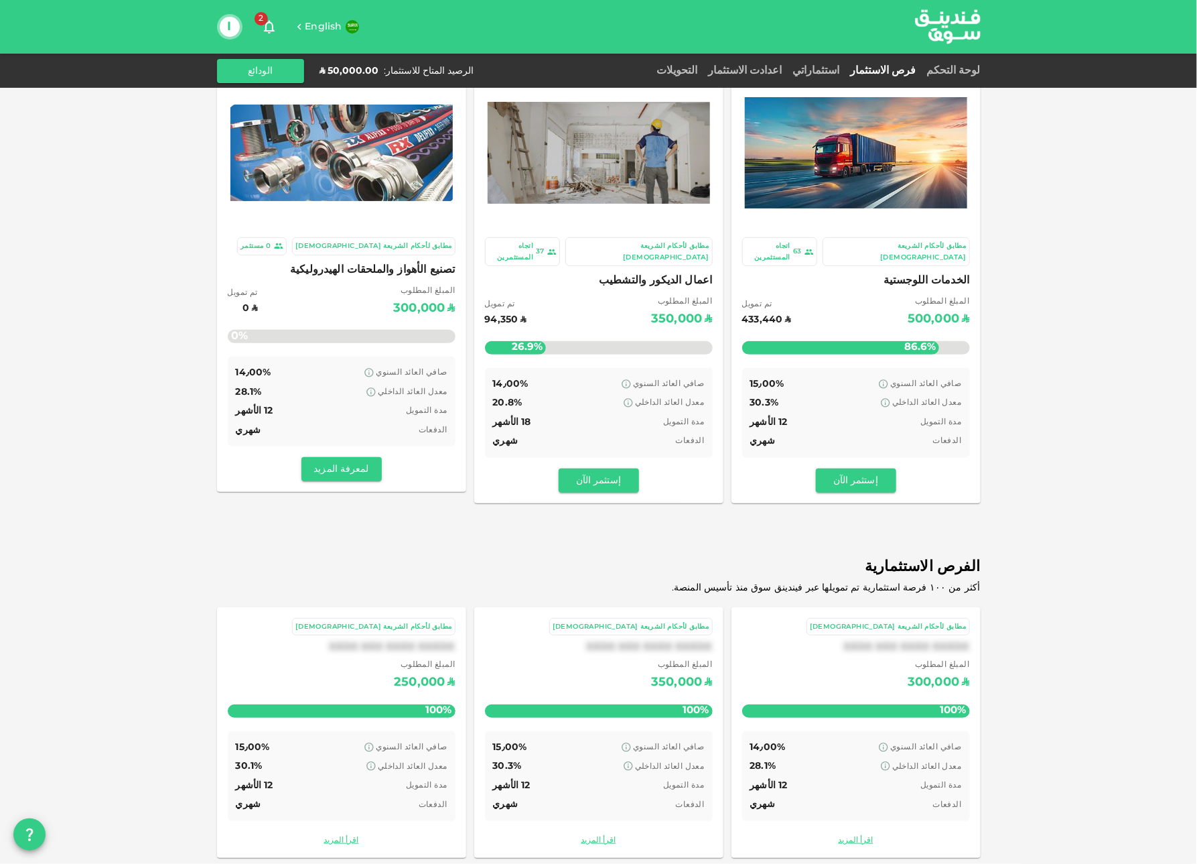
click at [681, 672] on div "350,000" at bounding box center [676, 682] width 51 height 21
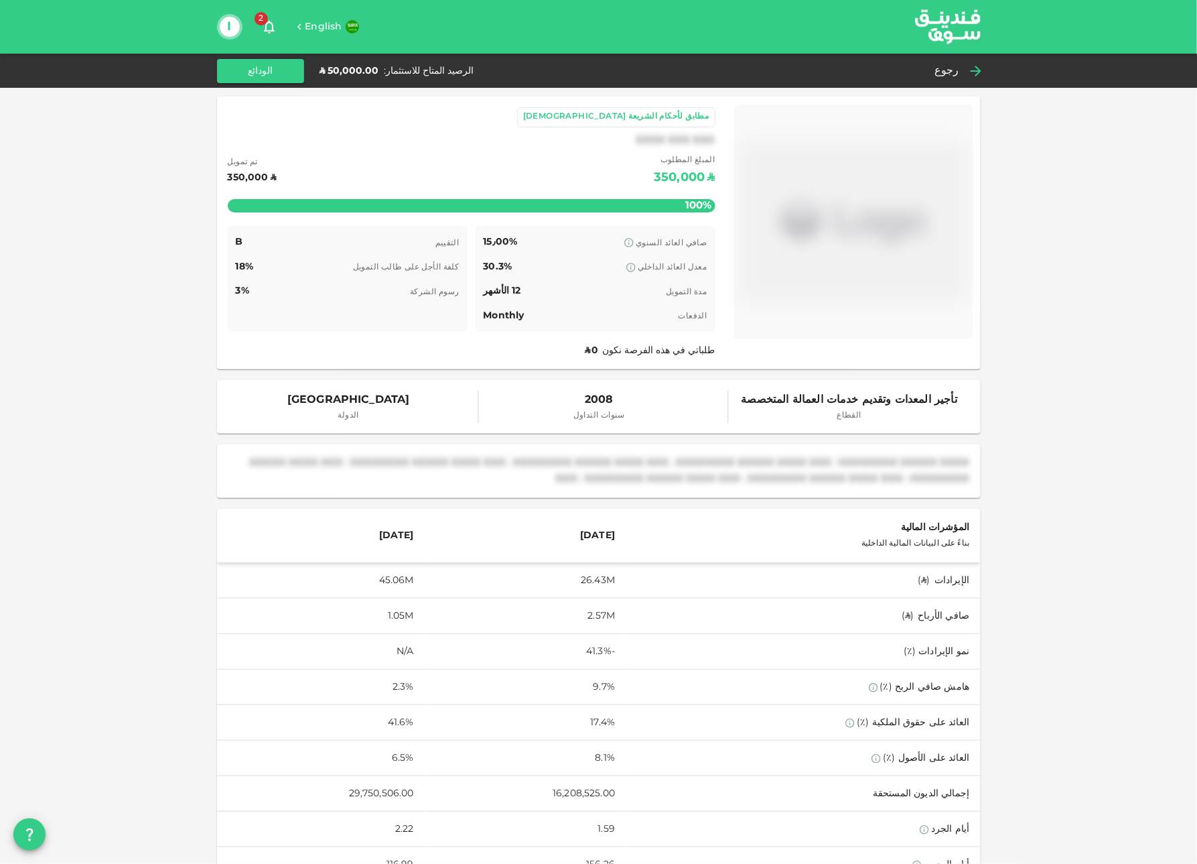
click at [958, 70] on div "رجوع" at bounding box center [955, 71] width 52 height 19
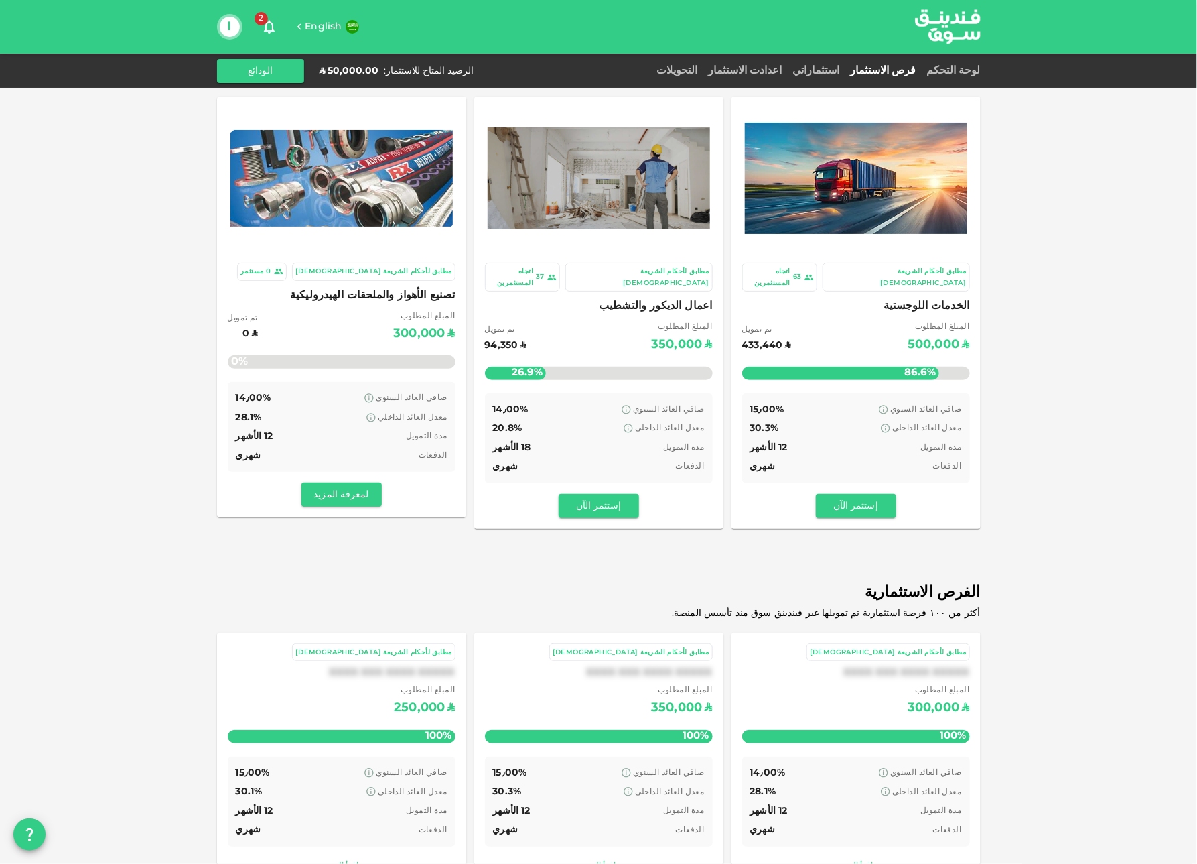
click at [877, 687] on div "المبلغ المطلوب ʢ 300,000" at bounding box center [856, 701] width 228 height 34
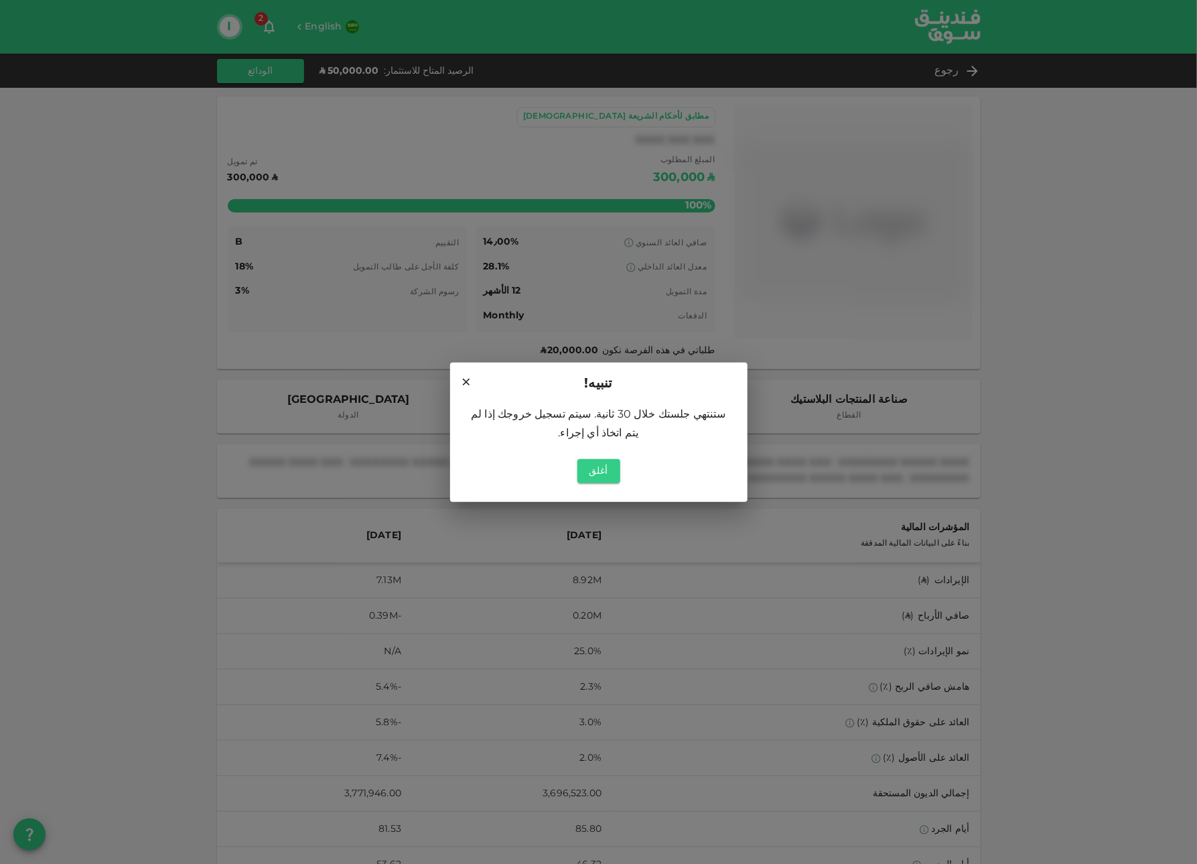
click at [592, 454] on div "أغلق" at bounding box center [598, 471] width 265 height 35
click at [592, 461] on button "أغلق" at bounding box center [599, 471] width 43 height 24
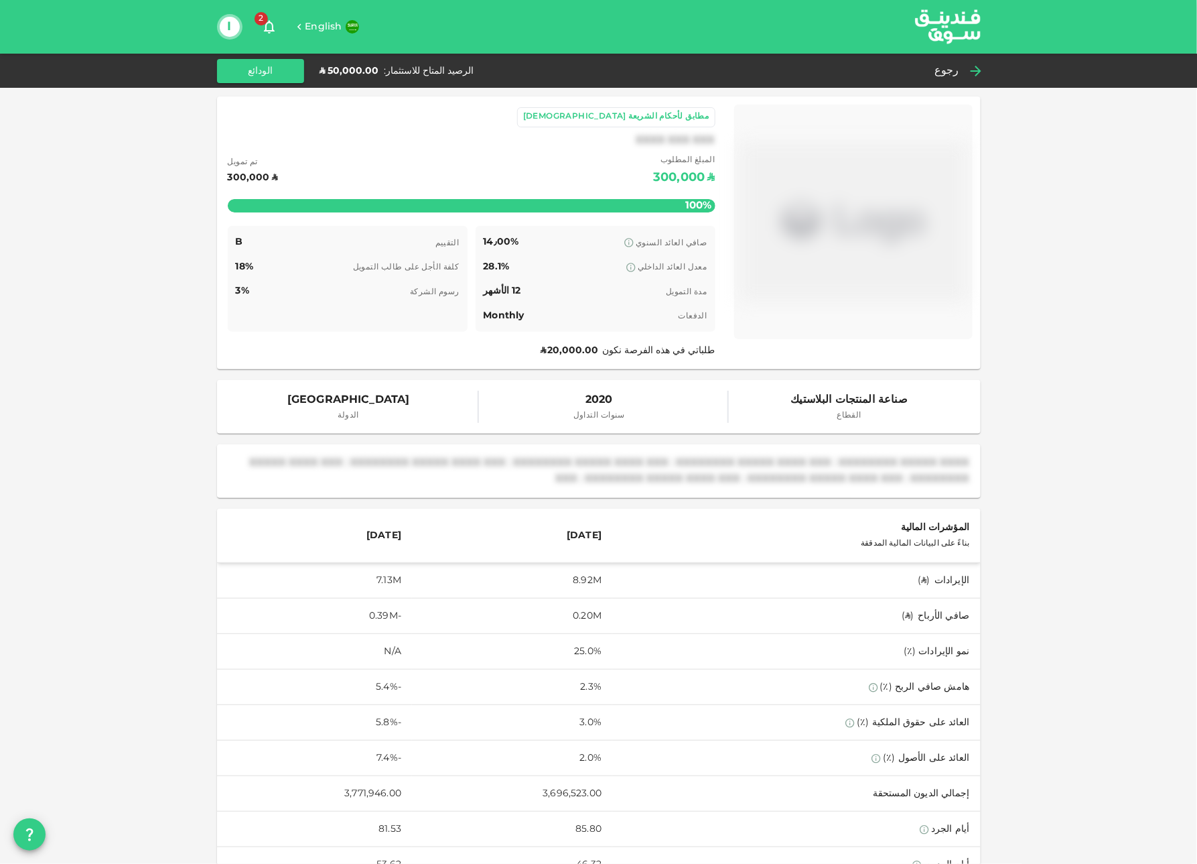
click at [943, 68] on span "رجوع" at bounding box center [947, 71] width 25 height 19
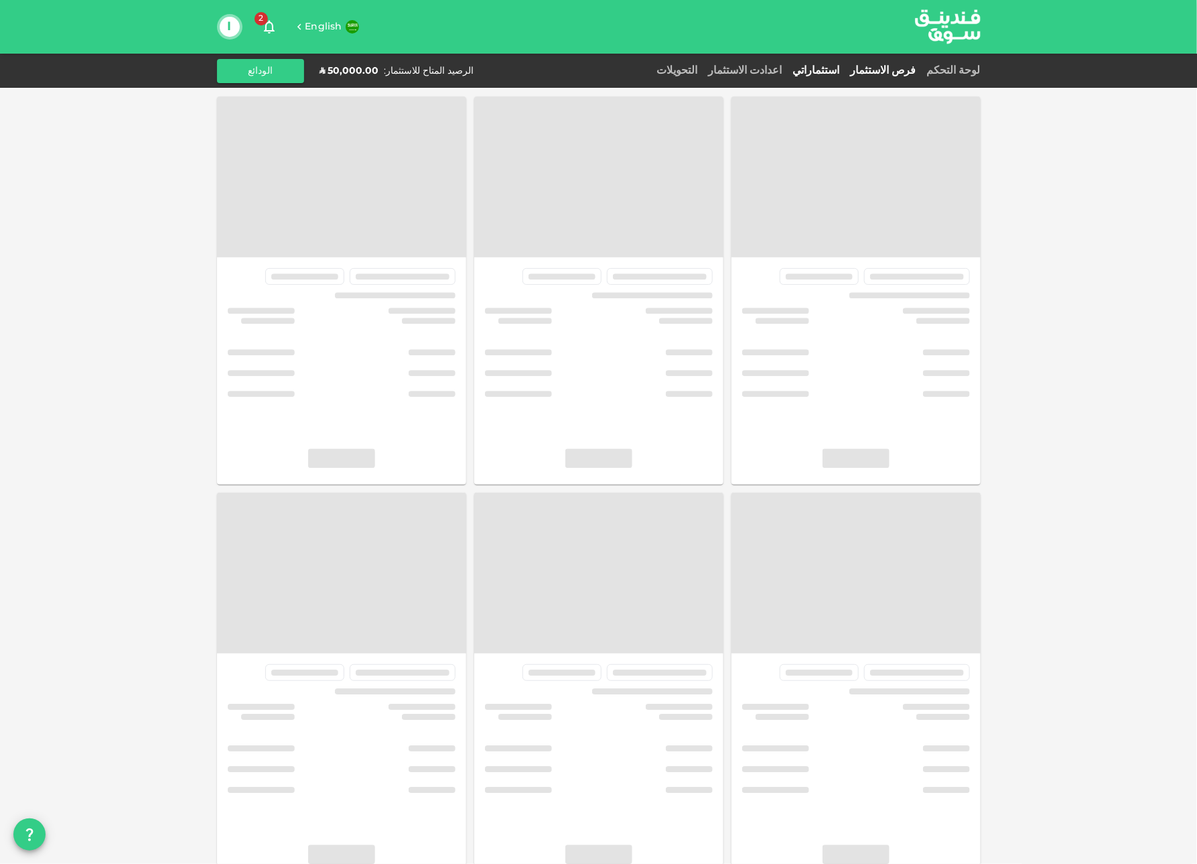
click at [826, 70] on link "استثماراتي" at bounding box center [817, 71] width 58 height 10
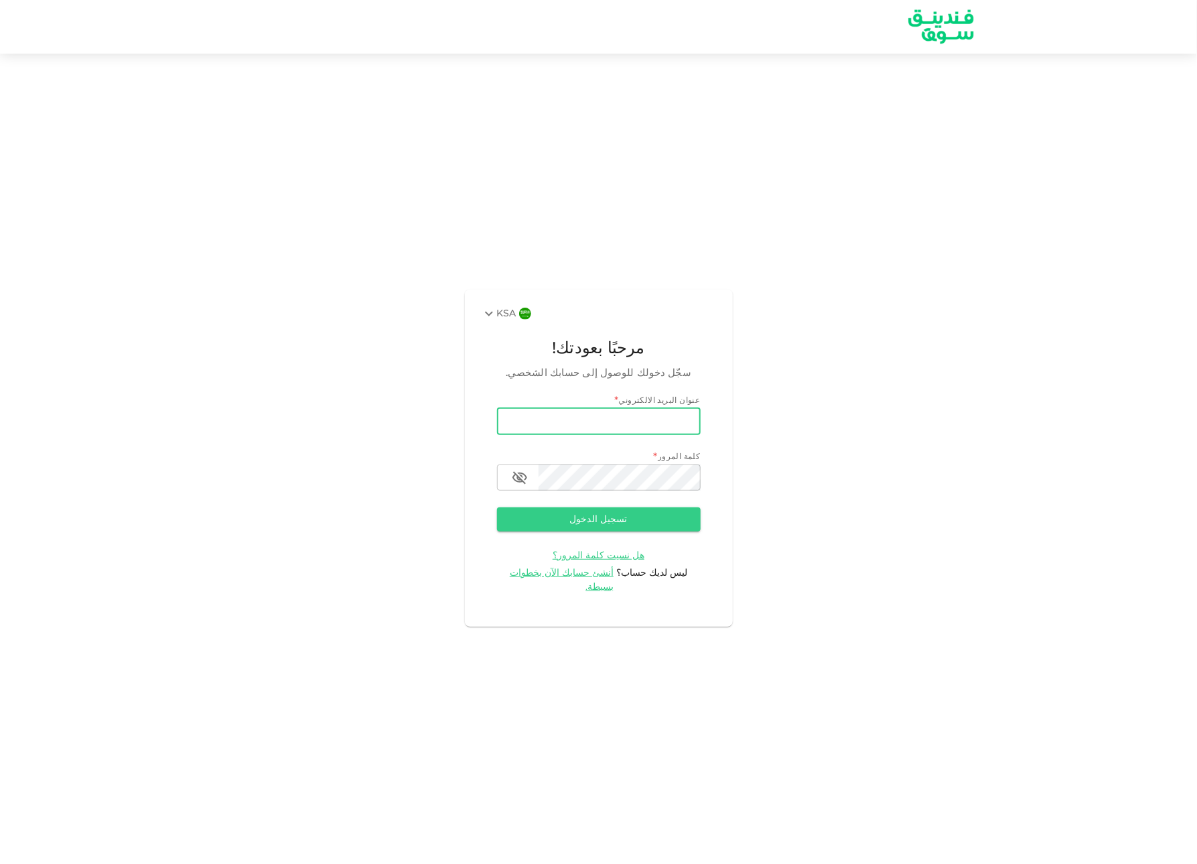
type input "[PERSON_NAME][EMAIL_ADDRESS][DOMAIN_NAME]"
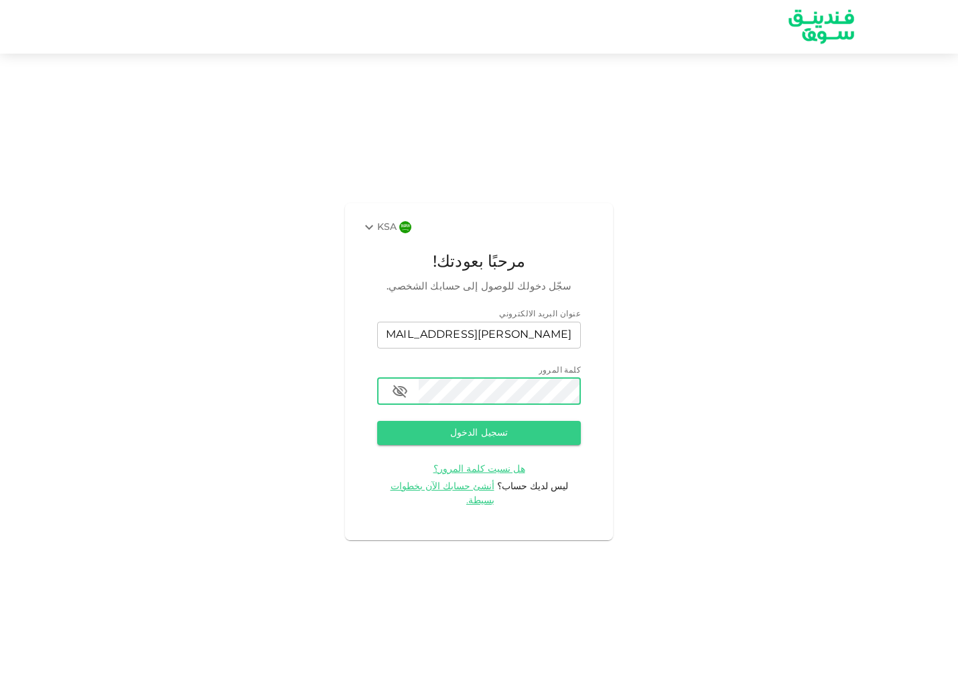
click at [531, 454] on form "عنوان البريد الالكتروني email [PERSON_NAME][EMAIL_ADDRESS][DOMAIN_NAME] email ك…" at bounding box center [479, 408] width 204 height 200
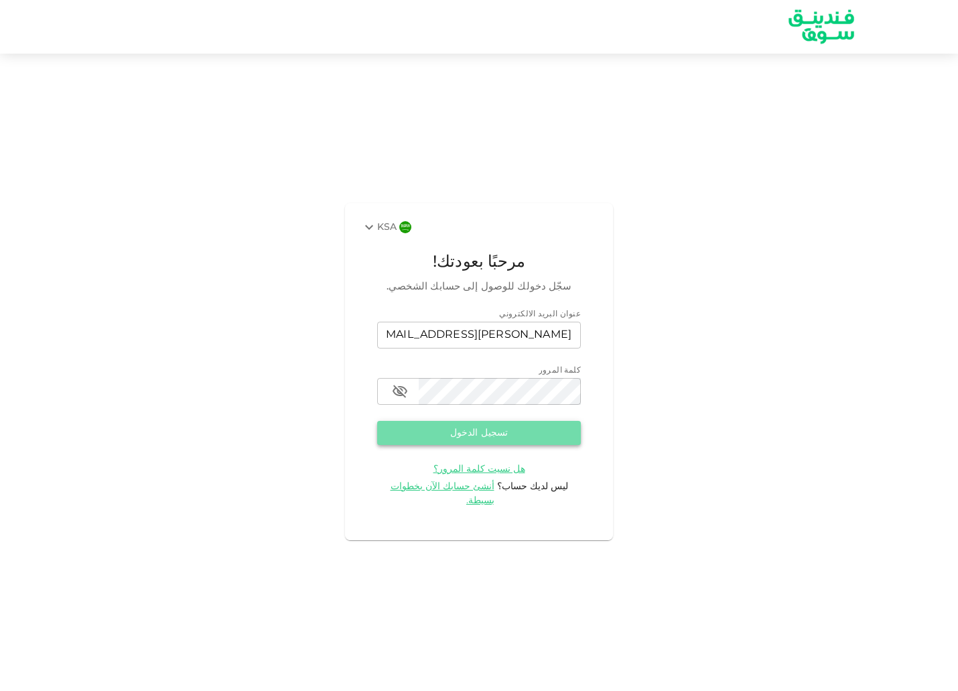
click at [521, 445] on button "تسجيل الدخول" at bounding box center [479, 433] width 204 height 24
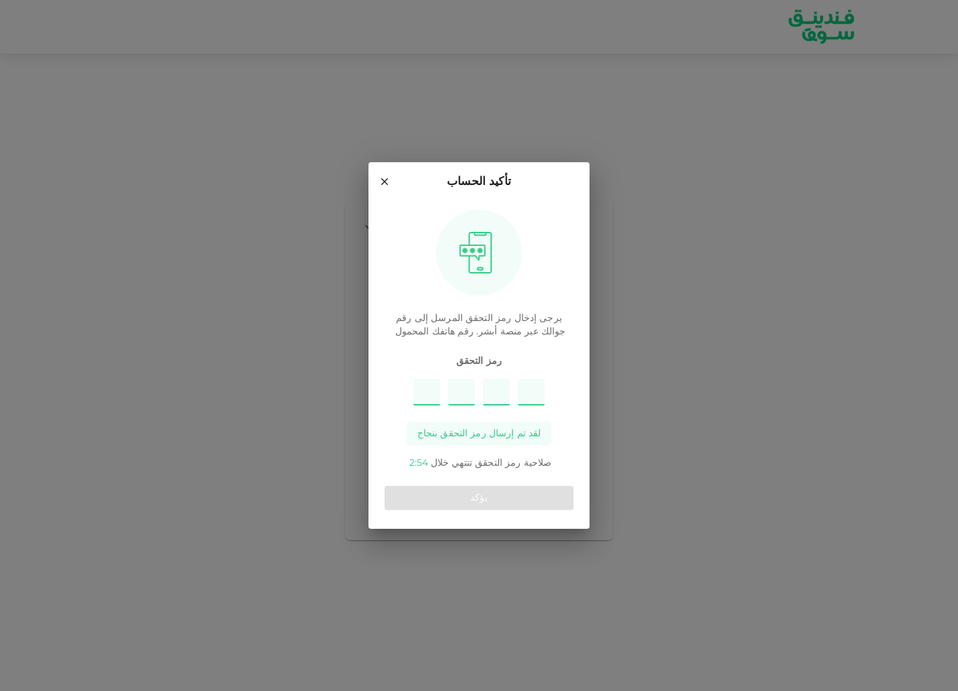
click at [517, 321] on p "يرجى إدخال رمز التحقق المرسل إلى رقم جوالك عبر منصة أبشر. رقم هاتفك المحمول" at bounding box center [479, 325] width 189 height 27
click at [427, 383] on input "Please enter OTP character 1" at bounding box center [426, 392] width 27 height 27
paste input "5"
type input "4"
type input "1"
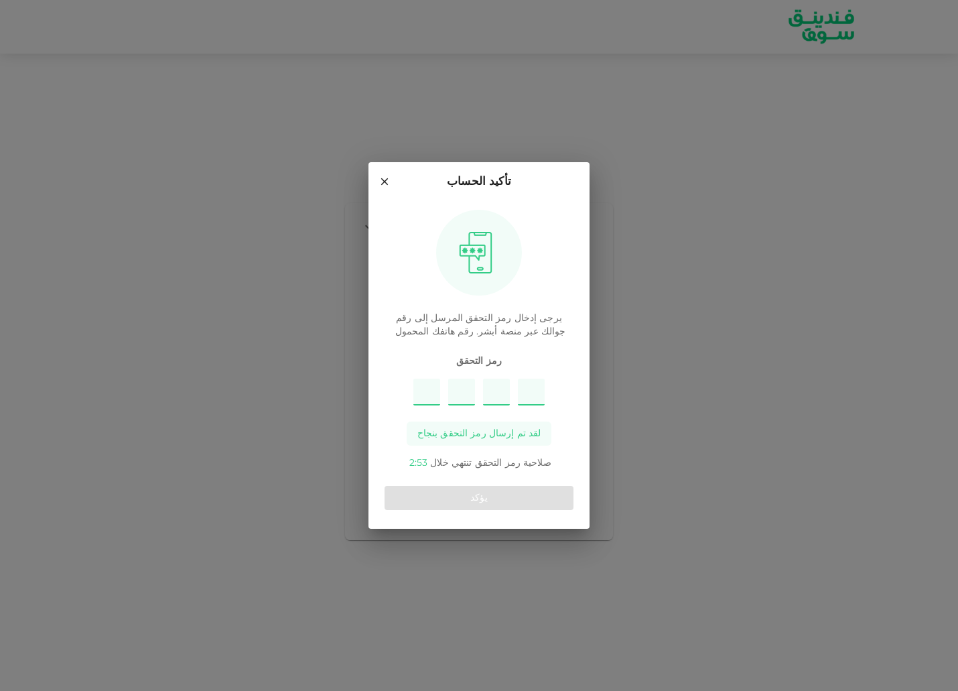
type input "2"
type input "5"
click at [470, 497] on button "يؤكد" at bounding box center [479, 498] width 189 height 24
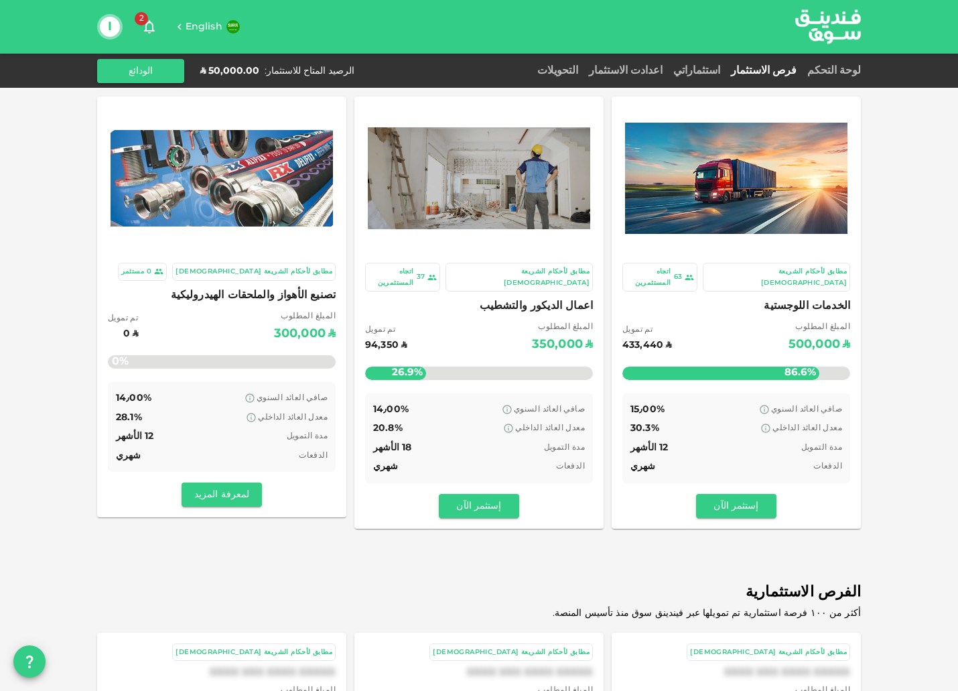
click at [563, 297] on span "اعمال الديكور والتشطيب" at bounding box center [479, 306] width 228 height 19
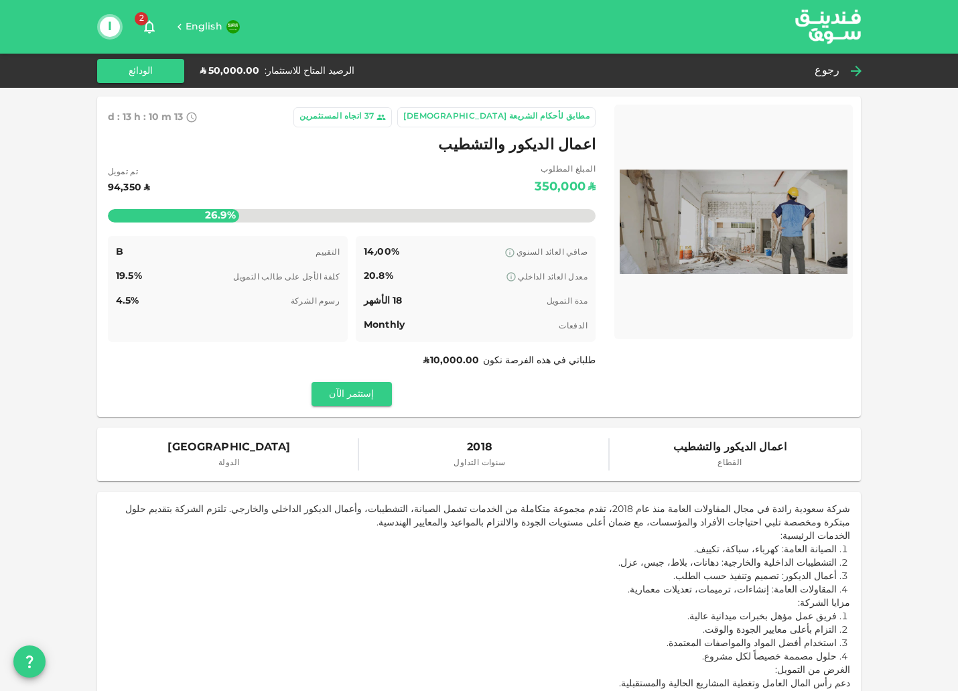
click at [853, 68] on icon at bounding box center [856, 71] width 16 height 16
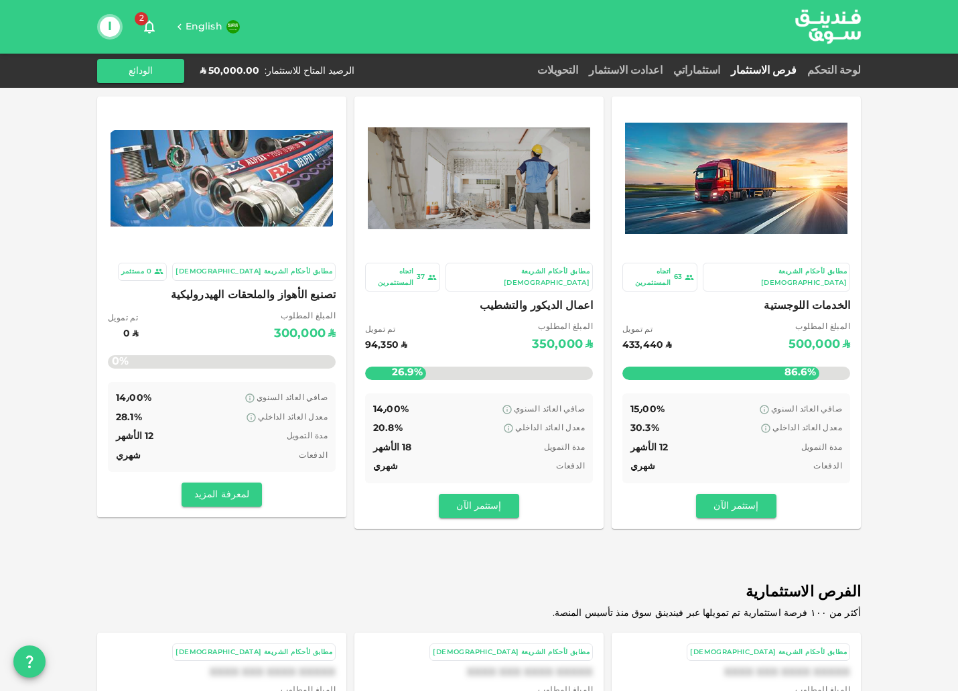
click at [688, 76] on div "استثماراتي" at bounding box center [697, 71] width 58 height 16
click at [688, 71] on link "استثماراتي" at bounding box center [697, 71] width 58 height 10
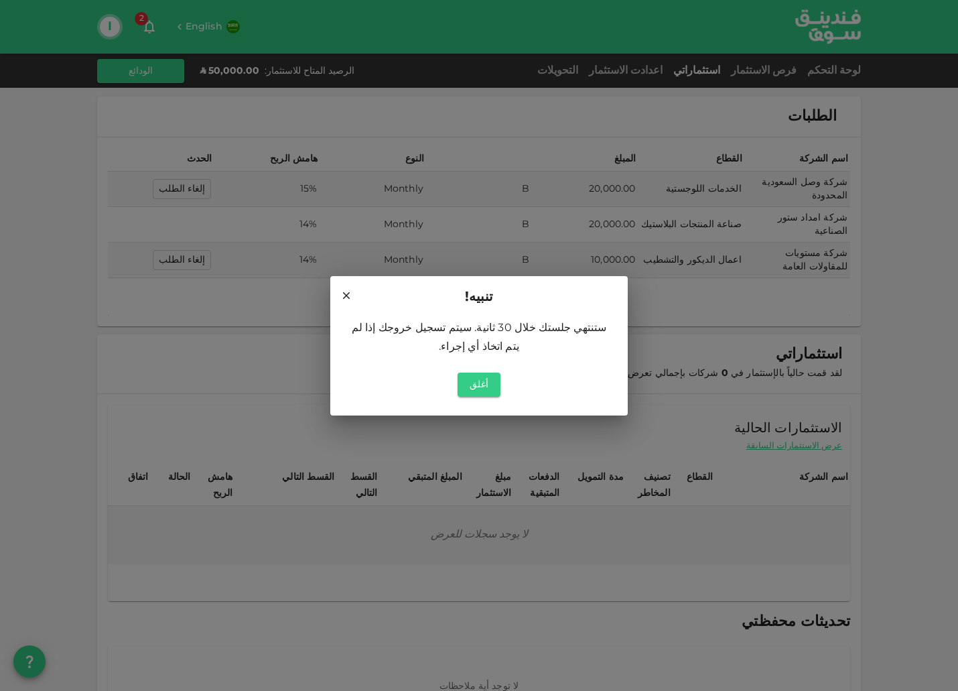
click at [351, 294] on icon at bounding box center [346, 295] width 12 height 12
